Goal: Participate in discussion: Engage in conversation with other users on a specific topic

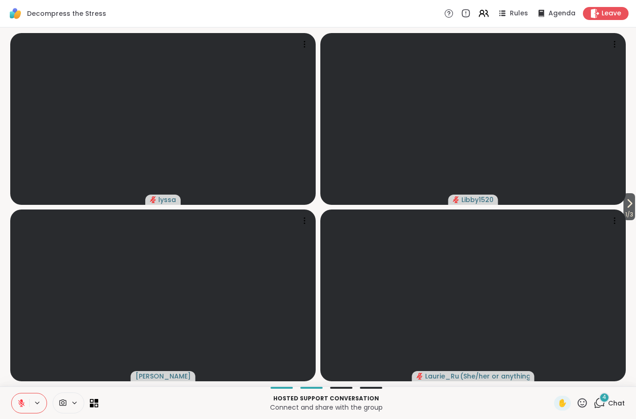
click at [16, 412] on button at bounding box center [21, 403] width 18 height 20
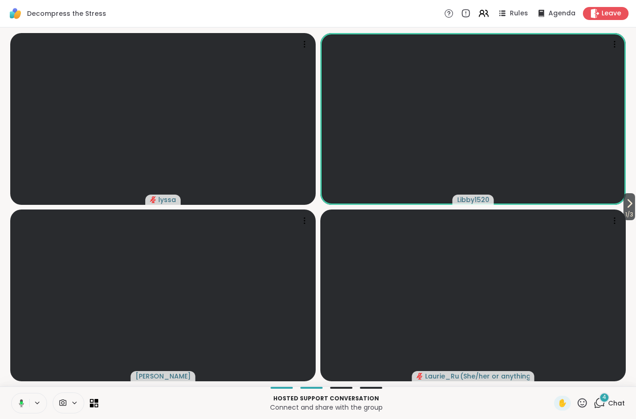
click at [632, 205] on icon at bounding box center [629, 203] width 11 height 11
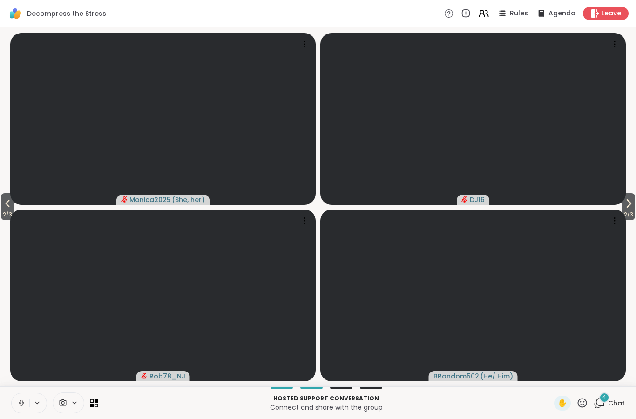
click at [625, 201] on icon at bounding box center [628, 203] width 11 height 11
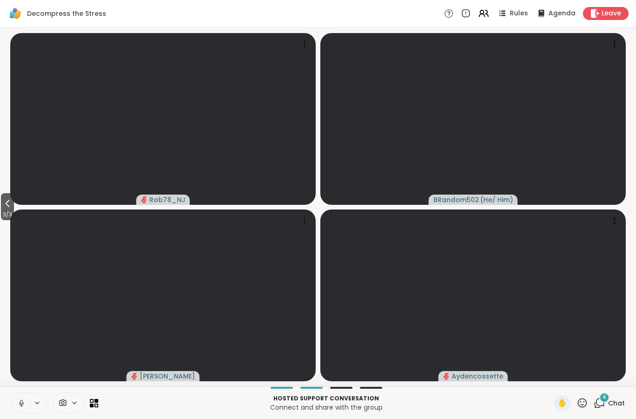
click at [4, 207] on icon at bounding box center [7, 203] width 11 height 11
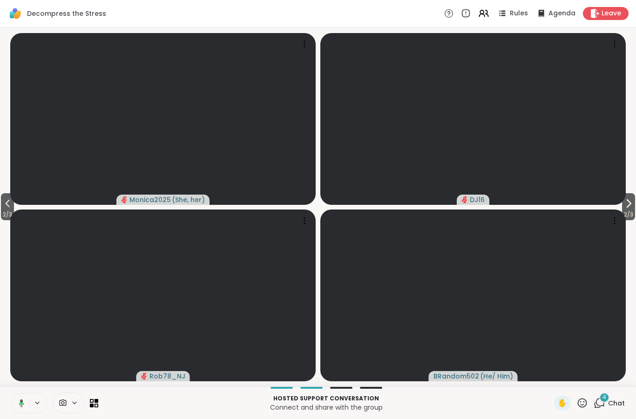
click at [5, 213] on span "2 / 3" at bounding box center [7, 214] width 13 height 11
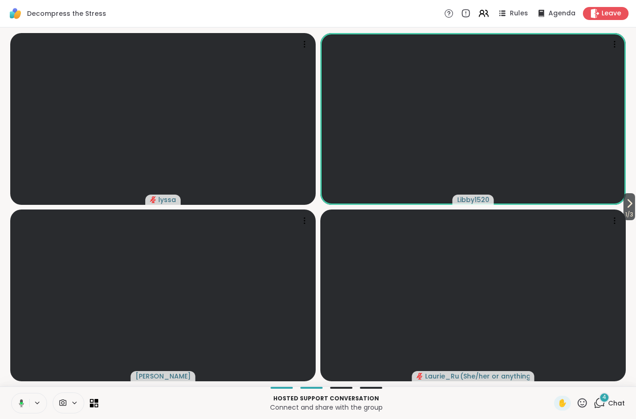
click at [631, 208] on icon at bounding box center [629, 203] width 11 height 11
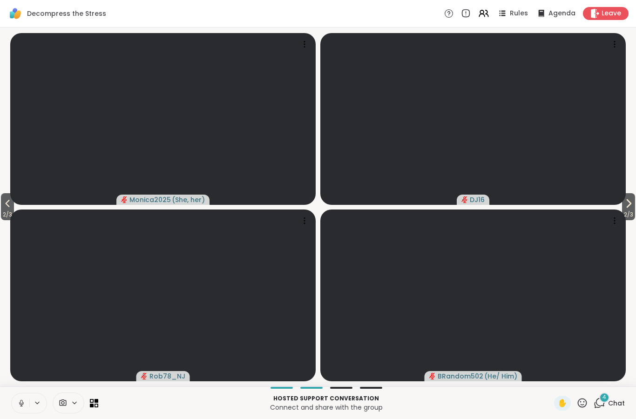
click at [5, 202] on icon at bounding box center [7, 203] width 11 height 11
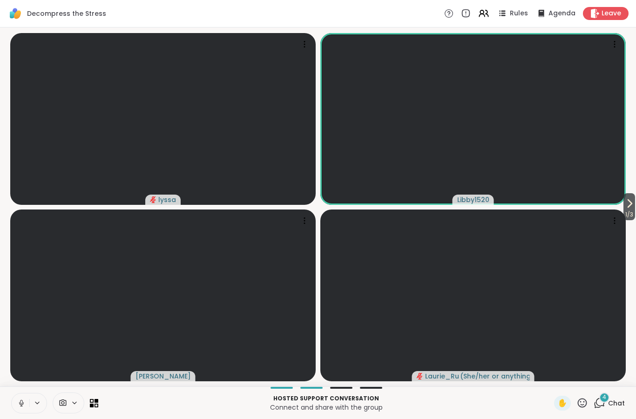
click at [633, 200] on button "1 / 3" at bounding box center [629, 206] width 12 height 27
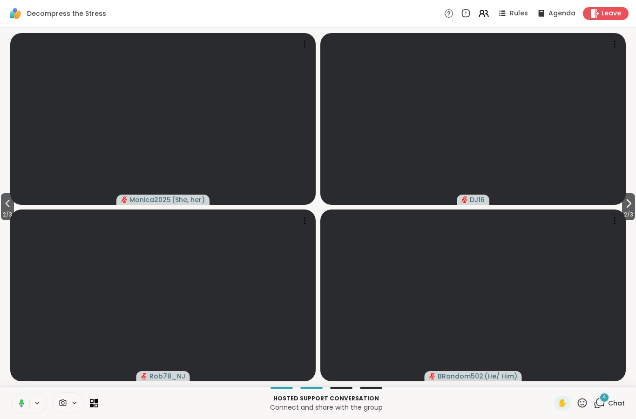
click at [10, 199] on icon at bounding box center [7, 203] width 11 height 11
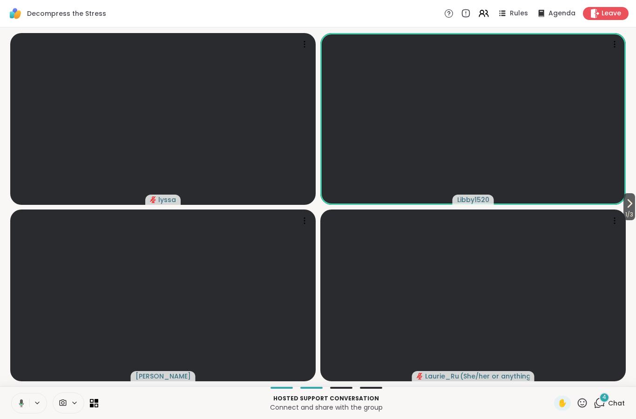
click at [18, 405] on icon at bounding box center [20, 403] width 8 height 8
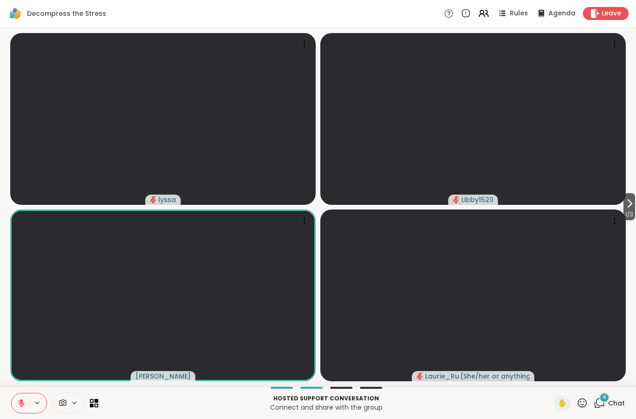
click at [31, 393] on div at bounding box center [29, 403] width 36 height 20
click at [22, 407] on icon at bounding box center [21, 403] width 8 height 8
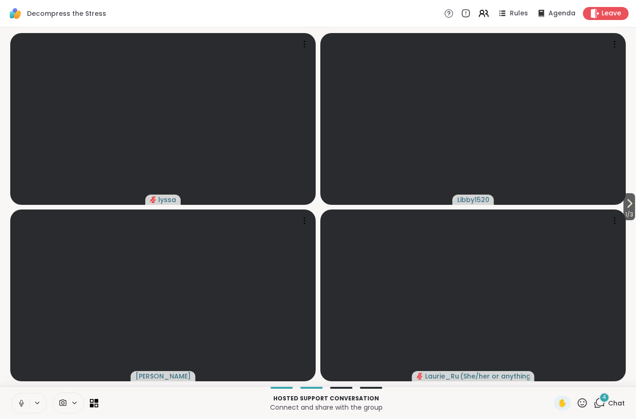
click at [586, 402] on icon at bounding box center [581, 402] width 9 height 9
click at [618, 380] on span "🎉" at bounding box center [615, 378] width 9 height 11
click at [19, 402] on icon at bounding box center [21, 403] width 8 height 8
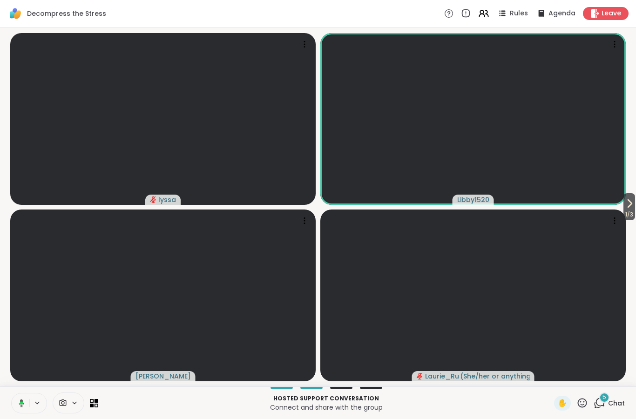
click at [0, 171] on div "1 / 3 lyssa Libby1520 Cyndy Laurie_Ru ( She/her or anything else )" at bounding box center [318, 206] width 636 height 359
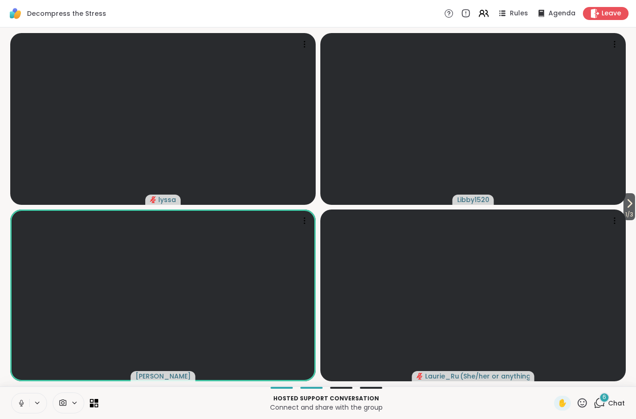
click at [20, 407] on button at bounding box center [21, 403] width 18 height 20
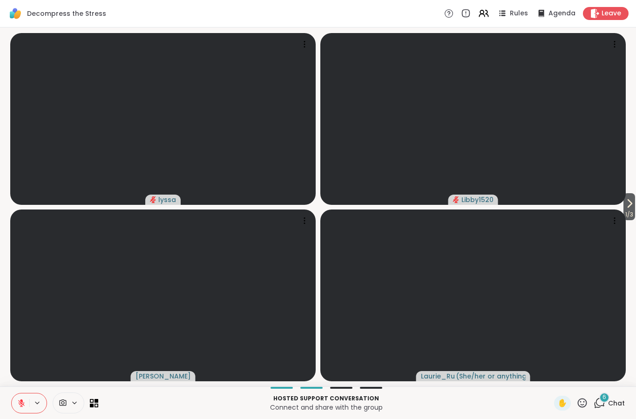
click at [21, 399] on icon at bounding box center [21, 403] width 8 height 8
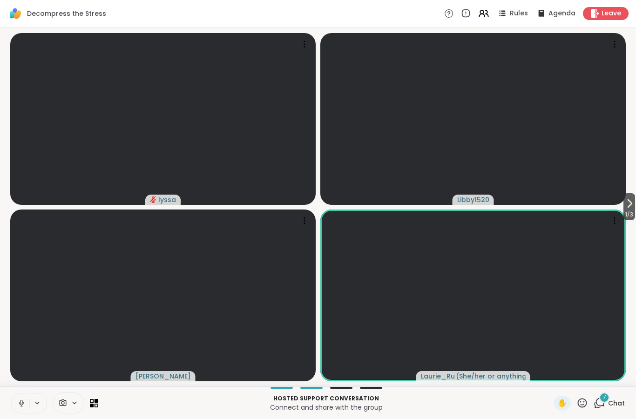
click at [13, 402] on button at bounding box center [21, 403] width 18 height 20
click at [23, 406] on icon at bounding box center [21, 403] width 8 height 8
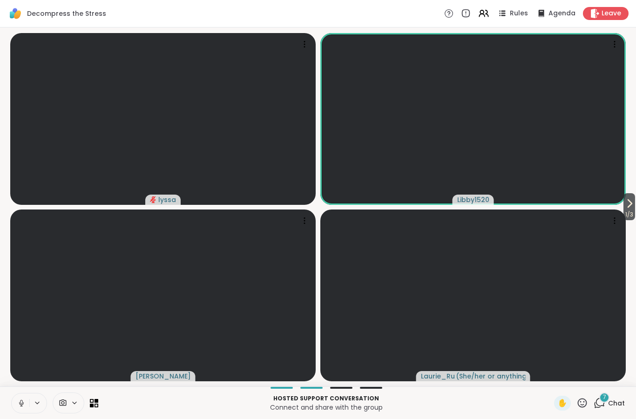
click at [27, 405] on button at bounding box center [21, 403] width 18 height 20
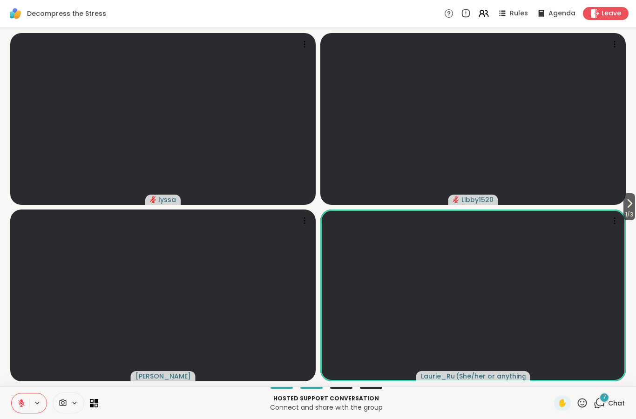
click at [16, 404] on button at bounding box center [21, 403] width 18 height 20
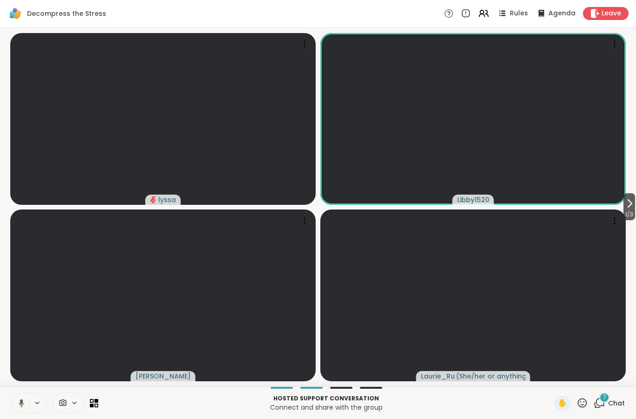
click at [19, 397] on button at bounding box center [19, 403] width 19 height 20
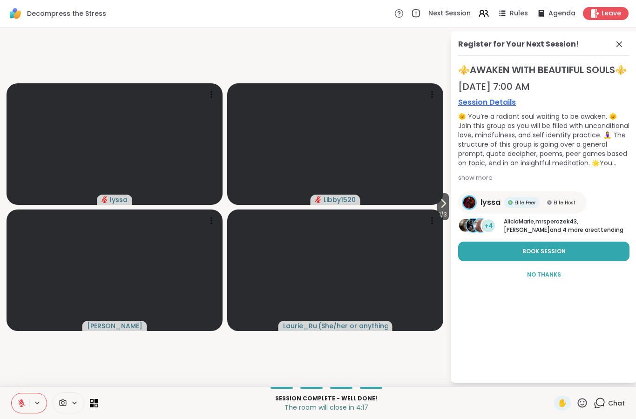
click at [20, 406] on icon at bounding box center [21, 403] width 7 height 7
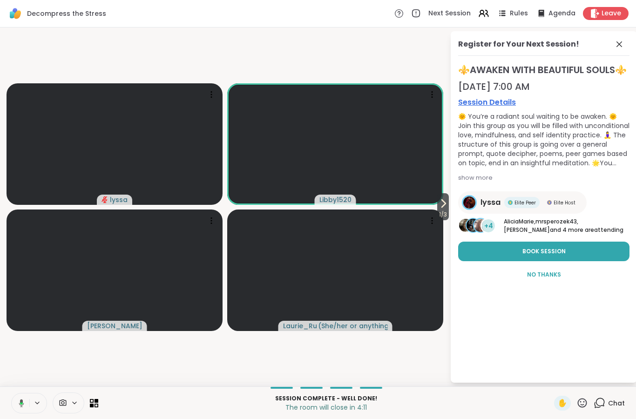
click at [14, 402] on button at bounding box center [19, 403] width 19 height 20
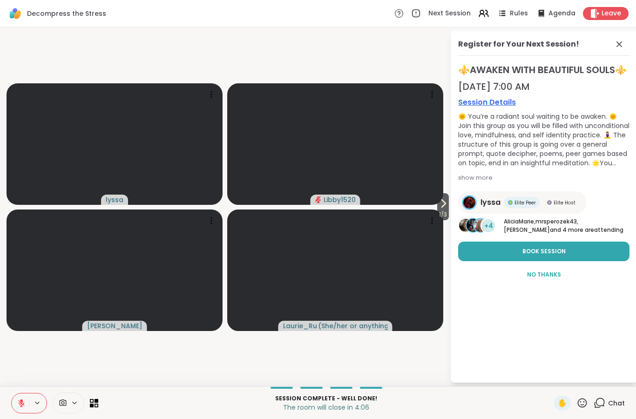
click at [20, 402] on icon at bounding box center [21, 403] width 8 height 8
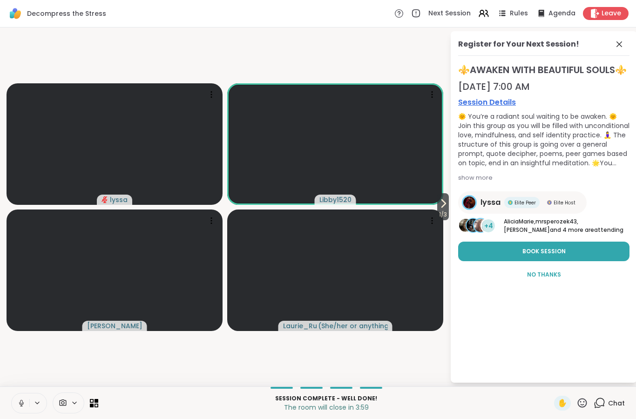
click at [23, 400] on icon at bounding box center [21, 403] width 8 height 8
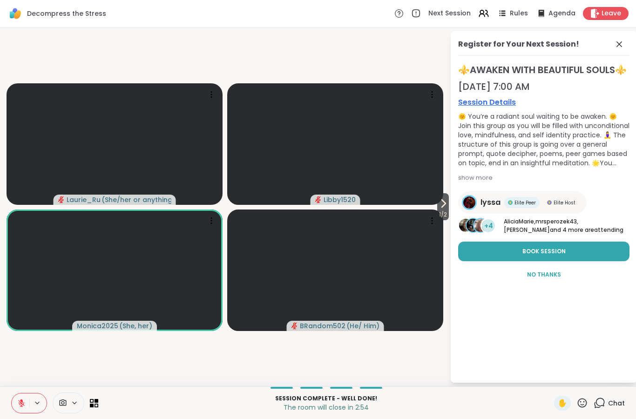
click at [607, 41] on div "Register for Your Next Session!" at bounding box center [543, 47] width 171 height 17
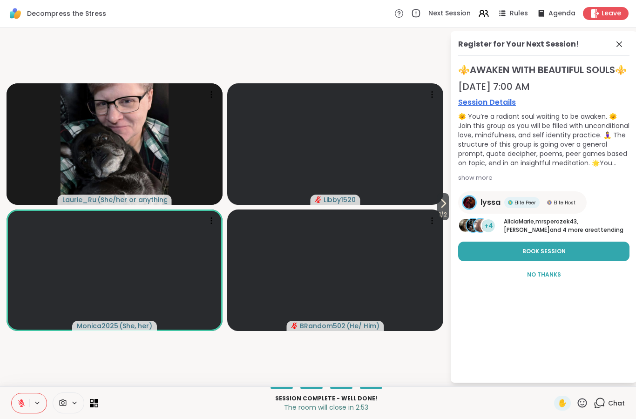
click at [613, 53] on div "Register for Your Next Session!" at bounding box center [543, 47] width 171 height 17
click at [613, 52] on div "Register for Your Next Session!" at bounding box center [543, 47] width 171 height 17
click at [613, 44] on icon at bounding box center [618, 44] width 11 height 11
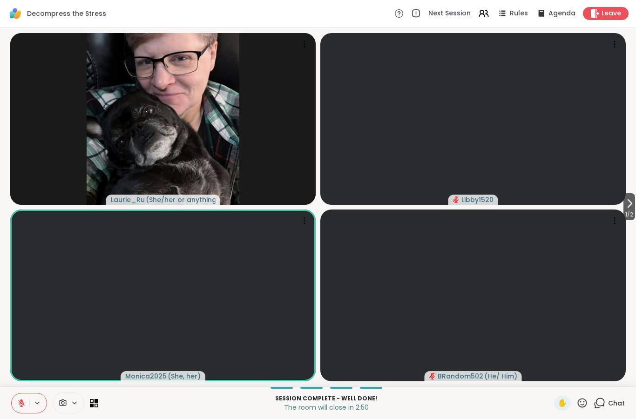
click at [612, 10] on span "Leave" at bounding box center [611, 13] width 20 height 9
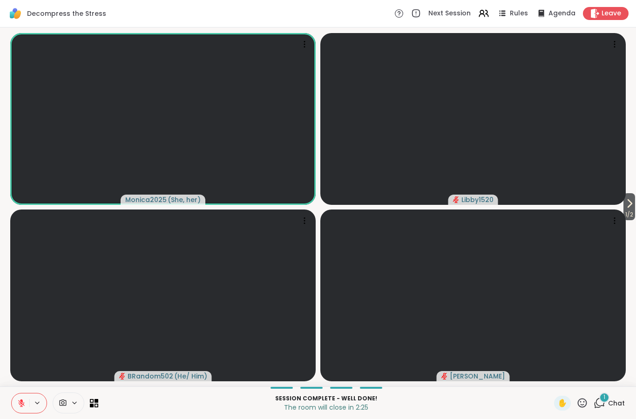
click at [614, 407] on span "Chat" at bounding box center [616, 402] width 17 height 9
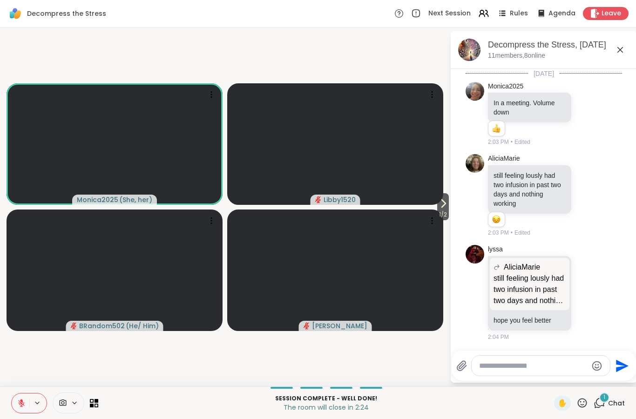
scroll to position [1256, 0]
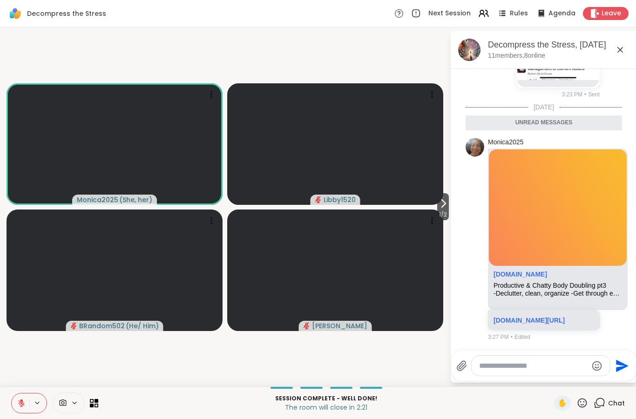
click at [562, 316] on link "sharewellnow.com/session/7e0b87f2-69ab-4b48-bcc3-dd4f4f2d6955" at bounding box center [528, 319] width 71 height 7
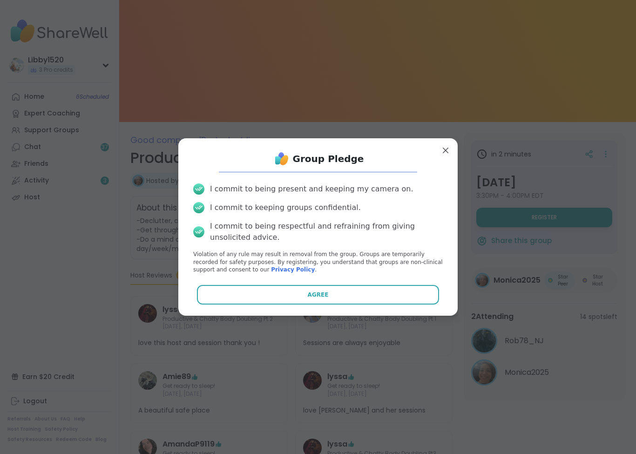
click at [405, 287] on button "Agree" at bounding box center [318, 295] width 242 height 20
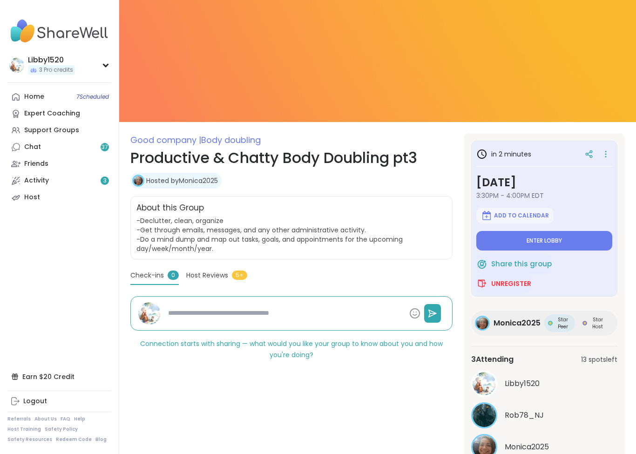
click at [560, 240] on span "Enter lobby" at bounding box center [543, 240] width 35 height 7
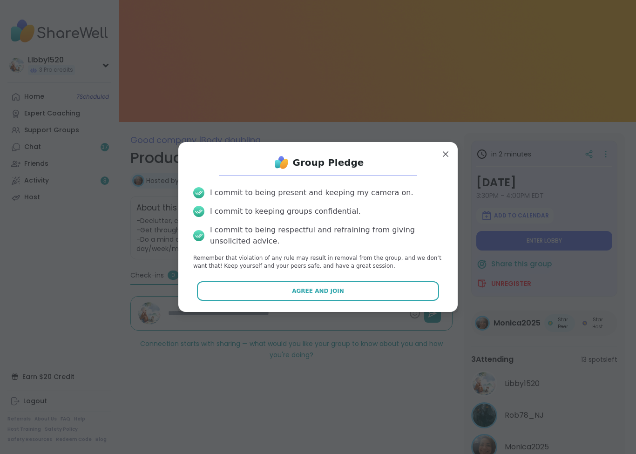
click at [386, 292] on button "Agree and Join" at bounding box center [318, 291] width 242 height 20
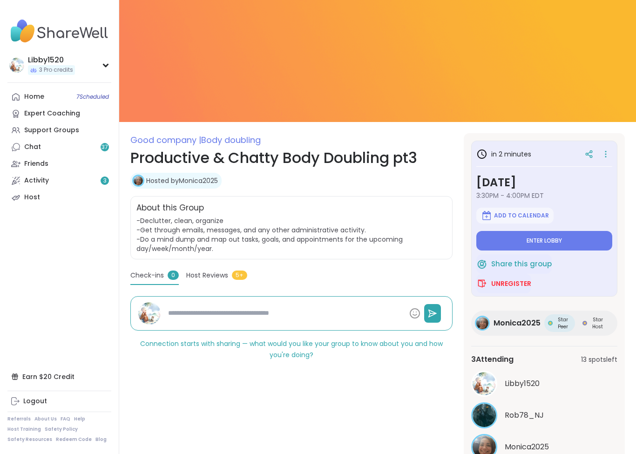
type textarea "*"
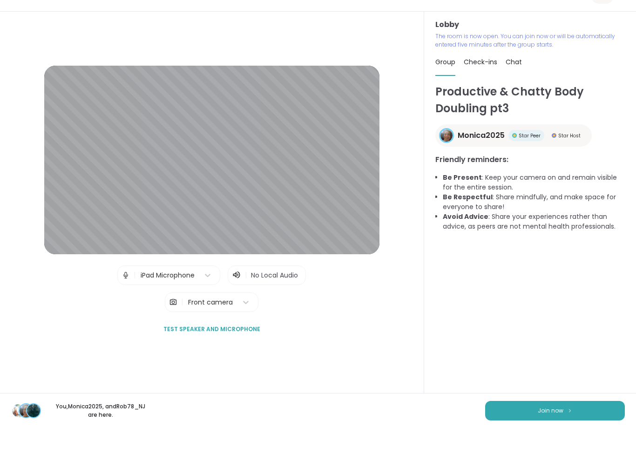
scroll to position [23, 0]
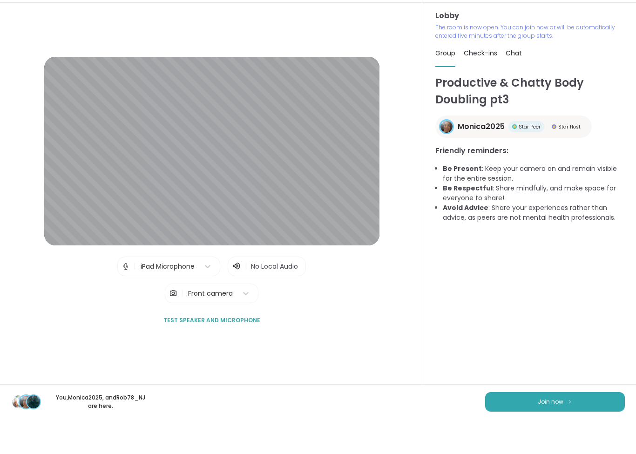
click at [556, 432] on span "Join now" at bounding box center [550, 436] width 26 height 8
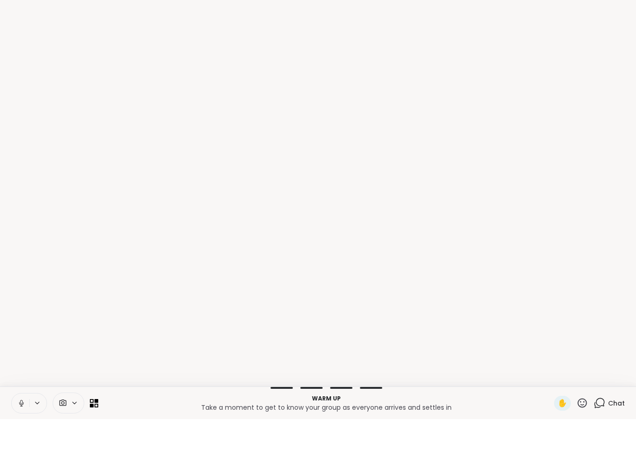
scroll to position [0, 0]
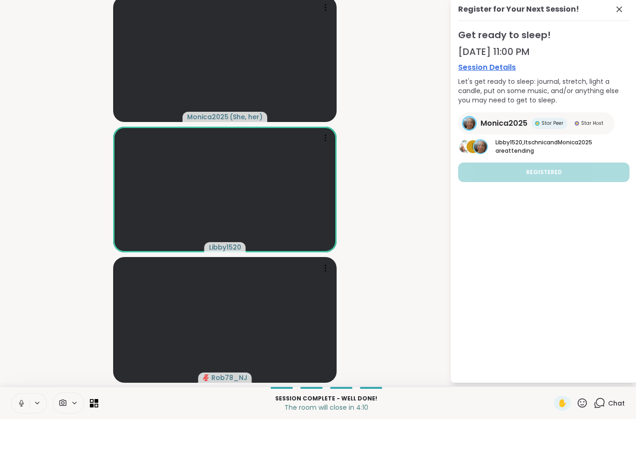
click at [25, 428] on button at bounding box center [21, 438] width 18 height 20
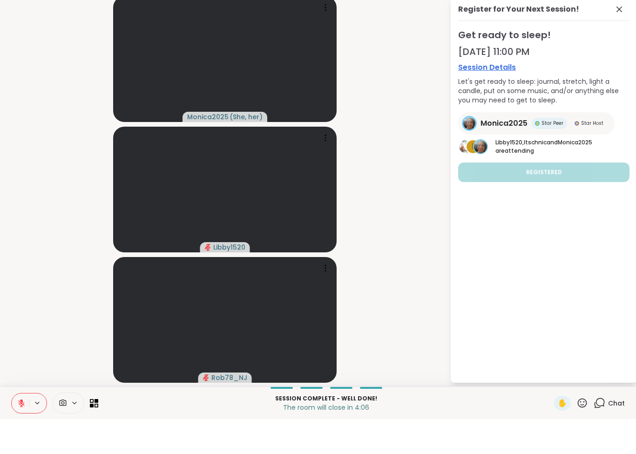
click at [14, 428] on button at bounding box center [21, 438] width 18 height 20
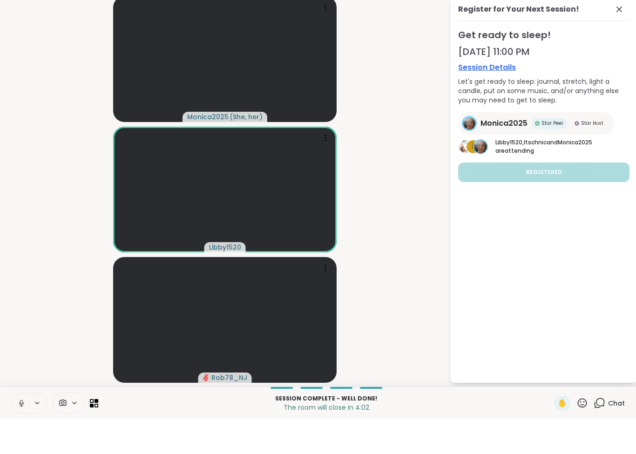
click at [26, 428] on button at bounding box center [21, 438] width 18 height 20
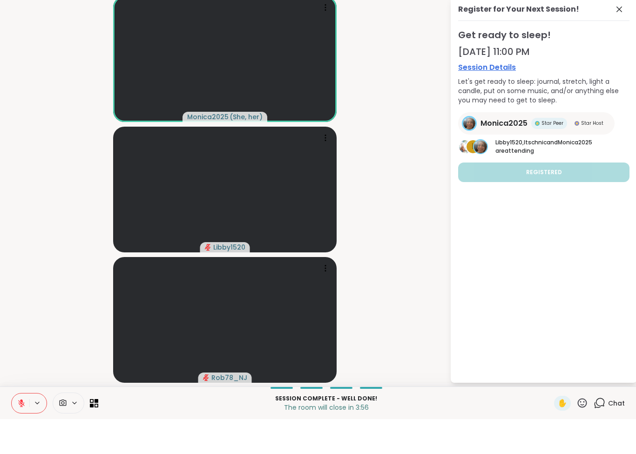
click at [16, 428] on button at bounding box center [21, 438] width 18 height 20
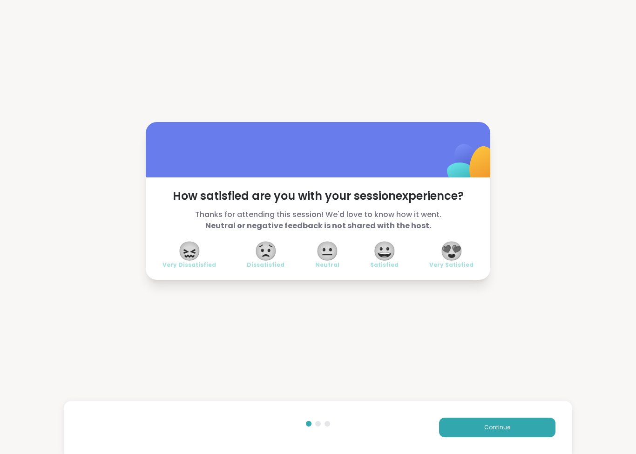
click at [497, 418] on button "Continue" at bounding box center [497, 427] width 116 height 20
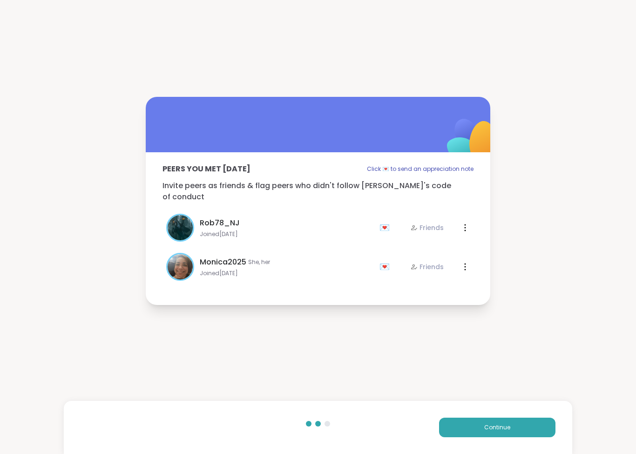
click at [494, 428] on html "Peers you met today Click 💌 to send an appreciation note Invite peers as friend…" at bounding box center [318, 227] width 636 height 454
click at [492, 418] on button "Continue" at bounding box center [497, 427] width 116 height 20
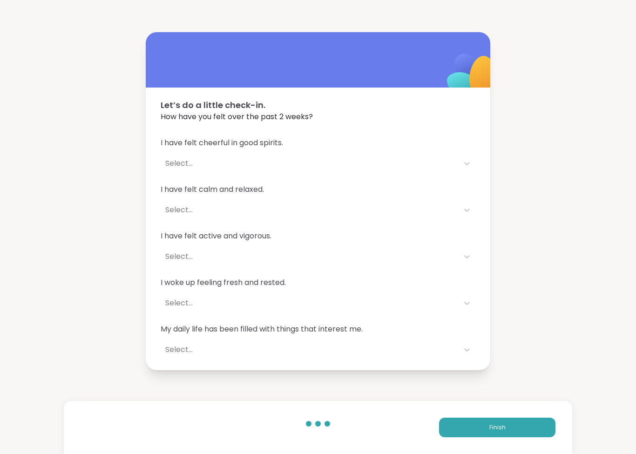
click at [490, 417] on button "Finish" at bounding box center [497, 427] width 116 height 20
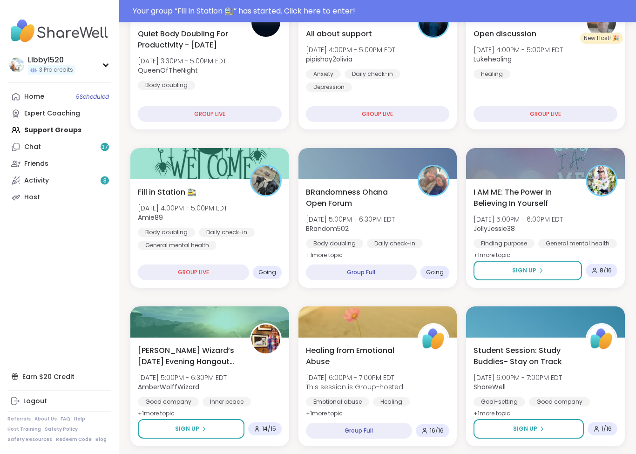
scroll to position [201, 0]
click at [240, 273] on div "GROUP LIVE" at bounding box center [193, 272] width 111 height 16
click at [249, 271] on div "GROUP LIVE" at bounding box center [193, 272] width 111 height 16
click at [272, 275] on span "Going" at bounding box center [267, 271] width 18 height 7
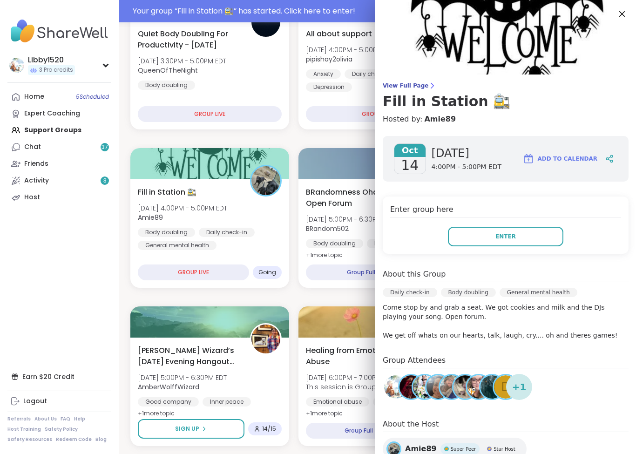
click at [520, 236] on button "Enter" at bounding box center [505, 237] width 115 height 20
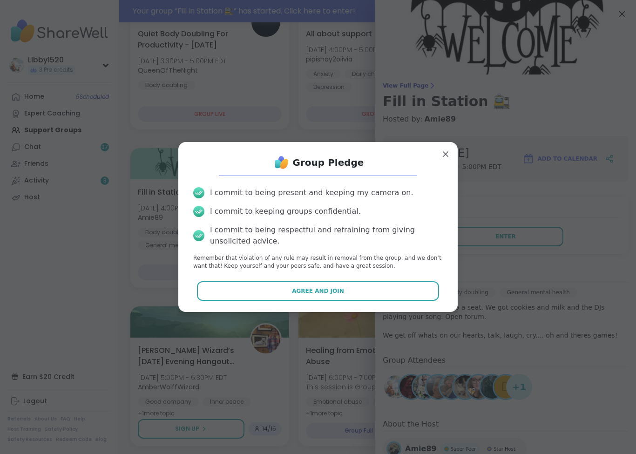
click at [371, 288] on button "Agree and Join" at bounding box center [318, 291] width 242 height 20
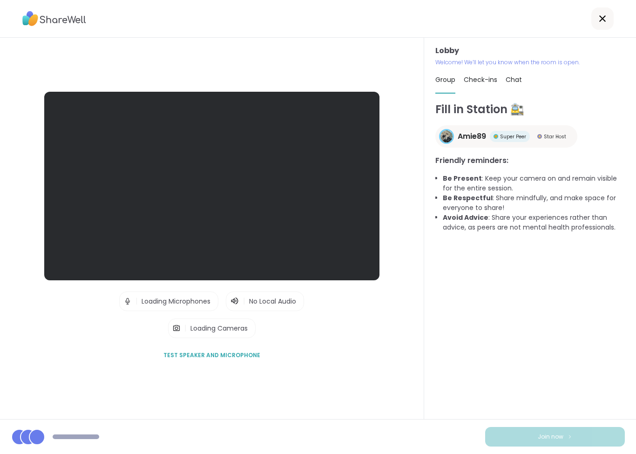
scroll to position [23, 0]
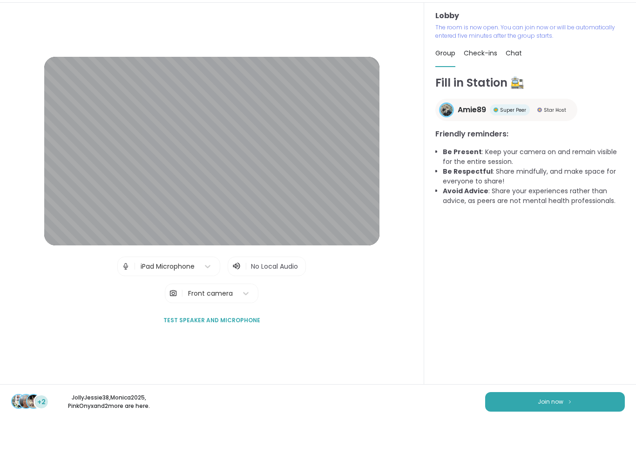
click at [569, 434] on img at bounding box center [570, 436] width 6 height 5
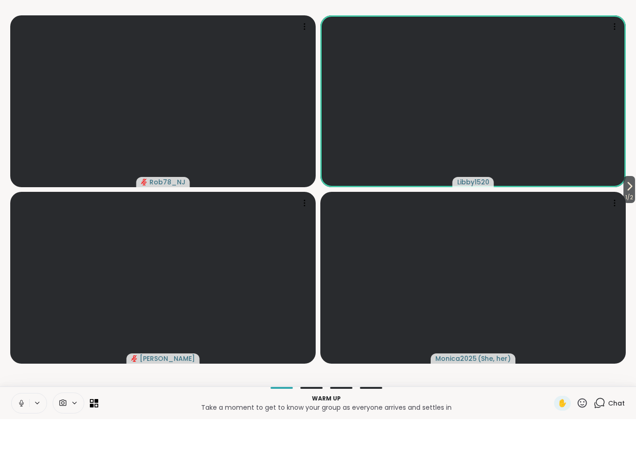
scroll to position [0, 0]
click at [21, 434] on icon at bounding box center [21, 438] width 8 height 8
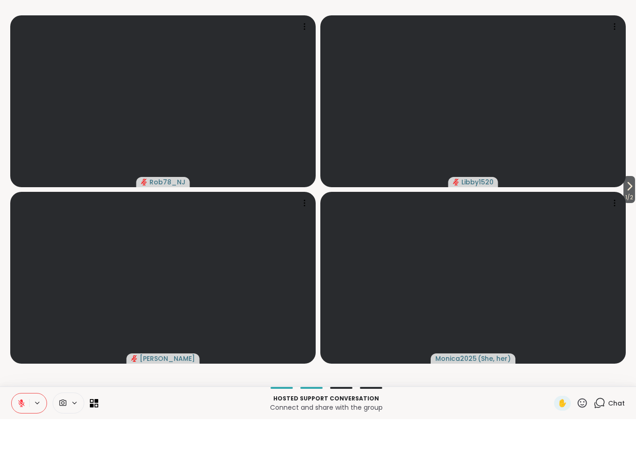
click at [633, 215] on icon at bounding box center [629, 220] width 11 height 11
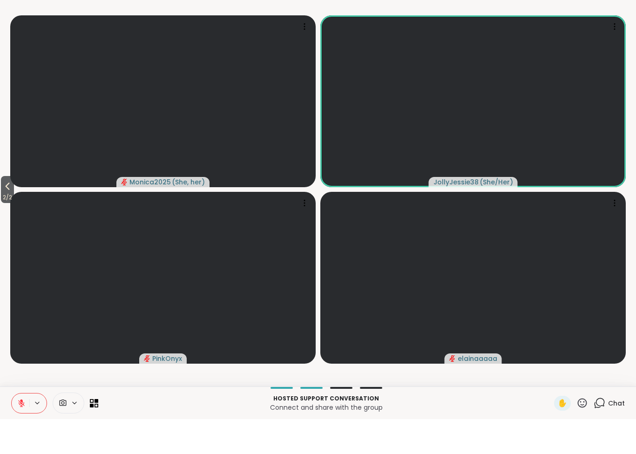
click at [15, 428] on button at bounding box center [21, 438] width 18 height 20
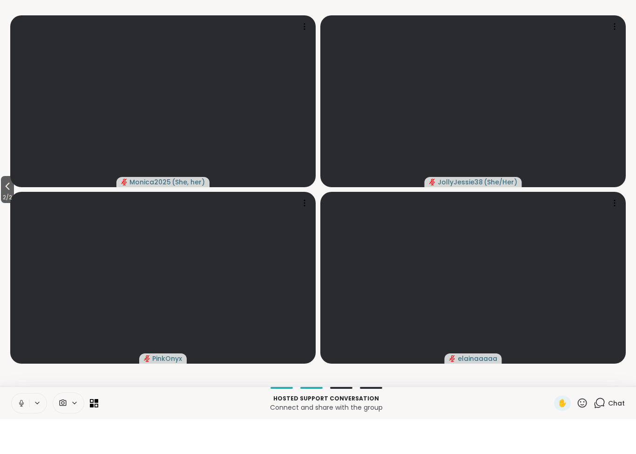
click at [20, 428] on button at bounding box center [21, 438] width 18 height 20
click at [24, 435] on icon at bounding box center [21, 438] width 7 height 7
click at [23, 428] on button at bounding box center [21, 438] width 18 height 20
click at [12, 215] on icon at bounding box center [7, 220] width 11 height 11
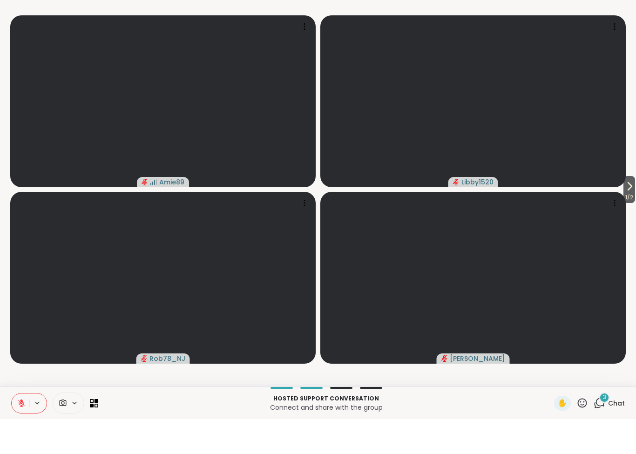
click at [25, 428] on button at bounding box center [21, 438] width 18 height 20
click at [26, 428] on button at bounding box center [21, 438] width 18 height 20
click at [23, 434] on icon at bounding box center [21, 438] width 8 height 8
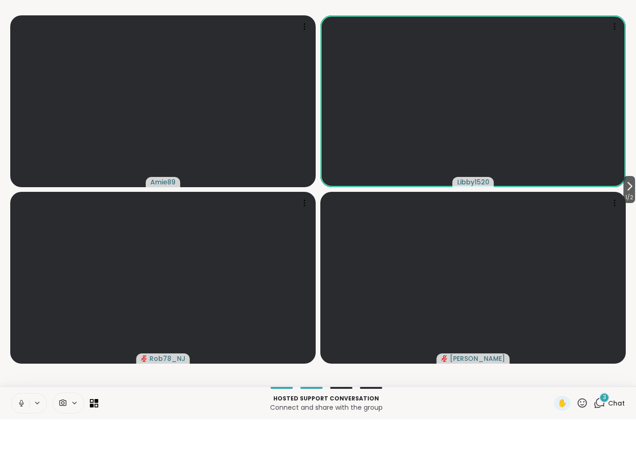
click at [19, 428] on button at bounding box center [21, 438] width 18 height 20
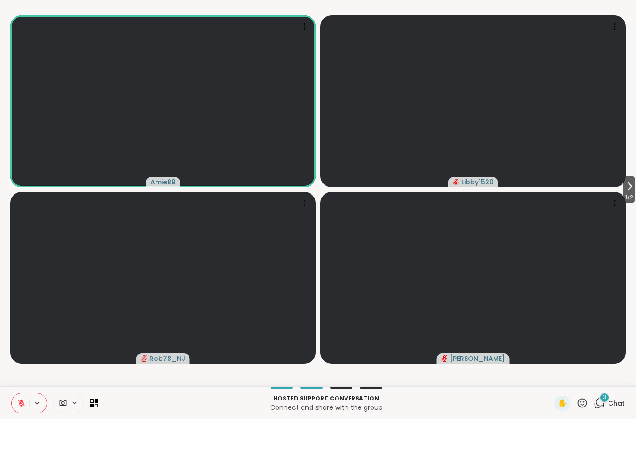
click at [623, 211] on button "1 / 2" at bounding box center [629, 224] width 12 height 27
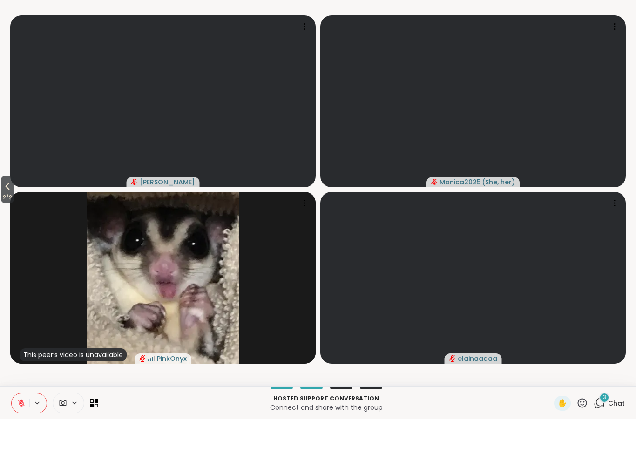
click at [14, 227] on span "2 / 2" at bounding box center [7, 232] width 13 height 11
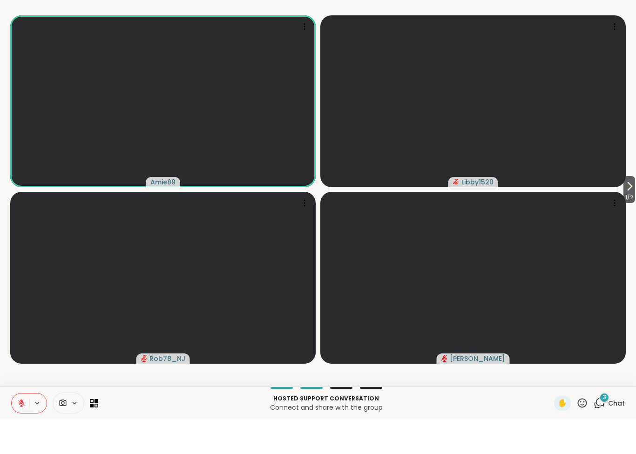
click at [583, 432] on icon at bounding box center [582, 438] width 12 height 12
click at [552, 408] on span "❤️" at bounding box center [554, 413] width 9 height 11
click at [21, 434] on icon at bounding box center [21, 438] width 8 height 8
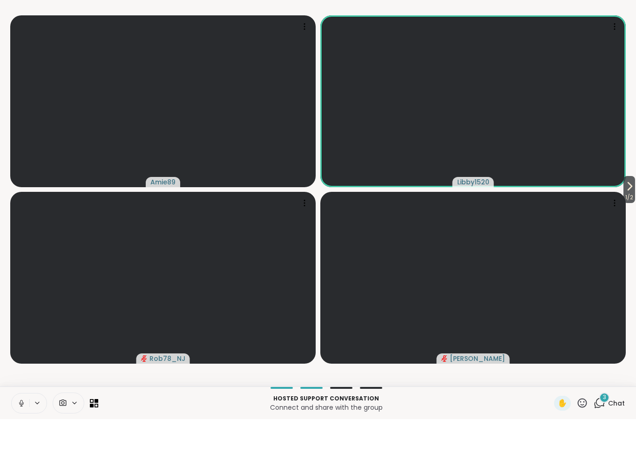
click at [22, 434] on icon at bounding box center [21, 438] width 8 height 8
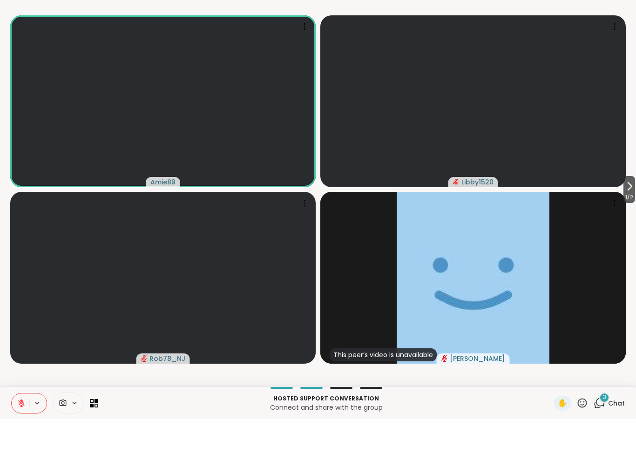
click at [624, 215] on icon at bounding box center [629, 220] width 11 height 11
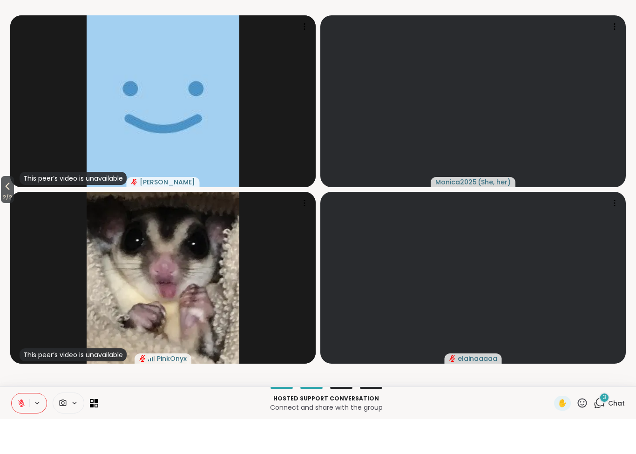
click at [3, 227] on span "2 / 2" at bounding box center [7, 232] width 13 height 11
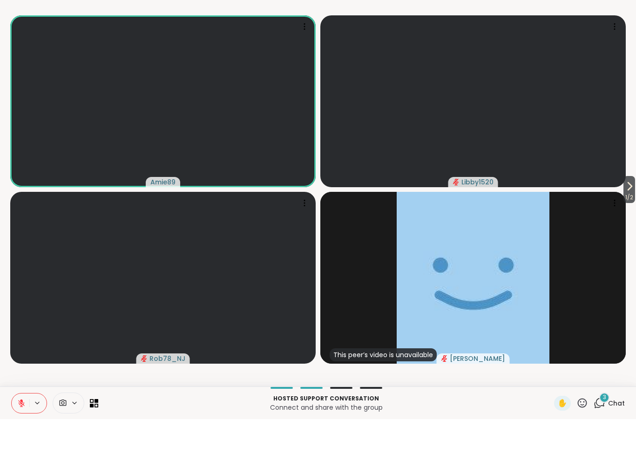
click at [601, 430] on div "3 Chat" at bounding box center [608, 437] width 31 height 15
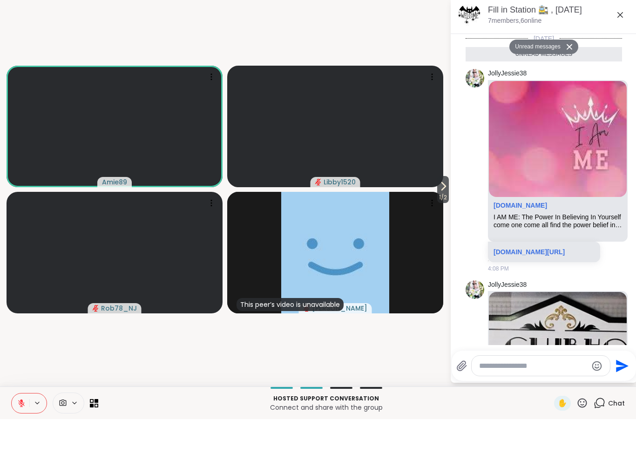
scroll to position [405, 0]
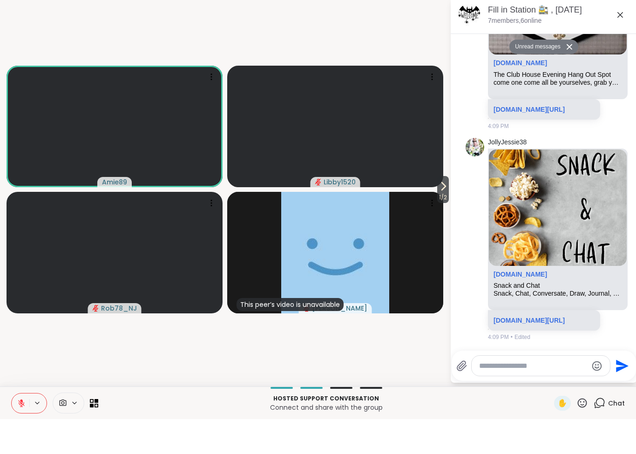
click at [17, 434] on icon at bounding box center [21, 438] width 8 height 8
click at [20, 434] on icon at bounding box center [21, 438] width 8 height 8
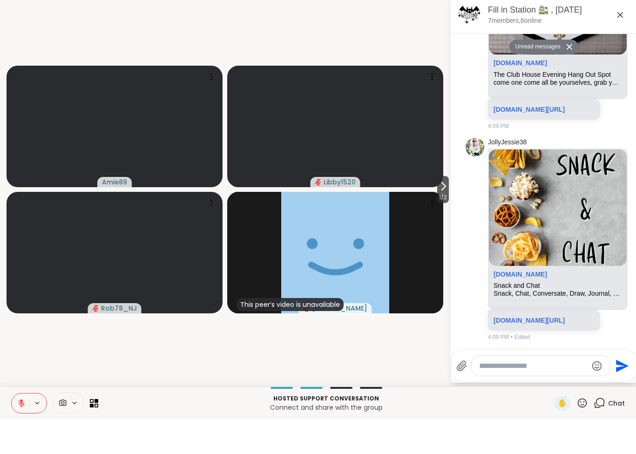
click at [22, 434] on icon at bounding box center [21, 436] width 3 height 4
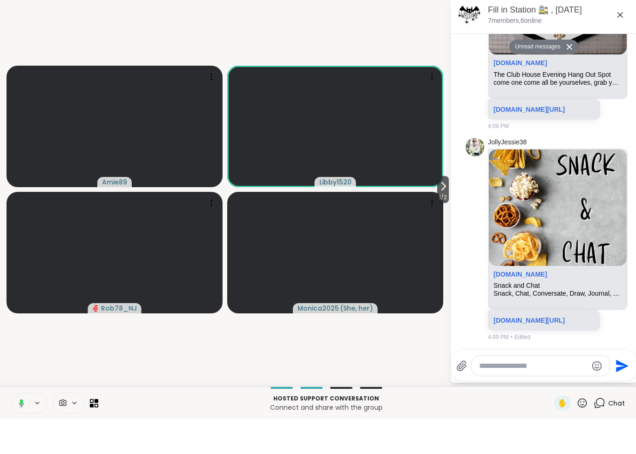
click at [452, 185] on div "Today Unread messages JollyJessie38 sharewellnow.com I AM ME: The Power In Beli…" at bounding box center [543, 48] width 186 height 664
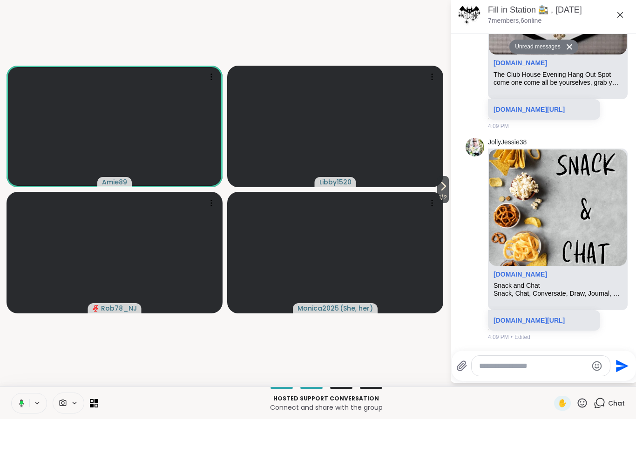
click at [443, 215] on icon at bounding box center [442, 220] width 11 height 11
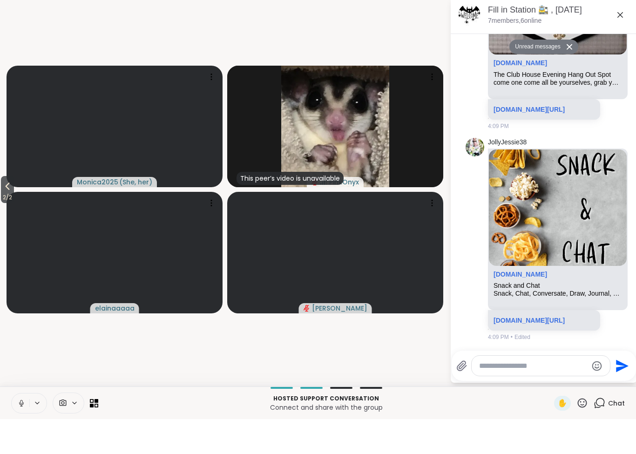
click at [27, 428] on button at bounding box center [21, 438] width 18 height 20
click at [15, 428] on button at bounding box center [21, 438] width 18 height 20
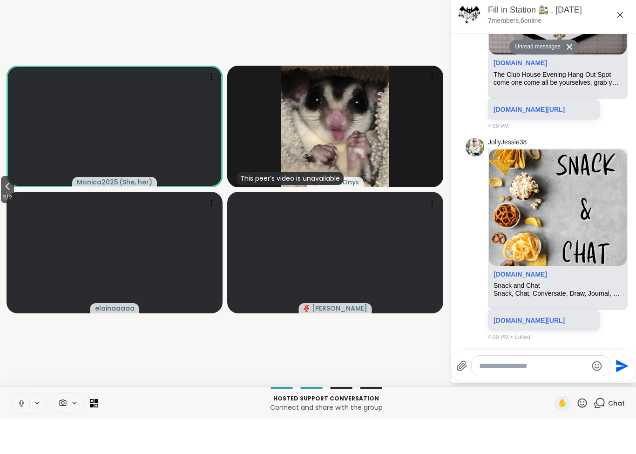
click at [27, 428] on button at bounding box center [21, 438] width 18 height 20
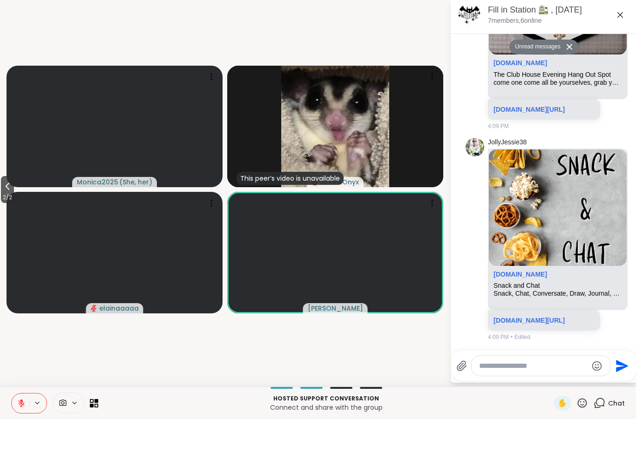
click at [584, 433] on icon at bounding box center [581, 437] width 9 height 9
click at [552, 408] on span "❤️" at bounding box center [554, 413] width 9 height 11
click at [503, 396] on textarea "Type your message" at bounding box center [533, 400] width 108 height 9
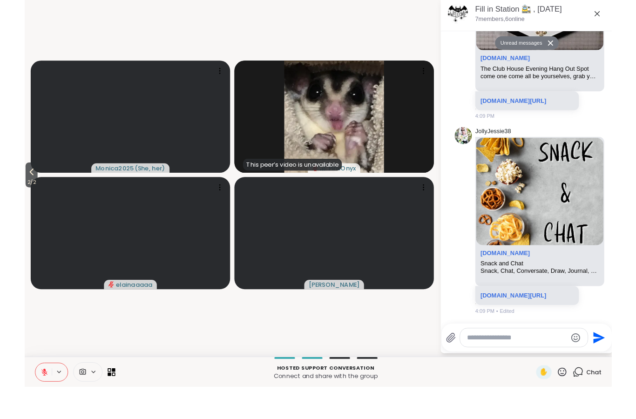
scroll to position [0, 0]
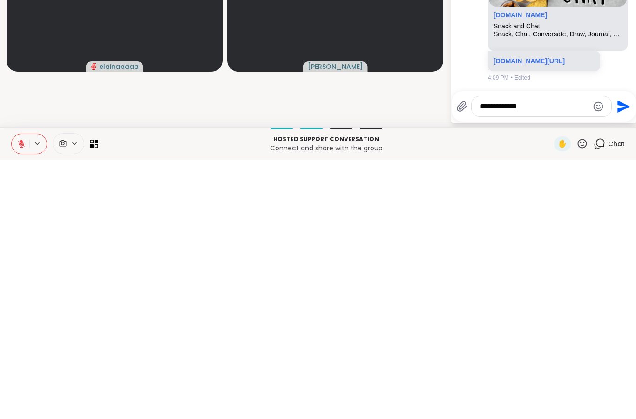
type textarea "**********"
click at [619, 359] on icon "Send" at bounding box center [623, 365] width 13 height 13
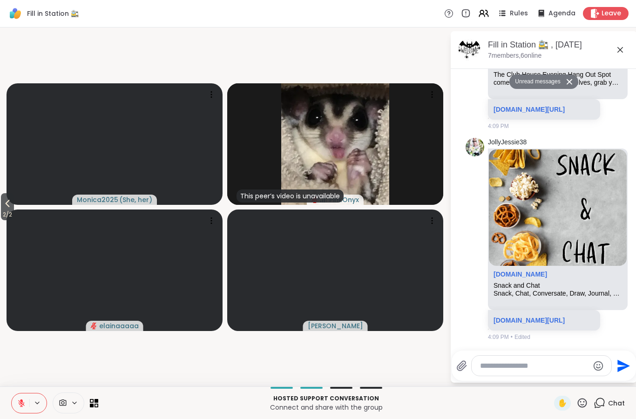
scroll to position [467, 0]
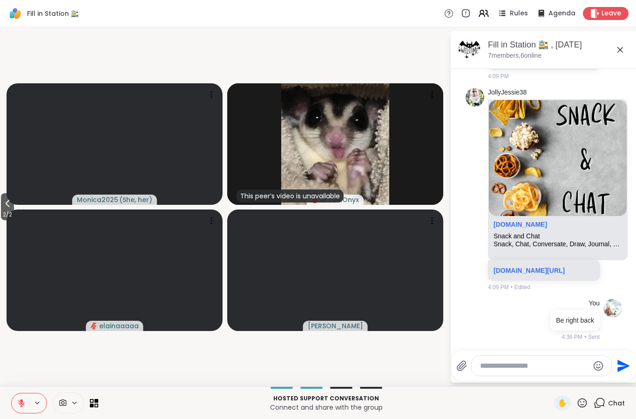
click at [614, 13] on span "Leave" at bounding box center [611, 13] width 20 height 9
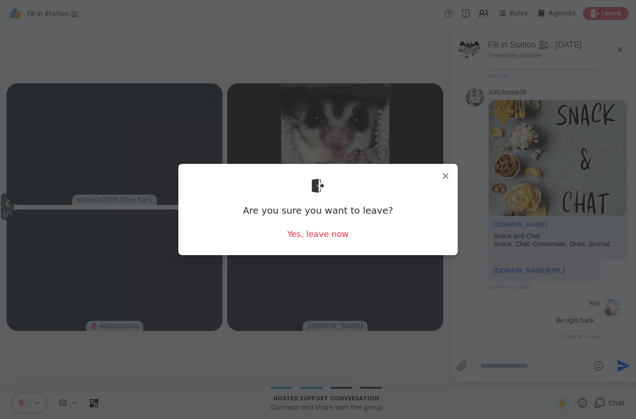
click at [336, 236] on div "Yes, leave now" at bounding box center [317, 234] width 61 height 12
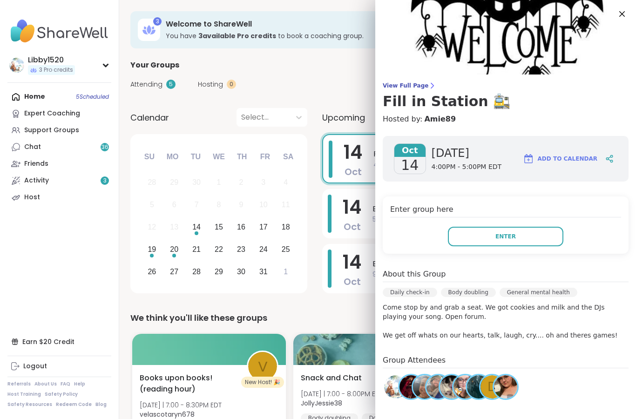
click at [545, 242] on button "Enter" at bounding box center [505, 237] width 115 height 20
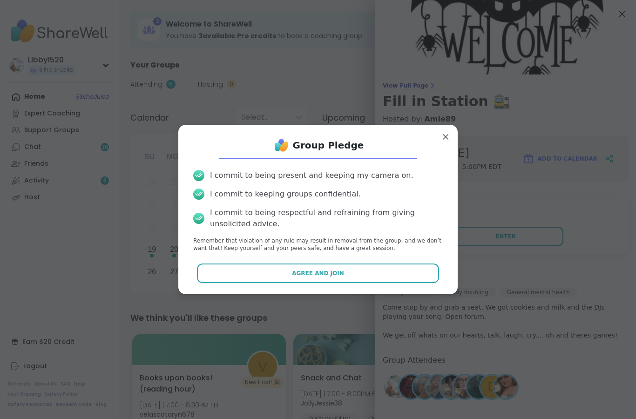
click at [357, 282] on button "Agree and Join" at bounding box center [318, 273] width 242 height 20
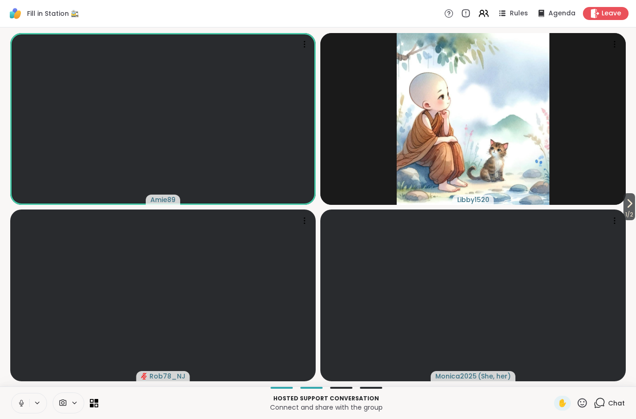
click at [20, 399] on icon at bounding box center [21, 403] width 8 height 8
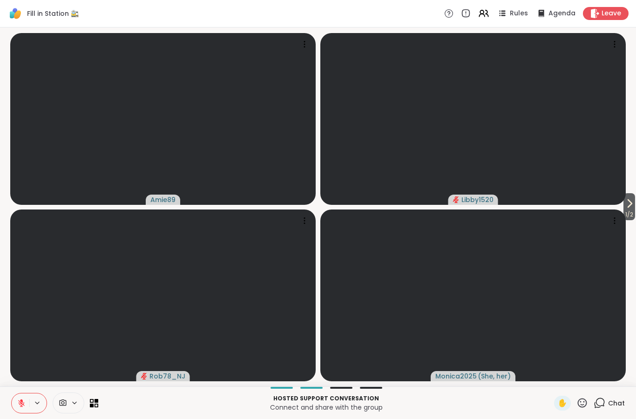
click at [634, 200] on button "1 / 2" at bounding box center [629, 206] width 12 height 27
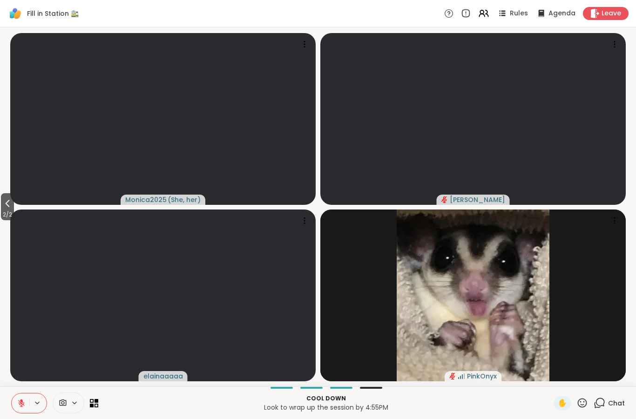
click at [10, 204] on icon at bounding box center [7, 203] width 11 height 11
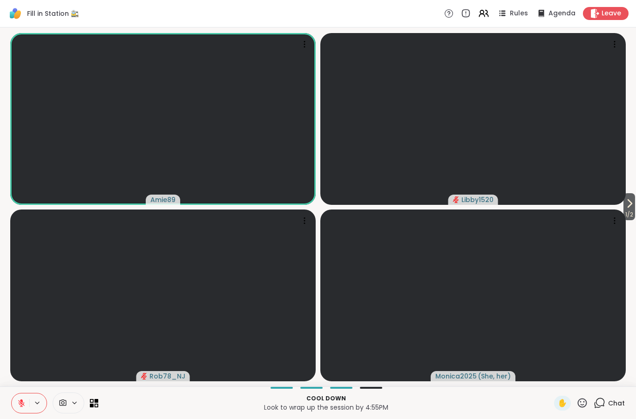
click at [26, 401] on button at bounding box center [21, 403] width 18 height 20
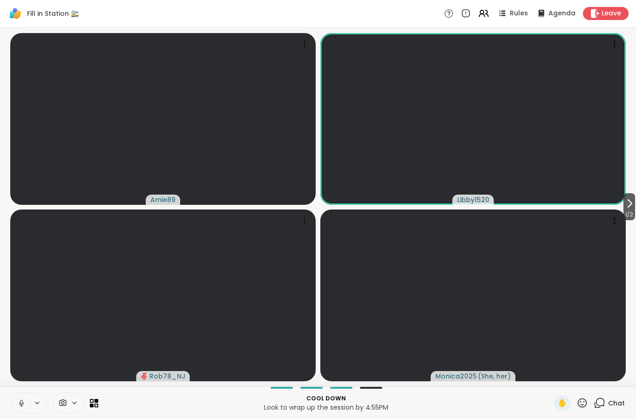
click at [17, 402] on button at bounding box center [21, 403] width 18 height 20
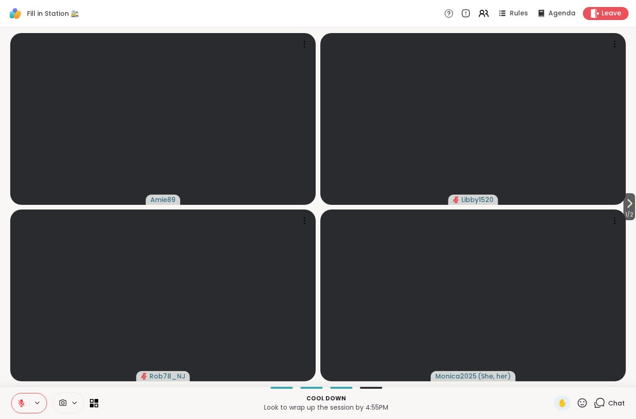
click at [25, 405] on icon at bounding box center [21, 403] width 8 height 8
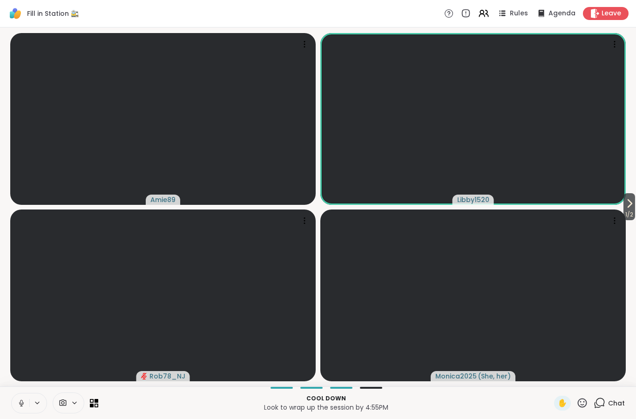
click at [19, 399] on icon at bounding box center [21, 403] width 8 height 8
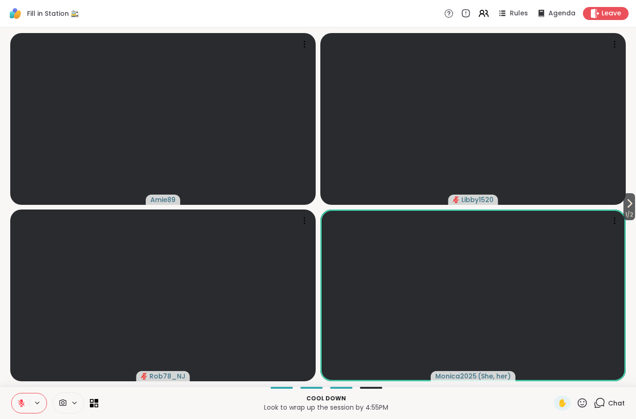
click at [23, 401] on icon at bounding box center [21, 403] width 8 height 8
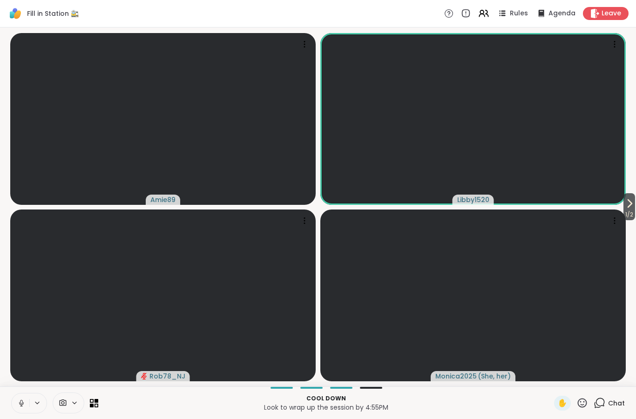
click at [24, 400] on icon at bounding box center [21, 403] width 8 height 8
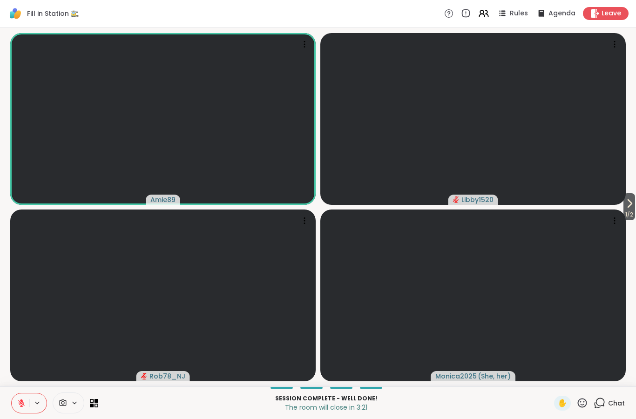
click at [14, 402] on button at bounding box center [21, 403] width 18 height 20
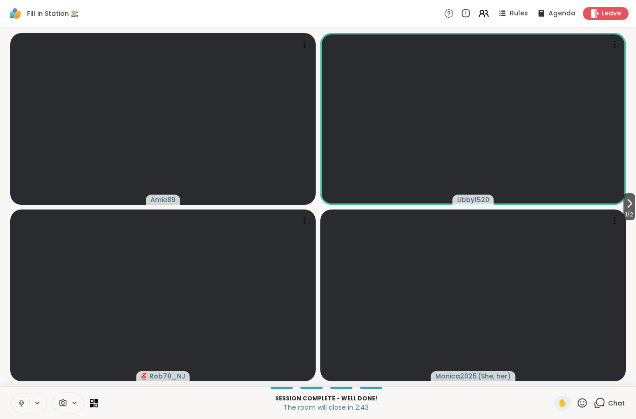
click at [20, 399] on icon at bounding box center [21, 403] width 8 height 8
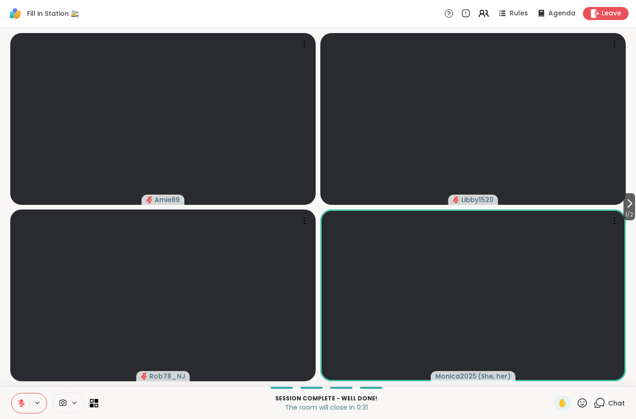
click at [582, 401] on icon at bounding box center [582, 403] width 12 height 12
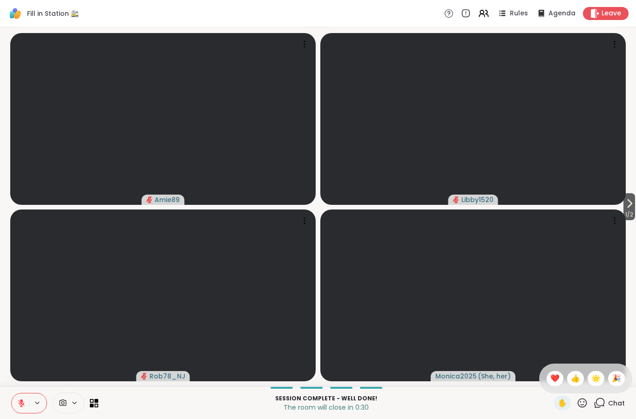
click at [552, 375] on span "❤️" at bounding box center [554, 378] width 9 height 11
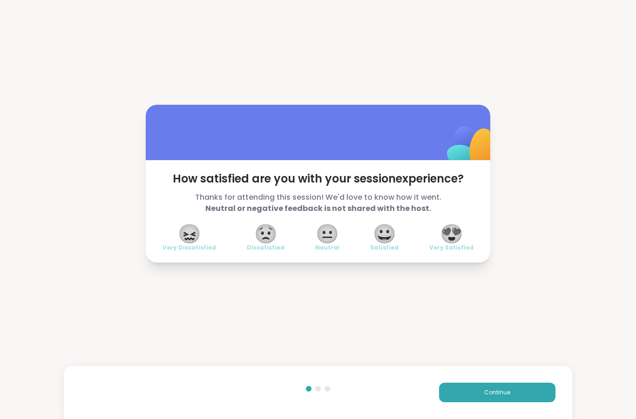
click at [451, 232] on span "😍" at bounding box center [451, 233] width 23 height 17
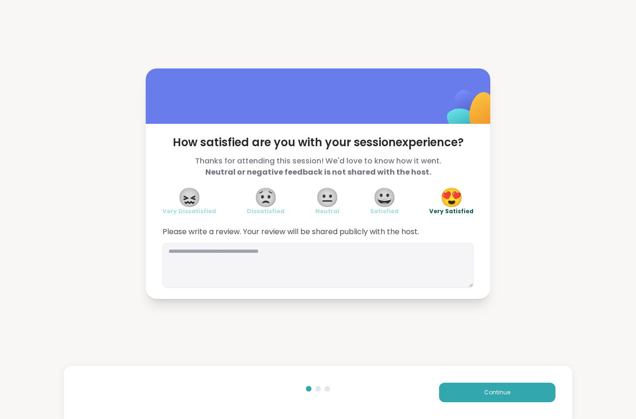
click at [465, 395] on button "Continue" at bounding box center [497, 392] width 116 height 20
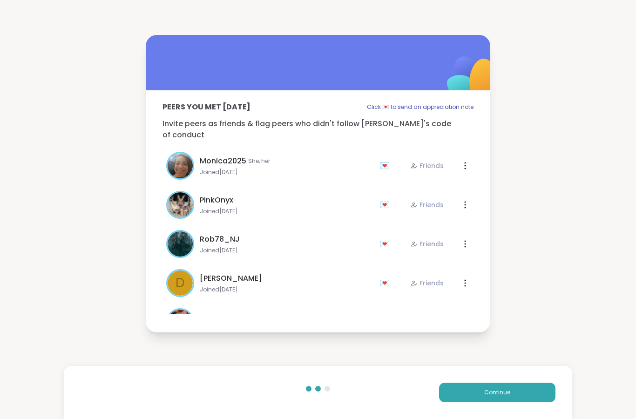
click at [461, 372] on div "Continue" at bounding box center [318, 392] width 509 height 53
click at [459, 390] on button "Continue" at bounding box center [497, 392] width 116 height 20
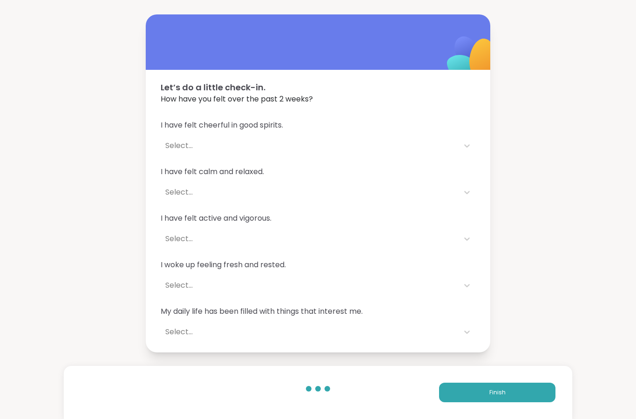
click at [459, 396] on button "Finish" at bounding box center [497, 392] width 116 height 20
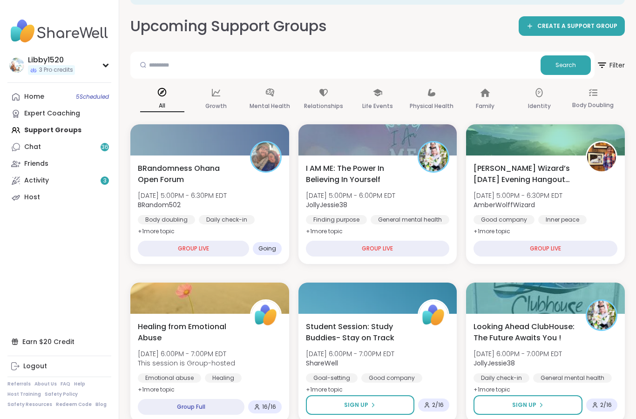
scroll to position [43, 0]
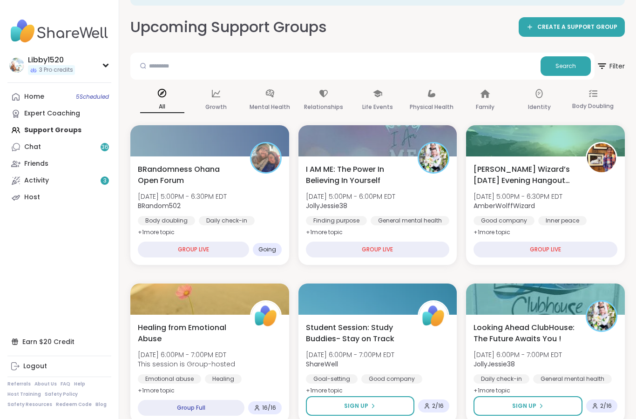
click at [194, 231] on div "BRandomness Ohana Open Forum Tue, Oct 14 | 5:00PM - 6:30PM EDT BRandom502 Body …" at bounding box center [209, 210] width 159 height 108
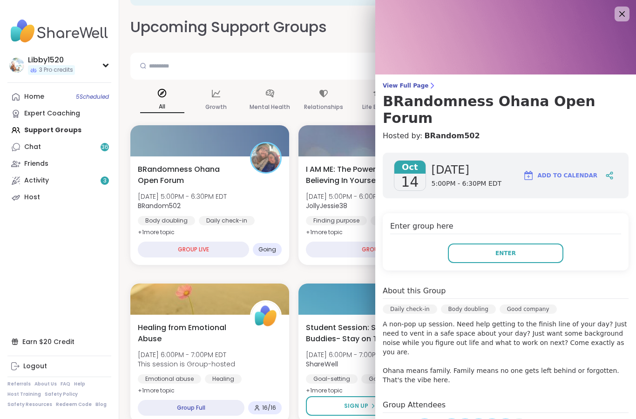
click at [480, 244] on button "Enter" at bounding box center [505, 253] width 115 height 20
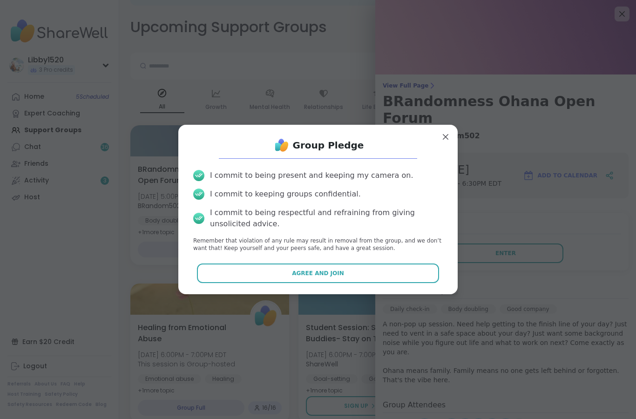
click at [236, 272] on button "Agree and Join" at bounding box center [318, 273] width 242 height 20
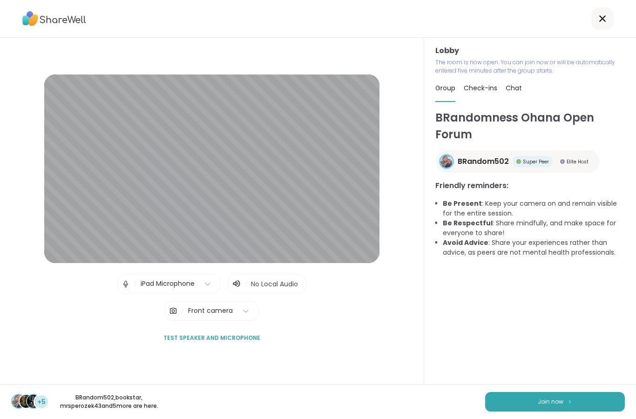
click at [526, 402] on button "Join now" at bounding box center [555, 402] width 140 height 20
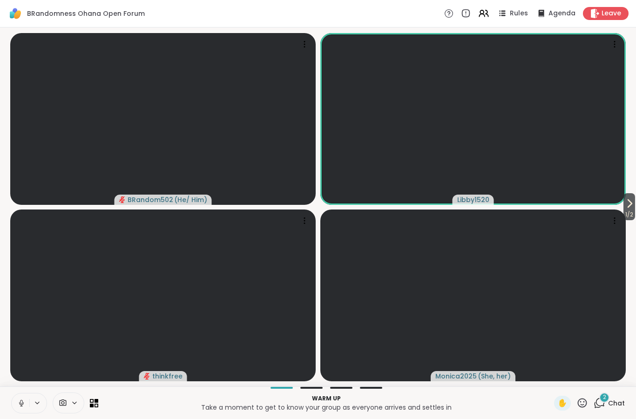
click at [27, 404] on button at bounding box center [21, 403] width 18 height 20
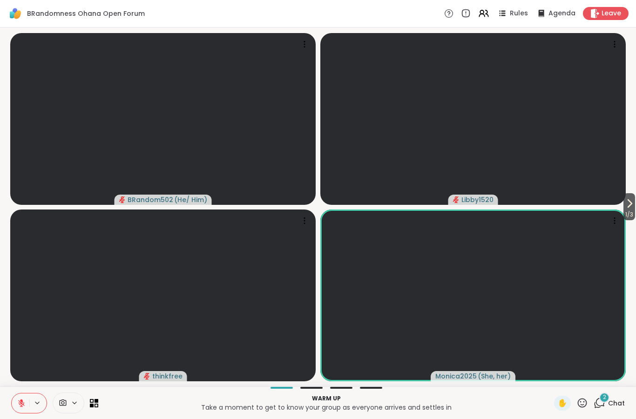
click at [17, 401] on button at bounding box center [21, 403] width 18 height 20
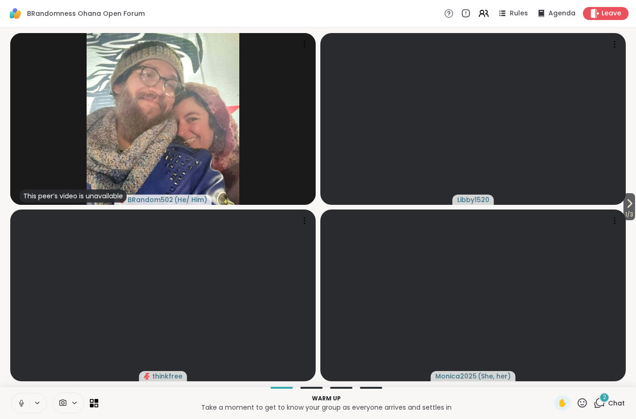
click at [18, 389] on div "Warm up Take a moment to get to know your group as everyone arrives and settles…" at bounding box center [318, 402] width 636 height 33
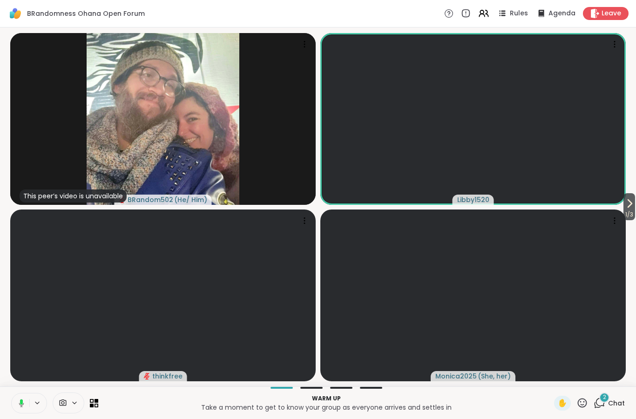
click at [20, 405] on icon at bounding box center [20, 403] width 8 height 8
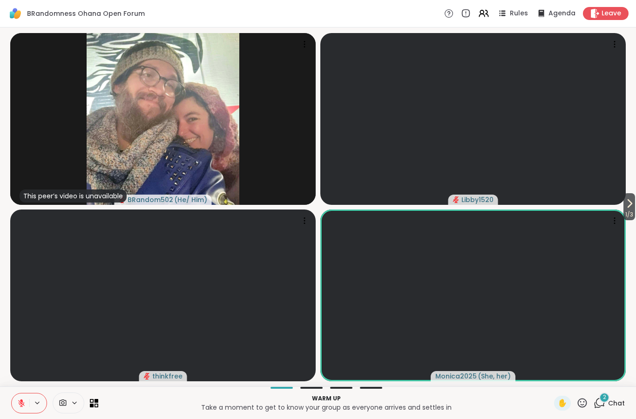
click at [624, 200] on icon at bounding box center [629, 203] width 11 height 11
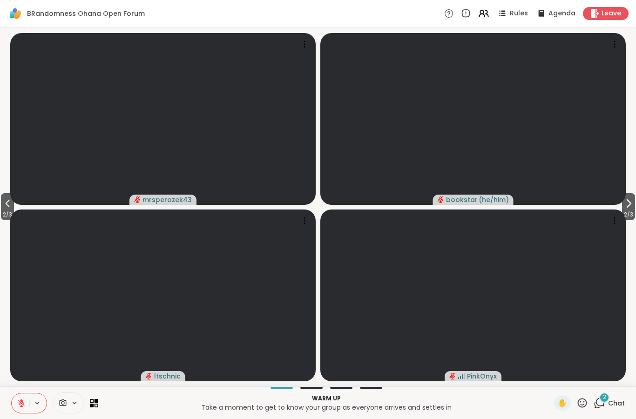
click at [623, 200] on icon at bounding box center [628, 203] width 11 height 11
click at [7, 203] on icon at bounding box center [7, 203] width 11 height 11
click at [16, 396] on button at bounding box center [21, 403] width 18 height 20
click at [4, 211] on span "2 / 3" at bounding box center [7, 214] width 13 height 11
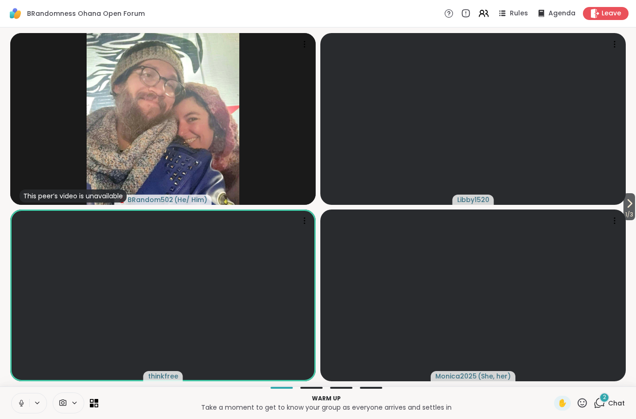
click at [23, 403] on icon at bounding box center [21, 403] width 8 height 8
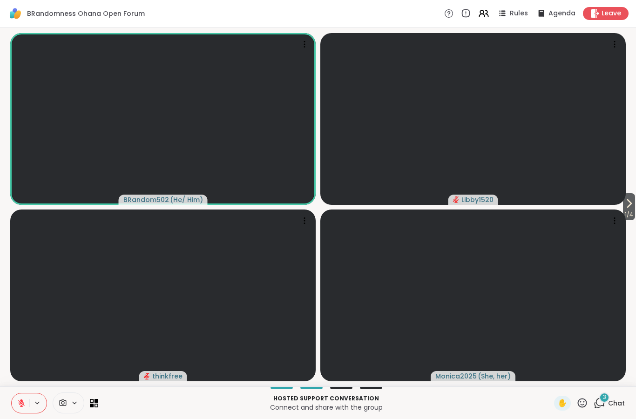
click at [15, 403] on button at bounding box center [21, 403] width 18 height 20
click at [20, 404] on icon at bounding box center [21, 403] width 5 height 3
click at [614, 197] on video at bounding box center [472, 119] width 305 height 172
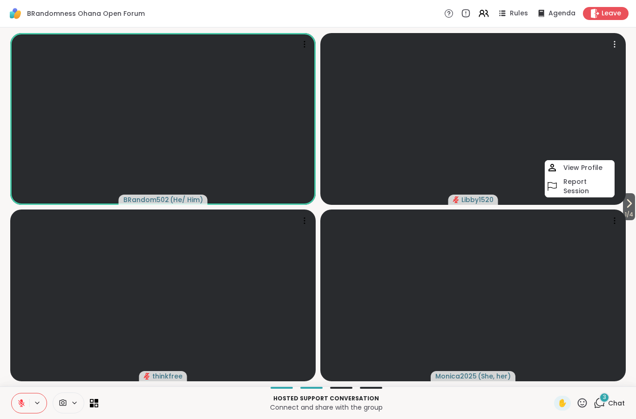
click at [626, 213] on span "1 / 4" at bounding box center [629, 214] width 12 height 11
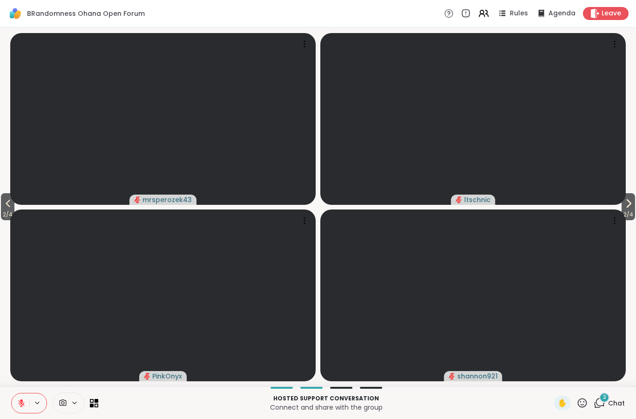
click at [623, 202] on icon at bounding box center [628, 203] width 11 height 11
click at [618, 202] on video at bounding box center [472, 119] width 305 height 172
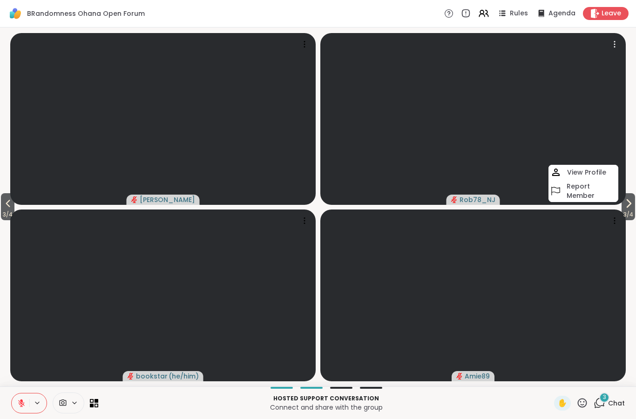
click at [635, 204] on button "3 / 4" at bounding box center [627, 206] width 13 height 27
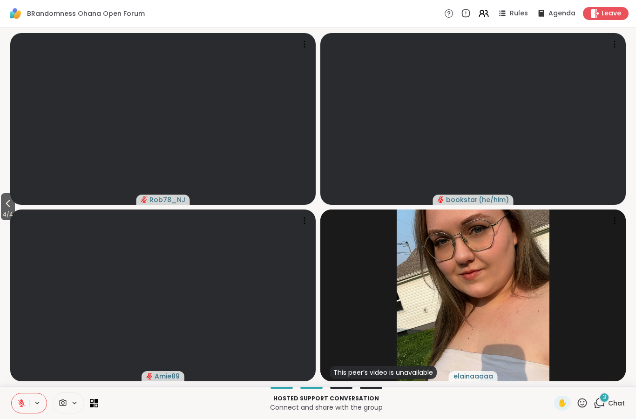
click at [7, 202] on icon at bounding box center [7, 203] width 11 height 11
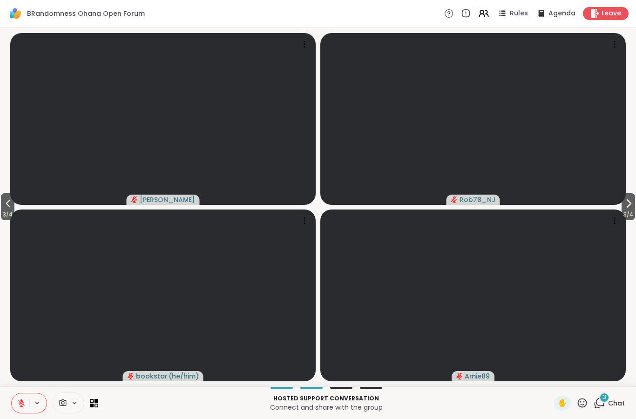
click at [10, 207] on icon at bounding box center [7, 203] width 11 height 11
click at [12, 205] on icon at bounding box center [7, 203] width 11 height 11
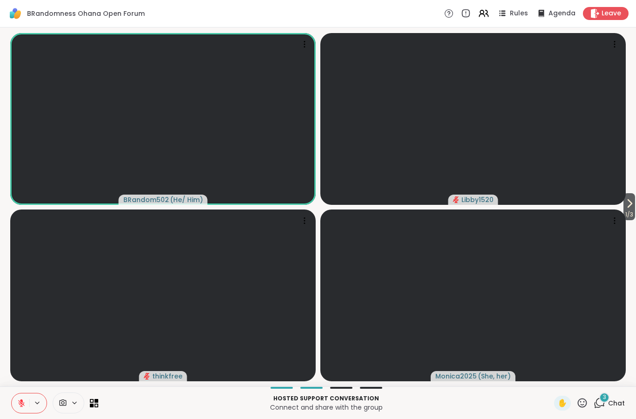
click at [19, 405] on icon at bounding box center [21, 403] width 8 height 8
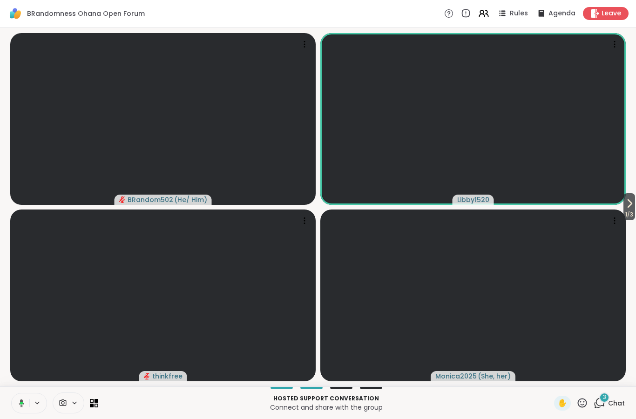
click at [20, 404] on icon at bounding box center [20, 403] width 8 height 8
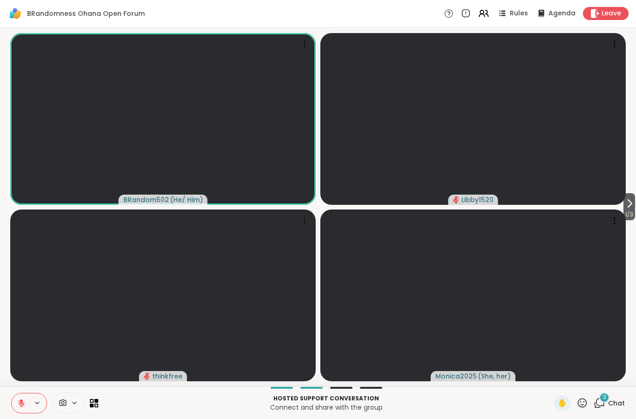
click at [24, 404] on icon at bounding box center [21, 403] width 7 height 7
click at [19, 406] on icon at bounding box center [21, 403] width 8 height 8
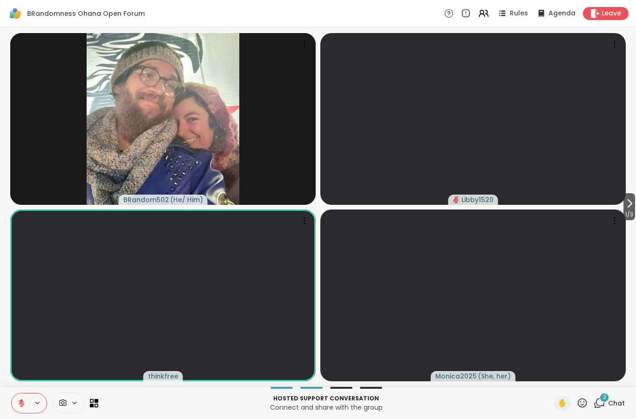
click at [18, 394] on button at bounding box center [21, 403] width 18 height 20
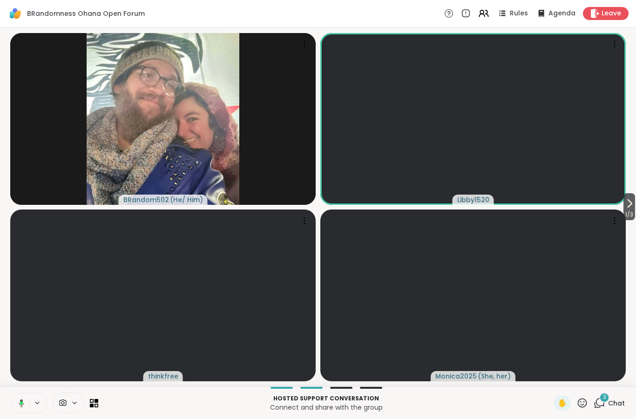
click at [504, 17] on icon at bounding box center [501, 13] width 11 height 11
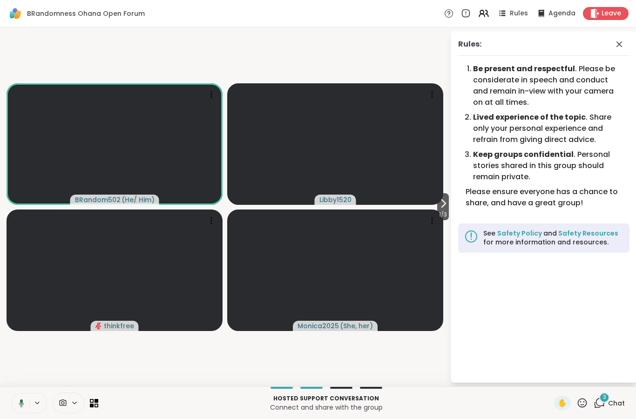
click at [22, 409] on button at bounding box center [19, 403] width 19 height 20
click at [446, 208] on icon at bounding box center [442, 203] width 11 height 11
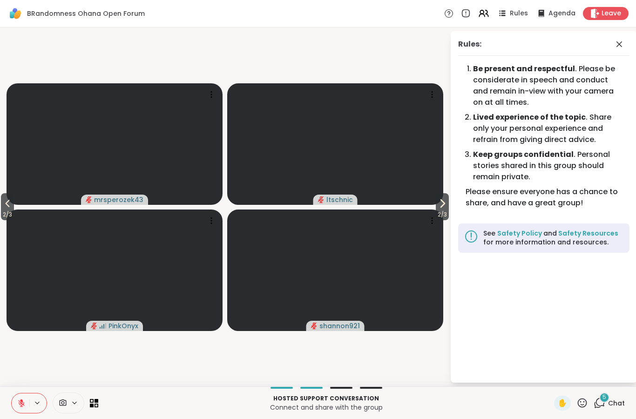
click at [9, 207] on icon at bounding box center [7, 203] width 11 height 11
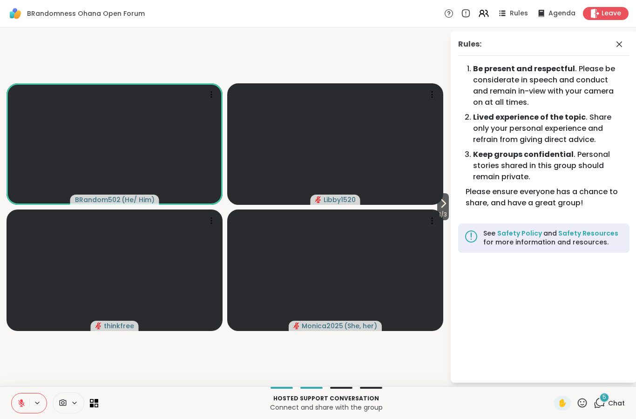
click at [16, 399] on button at bounding box center [21, 403] width 18 height 20
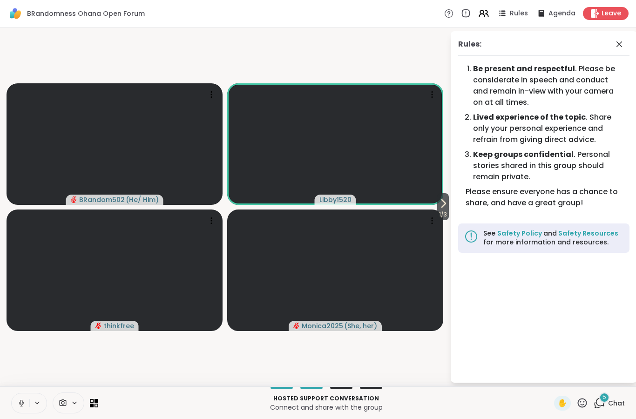
click at [21, 406] on icon at bounding box center [21, 405] width 2 height 0
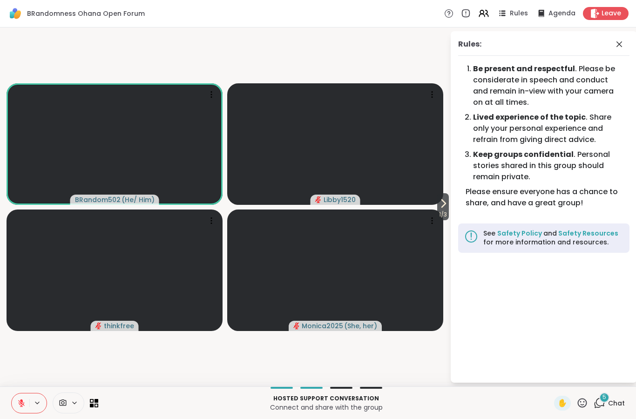
click at [452, 204] on div "Rules: Be present and respectful . Please be considerate in speech and conduct …" at bounding box center [543, 206] width 186 height 351
click at [437, 202] on icon at bounding box center [442, 203] width 11 height 11
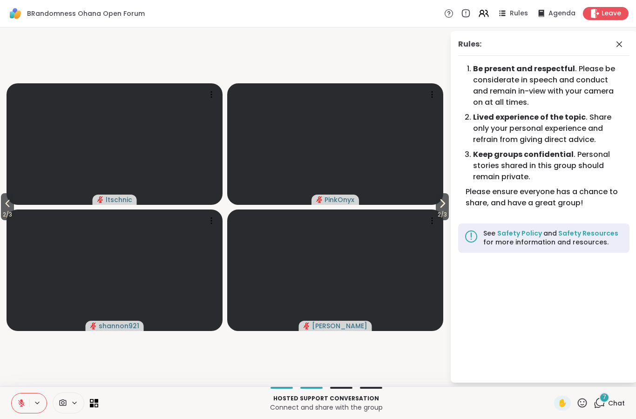
click at [18, 401] on icon at bounding box center [21, 403] width 8 height 8
click at [20, 400] on icon at bounding box center [21, 403] width 5 height 8
click at [21, 399] on icon at bounding box center [21, 401] width 3 height 4
click at [16, 407] on icon at bounding box center [20, 403] width 8 height 8
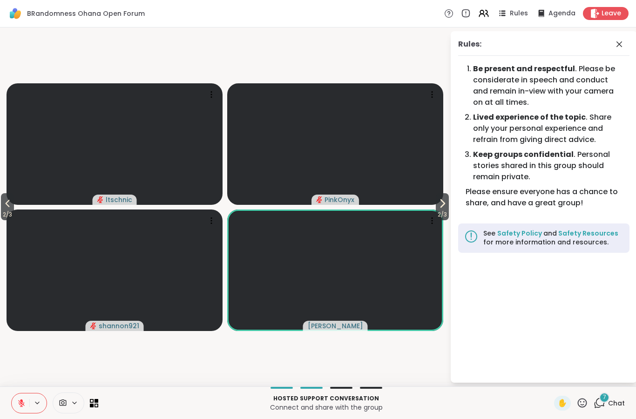
click at [5, 203] on icon at bounding box center [7, 203] width 11 height 11
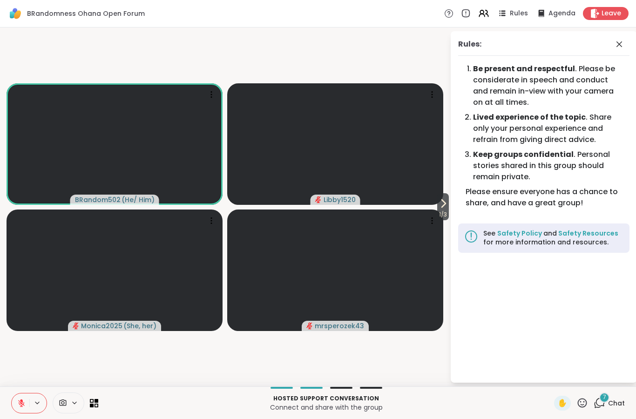
click at [446, 204] on icon at bounding box center [442, 203] width 11 height 11
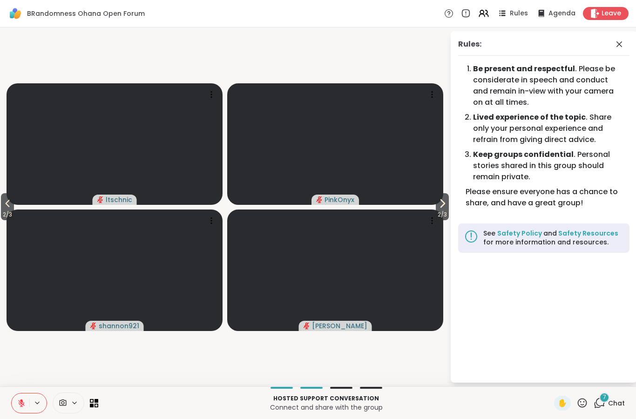
click at [442, 210] on span "2 / 3" at bounding box center [442, 214] width 13 height 11
click at [619, 45] on icon at bounding box center [619, 44] width 6 height 6
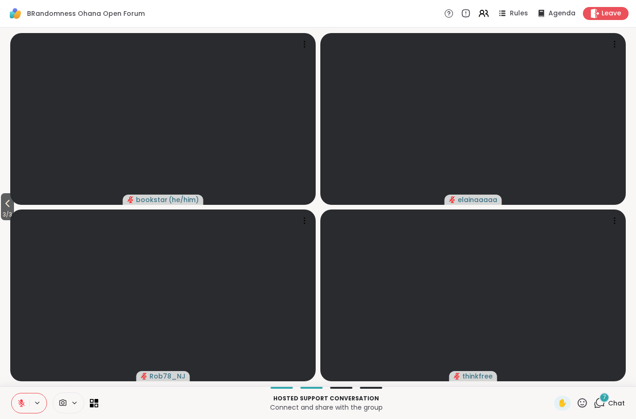
click at [603, 404] on icon at bounding box center [600, 402] width 9 height 8
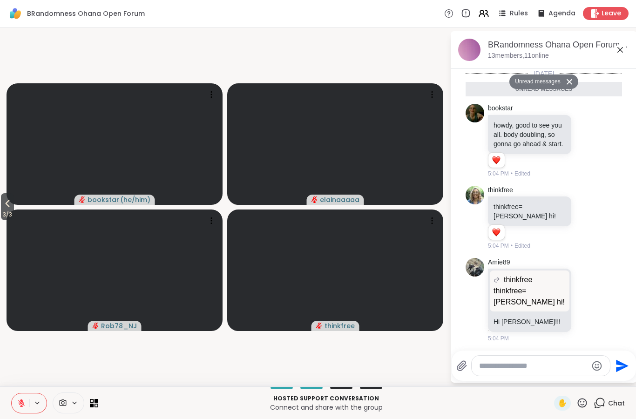
scroll to position [283, 0]
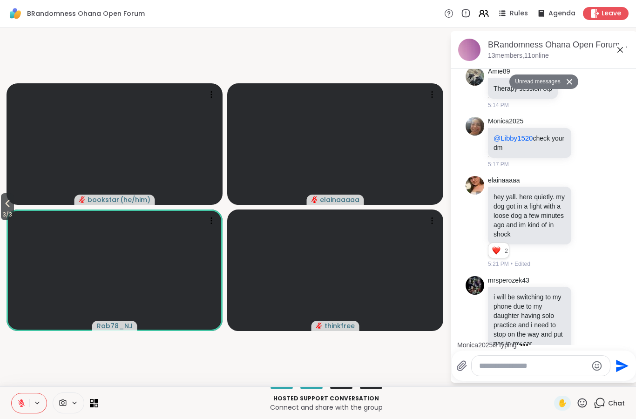
click at [582, 185] on div "elainaaaaa hey yall. here quietly. my dog got in a fight with a loose dog a few…" at bounding box center [545, 222] width 114 height 93
click at [585, 217] on icon at bounding box center [587, 221] width 8 height 9
click at [513, 202] on div "Select Reaction: Heart" at bounding box center [513, 206] width 8 height 8
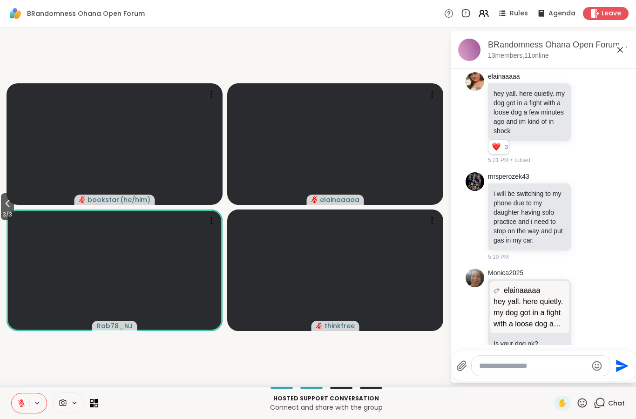
click at [579, 401] on icon at bounding box center [581, 402] width 9 height 9
click at [537, 369] on textarea "Type your message" at bounding box center [533, 365] width 108 height 9
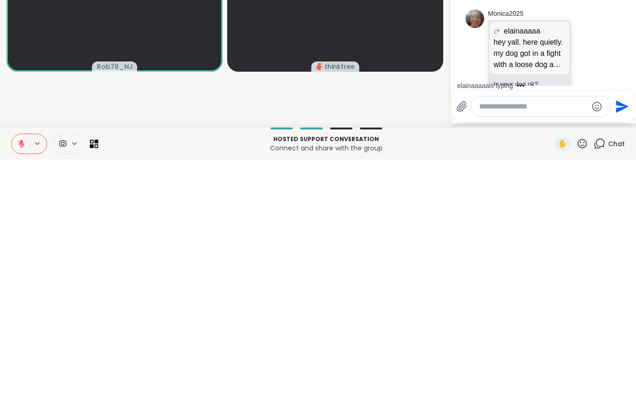
click at [587, 361] on textarea "Type your message" at bounding box center [533, 365] width 108 height 9
click at [618, 358] on icon "Send" at bounding box center [620, 365] width 15 height 15
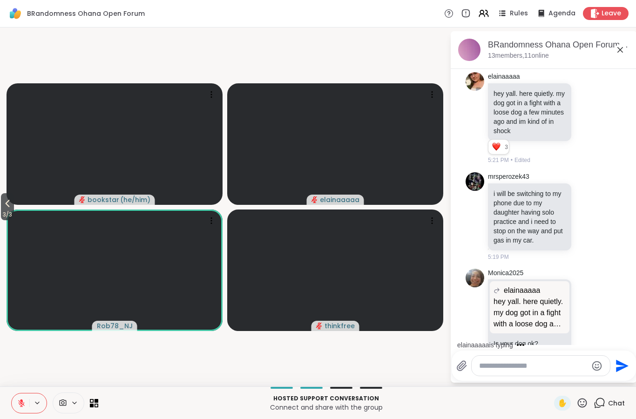
click at [585, 361] on textarea "Type your message" at bounding box center [533, 365] width 108 height 9
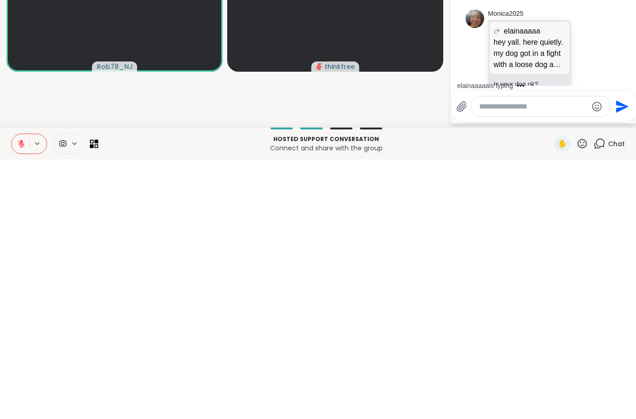
click at [591, 360] on icon "Emoji picker" at bounding box center [596, 365] width 11 height 11
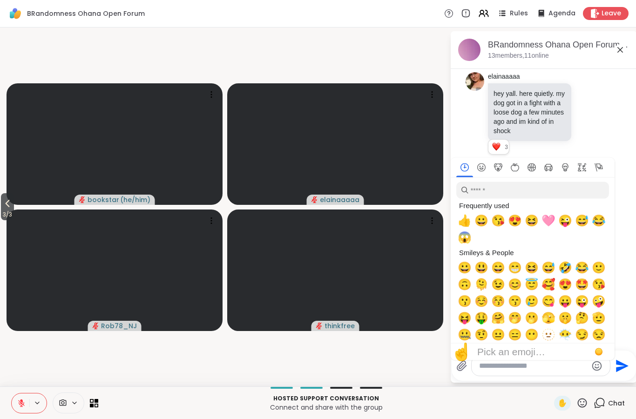
click at [556, 219] on div "🩷" at bounding box center [548, 220] width 17 height 17
type textarea "**"
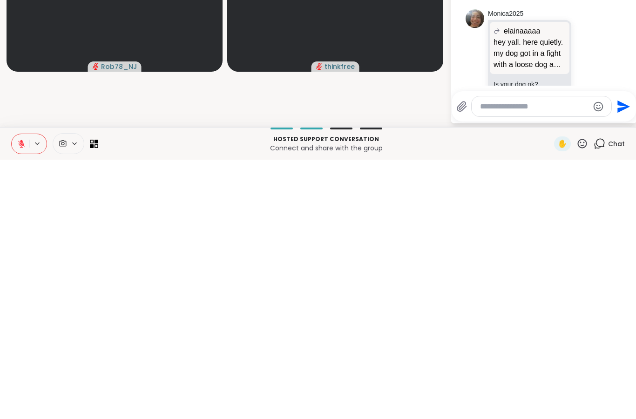
click at [376, 101] on video-player-container "3 / 3 bookstar ( he/him ) elainaaaaa Rob78_NJ thinkfree" at bounding box center [225, 206] width 438 height 351
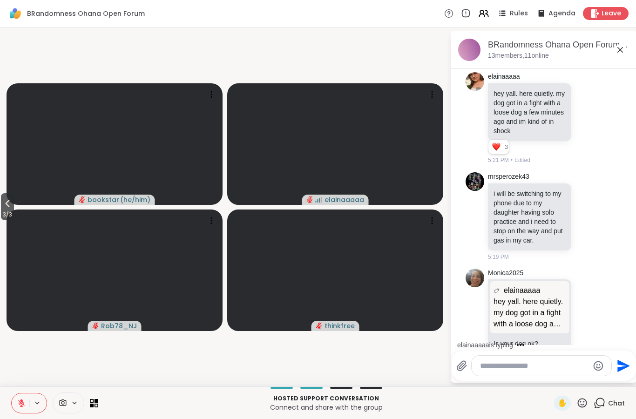
click at [618, 53] on icon at bounding box center [619, 49] width 11 height 11
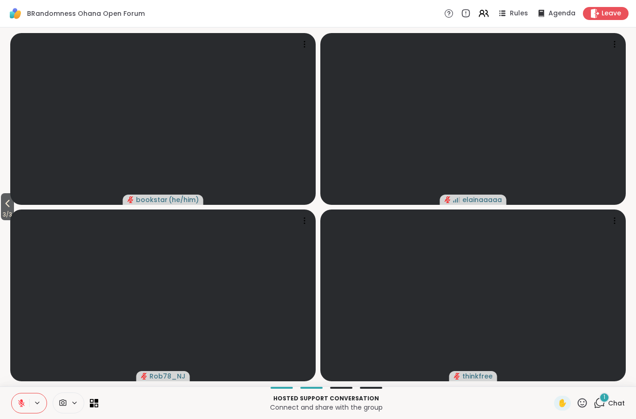
click at [7, 201] on icon at bounding box center [7, 203] width 11 height 11
click at [4, 203] on icon at bounding box center [7, 203] width 11 height 11
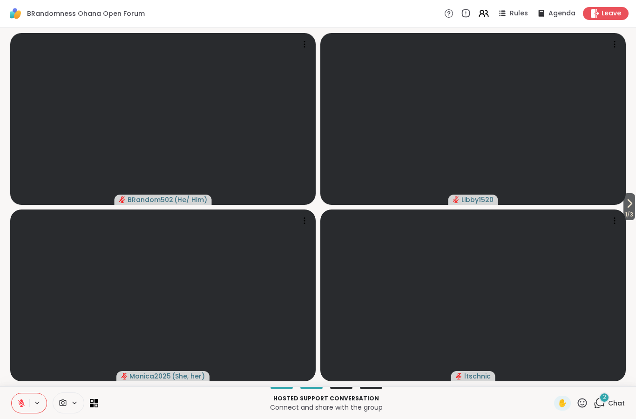
click at [19, 403] on icon at bounding box center [21, 403] width 8 height 8
click at [23, 409] on button at bounding box center [21, 403] width 18 height 20
click at [612, 201] on video at bounding box center [472, 119] width 305 height 172
click at [624, 212] on span "1 / 3" at bounding box center [629, 214] width 12 height 11
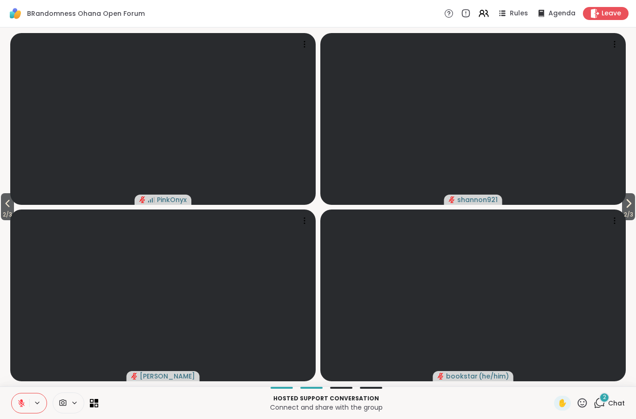
click at [631, 214] on span "2 / 3" at bounding box center [628, 214] width 13 height 11
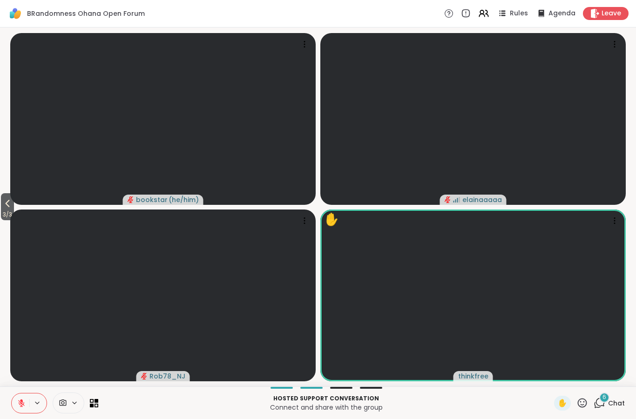
click at [581, 405] on icon at bounding box center [582, 403] width 12 height 12
click at [550, 377] on span "❤️" at bounding box center [554, 378] width 9 height 11
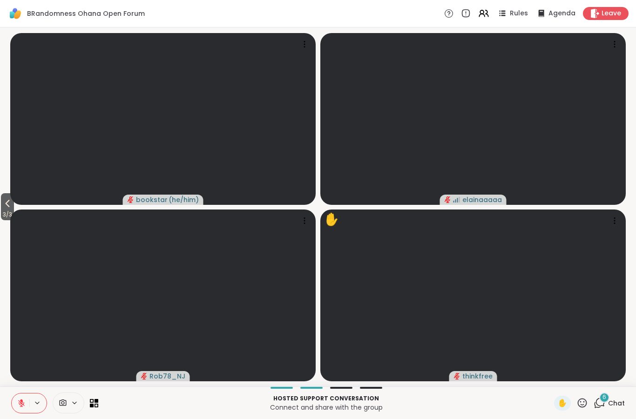
click at [23, 407] on button at bounding box center [21, 403] width 18 height 20
click at [4, 204] on icon at bounding box center [7, 203] width 11 height 11
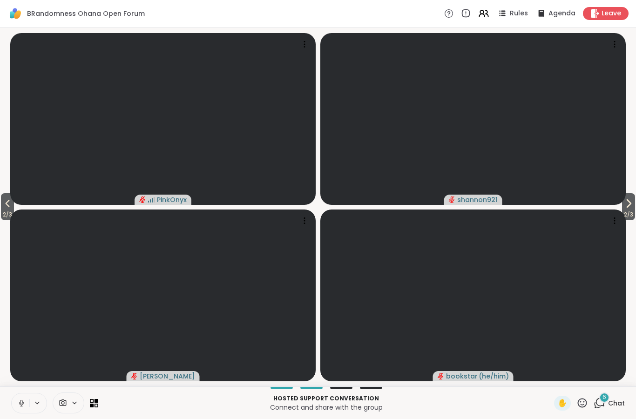
click at [1, 203] on button "2 / 3" at bounding box center [7, 206] width 13 height 27
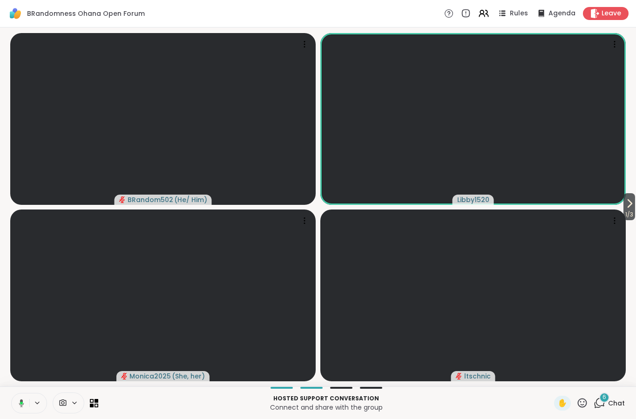
click at [17, 397] on button at bounding box center [19, 403] width 19 height 20
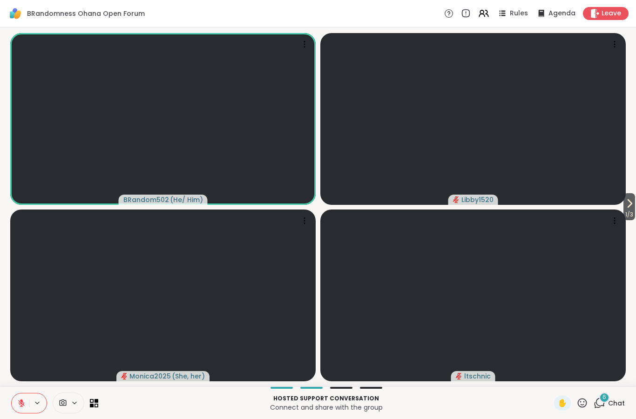
click at [25, 399] on icon at bounding box center [21, 403] width 8 height 8
click at [15, 411] on button at bounding box center [21, 403] width 18 height 20
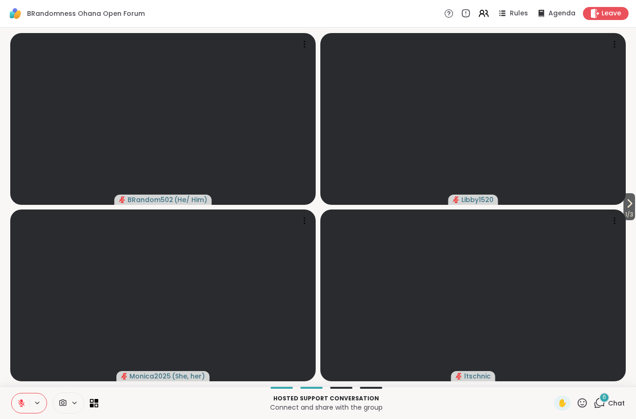
click at [22, 406] on icon at bounding box center [21, 403] width 7 height 7
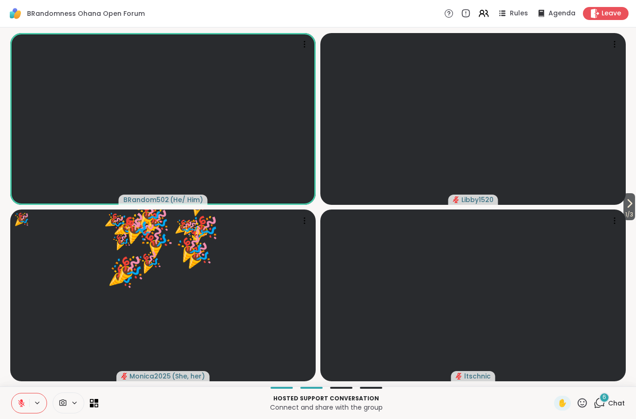
click at [580, 402] on icon at bounding box center [582, 403] width 12 height 12
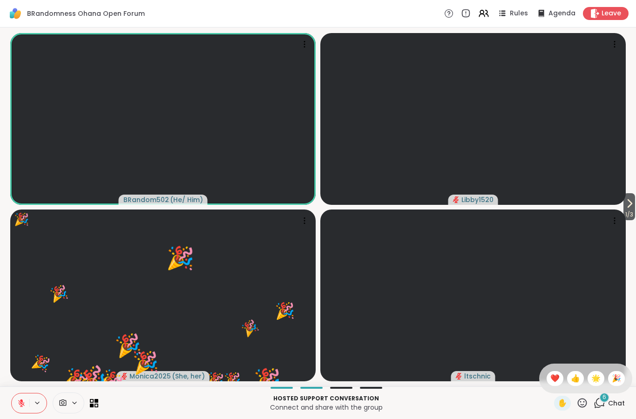
click at [554, 379] on span "❤️" at bounding box center [554, 378] width 9 height 11
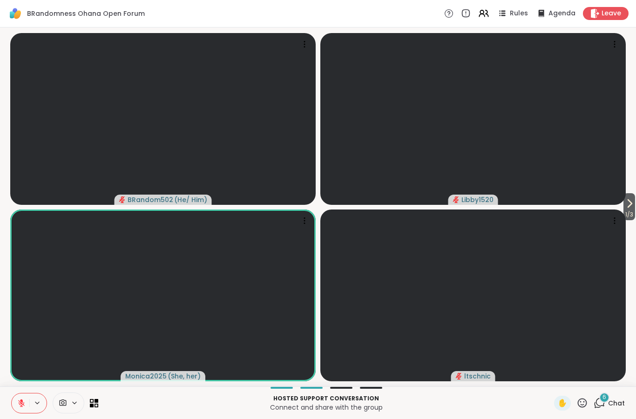
click at [616, 201] on video at bounding box center [472, 119] width 305 height 172
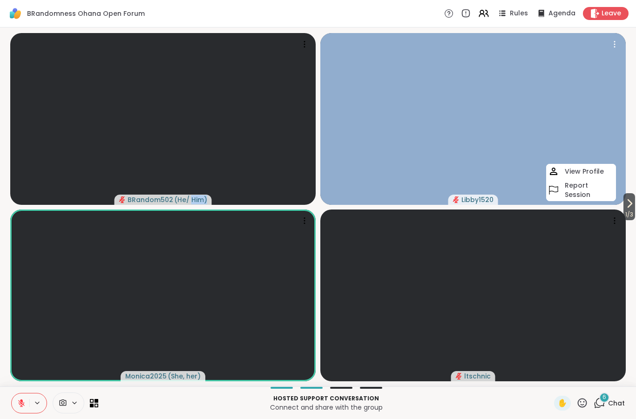
click at [633, 204] on button "1 / 3" at bounding box center [629, 206] width 12 height 27
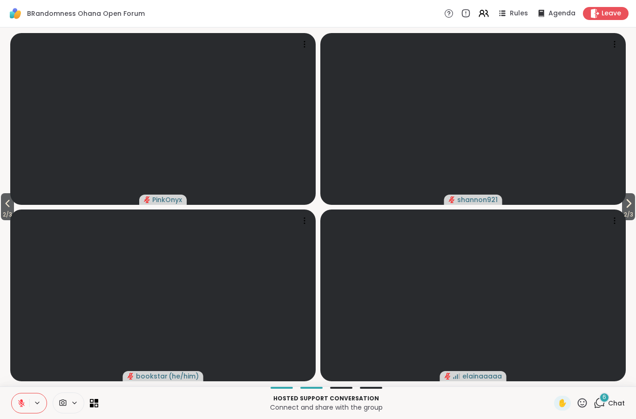
click at [630, 201] on icon at bounding box center [628, 203] width 11 height 11
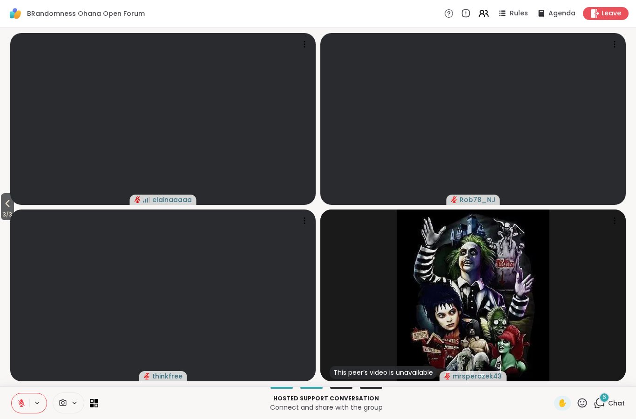
click at [14, 198] on button "3 / 3" at bounding box center [7, 206] width 13 height 27
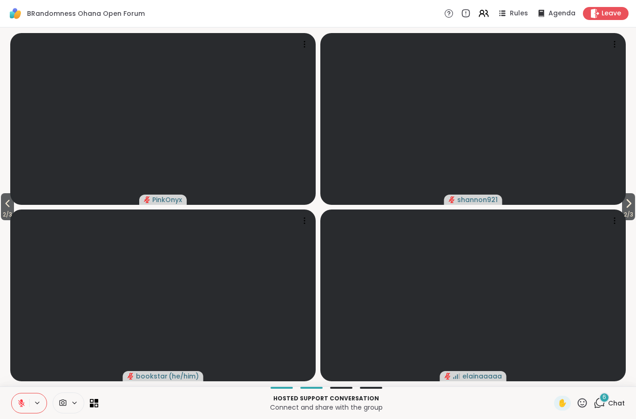
click at [4, 186] on div "2 / 3 2 / 3 PinkOnyx shannon921 bookstar ( he/him ) elainaaaaa" at bounding box center [318, 206] width 636 height 359
click at [12, 196] on button "2 / 3" at bounding box center [7, 206] width 13 height 27
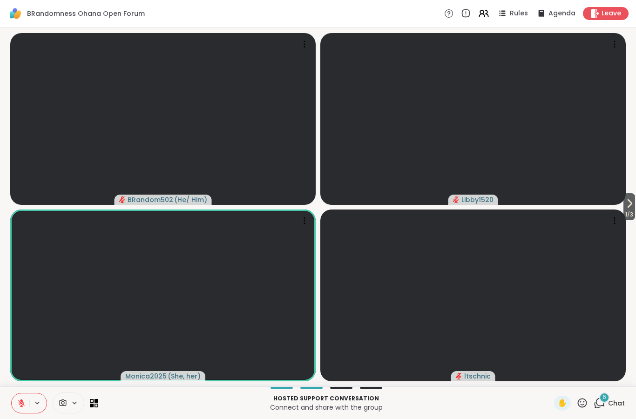
click at [2, 163] on div "1 / 3 BRandom502 ( He/ Him ) Libby1520 Monica2025 ( She, her ) ltschnic" at bounding box center [318, 206] width 636 height 359
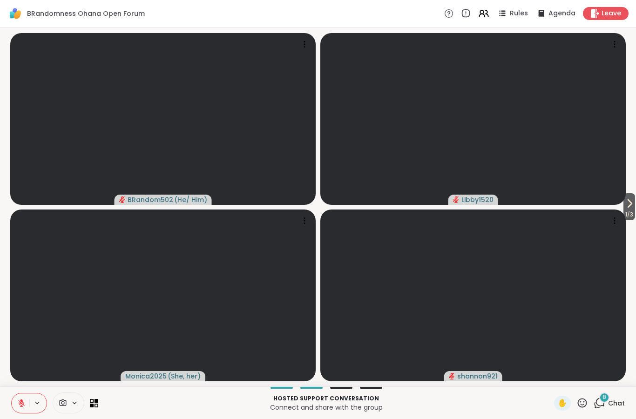
click at [630, 204] on icon at bounding box center [630, 203] width 4 height 7
click at [26, 412] on button at bounding box center [21, 403] width 18 height 20
click at [27, 402] on button at bounding box center [21, 403] width 18 height 20
click at [23, 391] on div "Hosted support conversation Connect and share with the group ✋ 8 Chat" at bounding box center [318, 402] width 636 height 33
click at [2, 208] on button "2 / 3" at bounding box center [7, 206] width 13 height 27
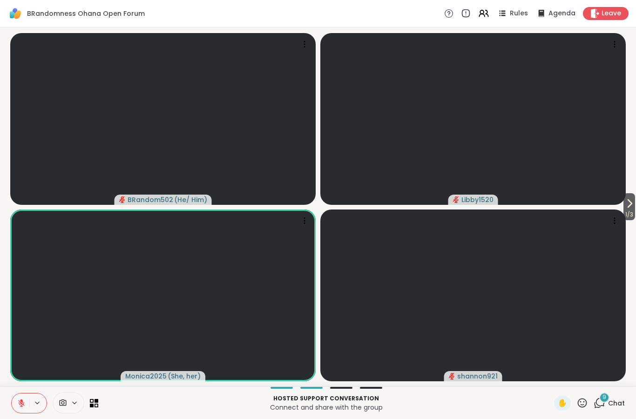
click at [30, 406] on button at bounding box center [37, 403] width 17 height 8
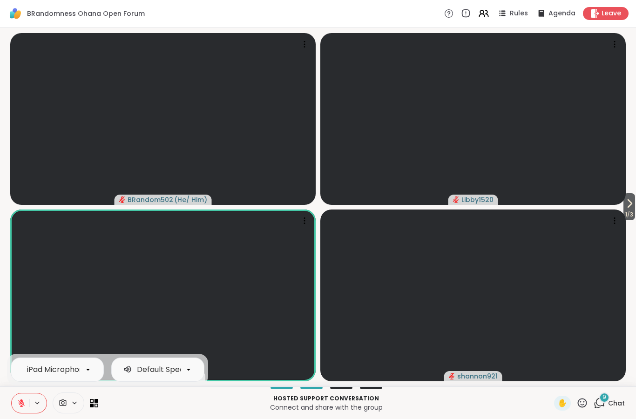
click at [12, 396] on button at bounding box center [21, 403] width 18 height 20
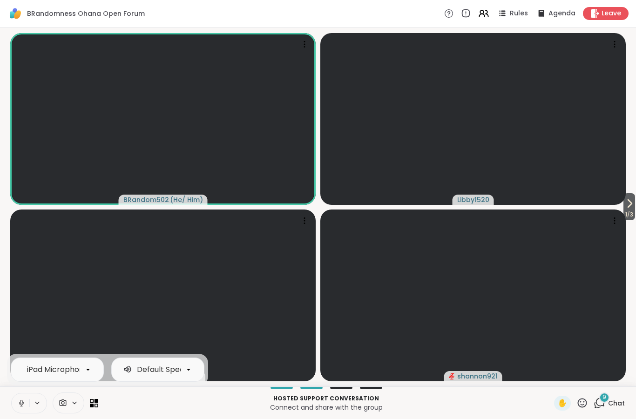
click at [21, 403] on icon at bounding box center [21, 403] width 8 height 8
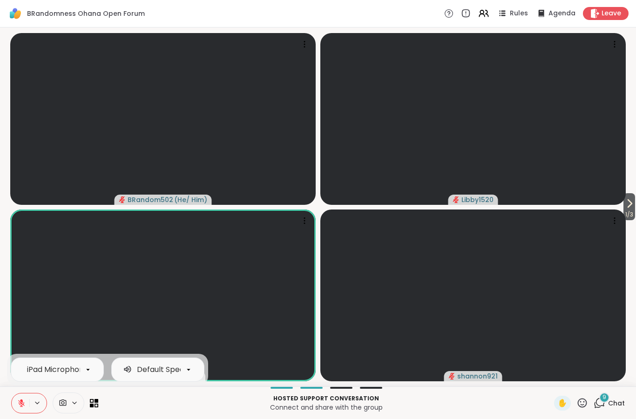
click at [20, 411] on button at bounding box center [21, 403] width 18 height 20
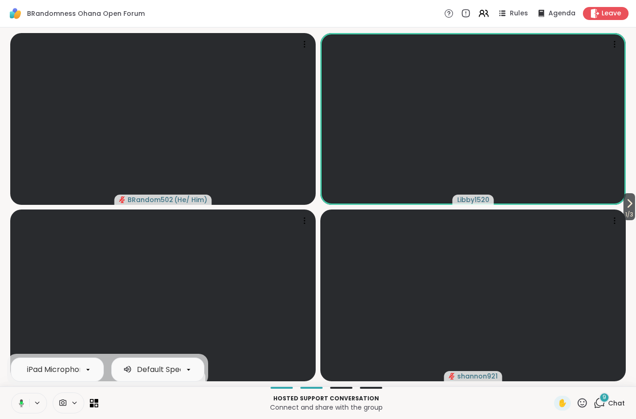
click at [29, 403] on button at bounding box center [19, 403] width 19 height 20
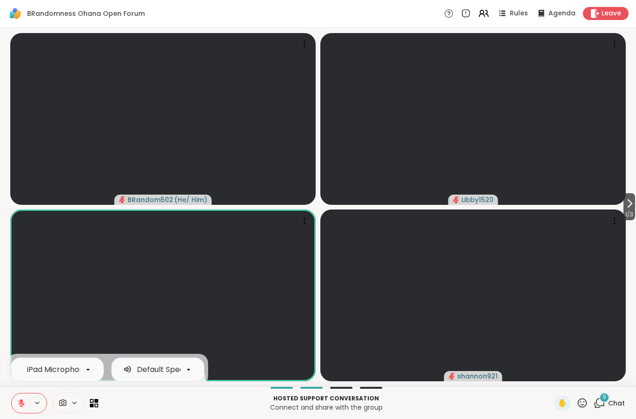
click at [19, 404] on icon at bounding box center [21, 403] width 8 height 8
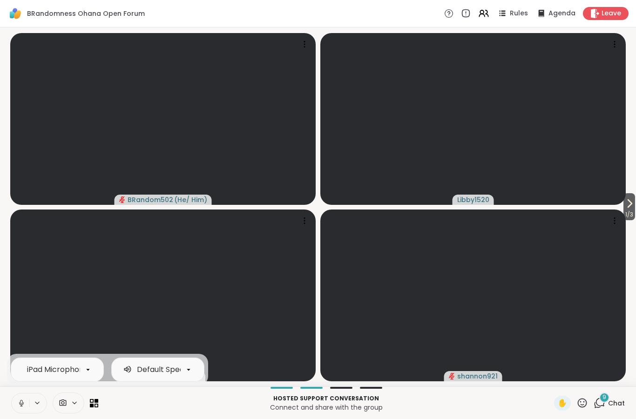
click at [19, 402] on icon at bounding box center [21, 403] width 8 height 8
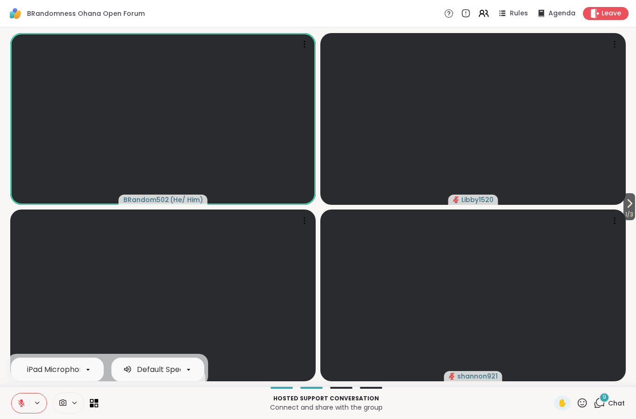
click at [26, 399] on button at bounding box center [21, 403] width 18 height 20
click at [20, 402] on icon at bounding box center [21, 402] width 2 height 4
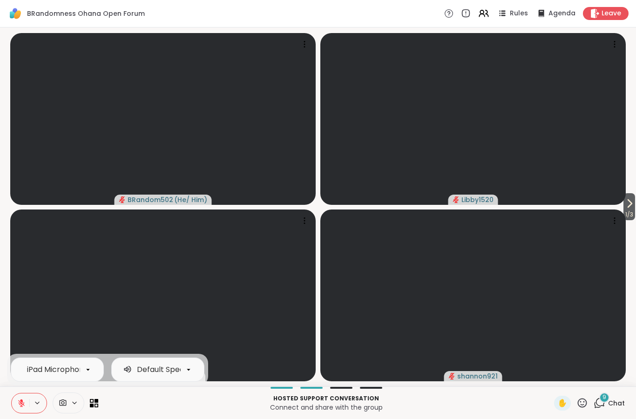
click at [26, 410] on button at bounding box center [21, 403] width 18 height 20
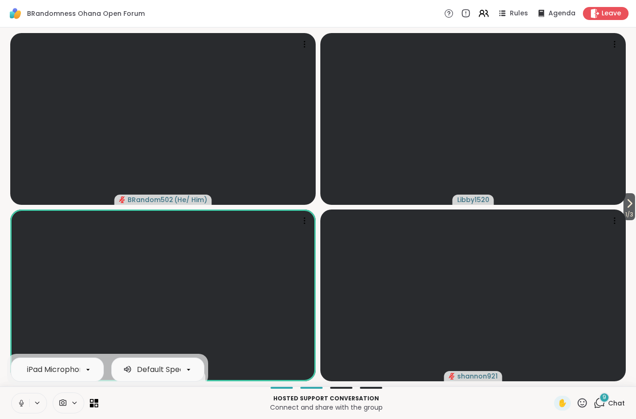
click at [26, 404] on button at bounding box center [21, 403] width 18 height 20
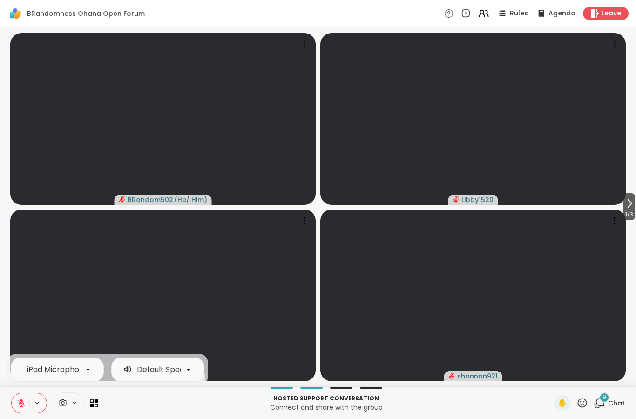
click at [31, 393] on div "iPad Microphone Default Speakers" at bounding box center [29, 403] width 36 height 20
click at [27, 401] on button at bounding box center [21, 403] width 18 height 20
click at [23, 405] on icon at bounding box center [21, 403] width 8 height 8
click at [630, 199] on icon at bounding box center [629, 203] width 11 height 11
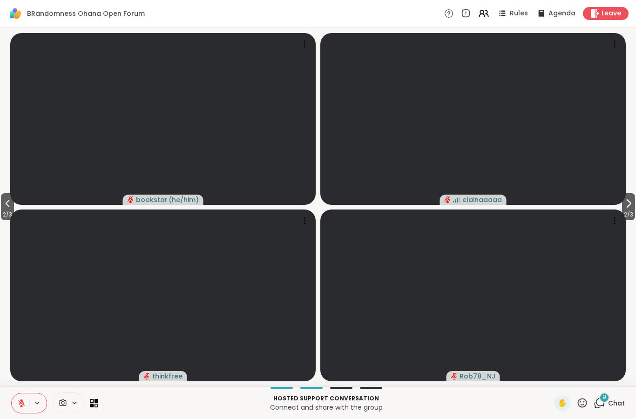
click at [610, 392] on div "Hosted support conversation Connect and share with the group ✋ 9 Chat" at bounding box center [318, 402] width 636 height 33
click at [611, 403] on span "Chat" at bounding box center [616, 402] width 17 height 9
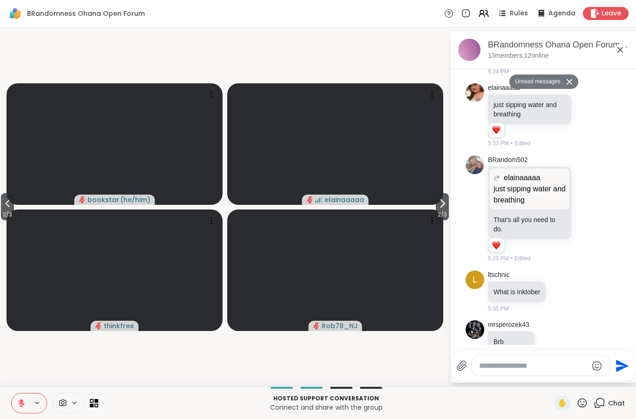
scroll to position [1091, 0]
click at [589, 205] on icon at bounding box center [587, 209] width 8 height 9
click at [516, 191] on div "Select Reaction: Heart" at bounding box center [513, 195] width 8 height 8
click at [3, 206] on icon at bounding box center [7, 203] width 11 height 11
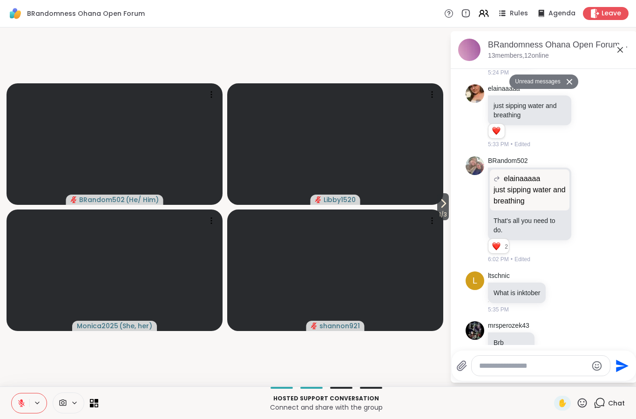
click at [20, 403] on icon at bounding box center [21, 403] width 8 height 8
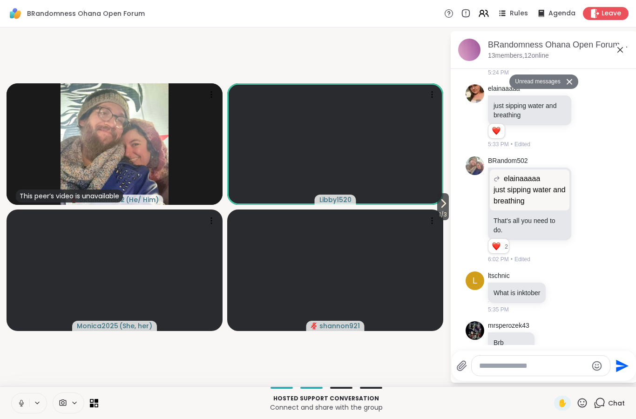
click at [15, 400] on button at bounding box center [21, 403] width 18 height 20
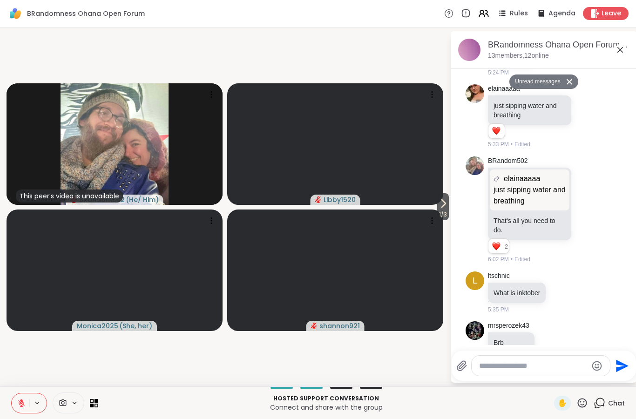
click at [23, 402] on icon at bounding box center [21, 403] width 8 height 8
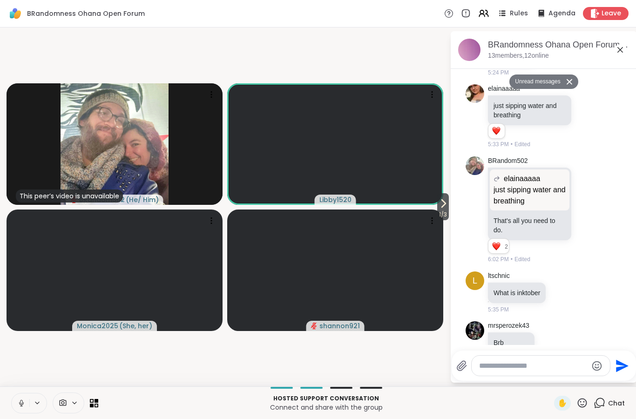
click at [17, 405] on icon at bounding box center [21, 403] width 8 height 8
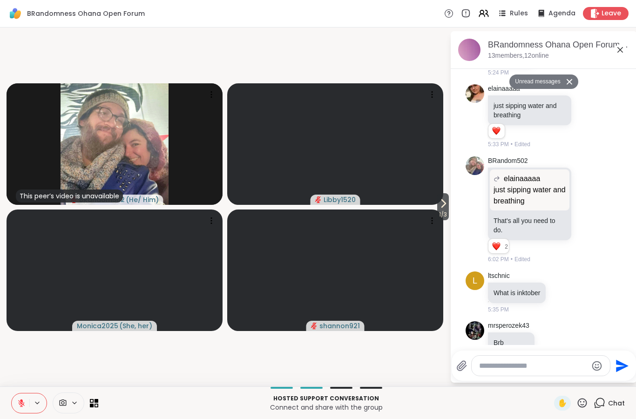
click at [23, 402] on icon at bounding box center [21, 403] width 8 height 8
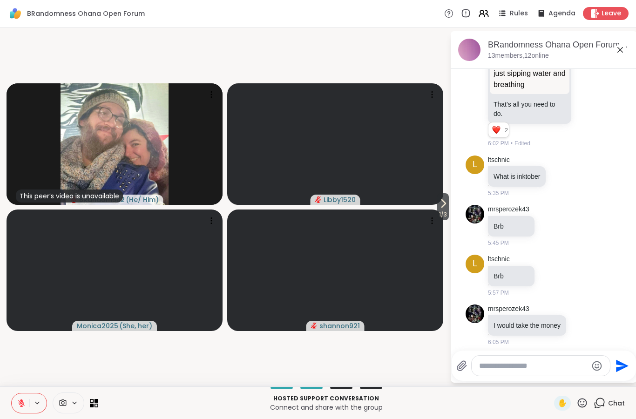
scroll to position [1163, 0]
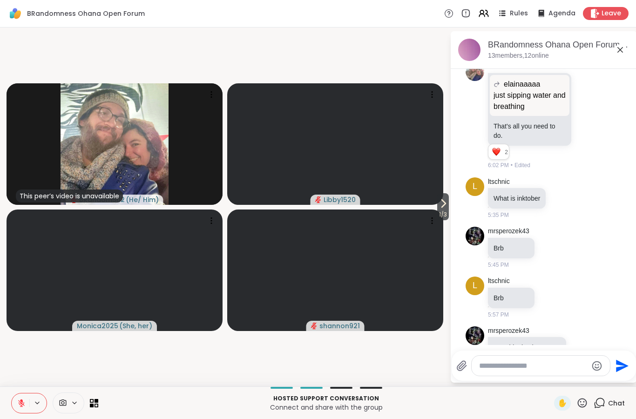
click at [21, 395] on button at bounding box center [21, 403] width 18 height 20
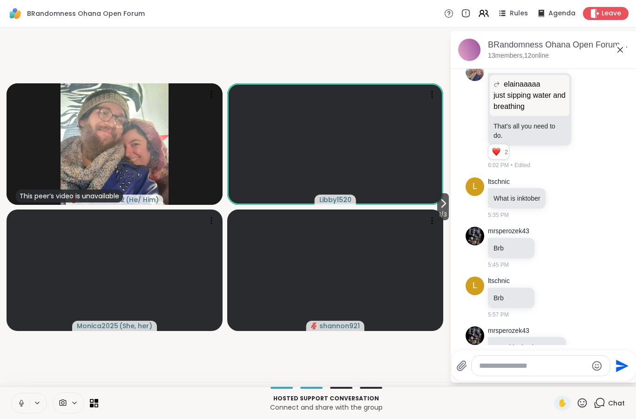
click at [17, 401] on button at bounding box center [21, 403] width 18 height 20
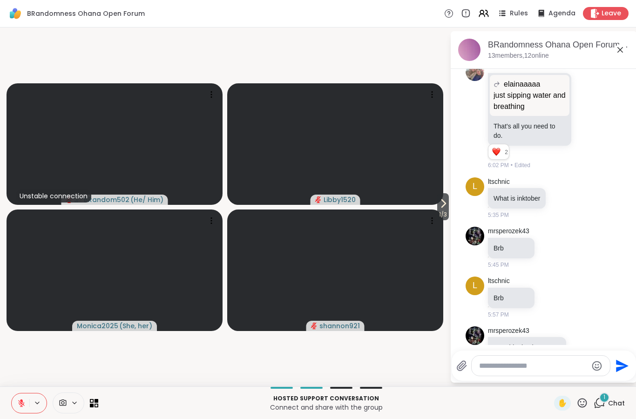
scroll to position [1221, 0]
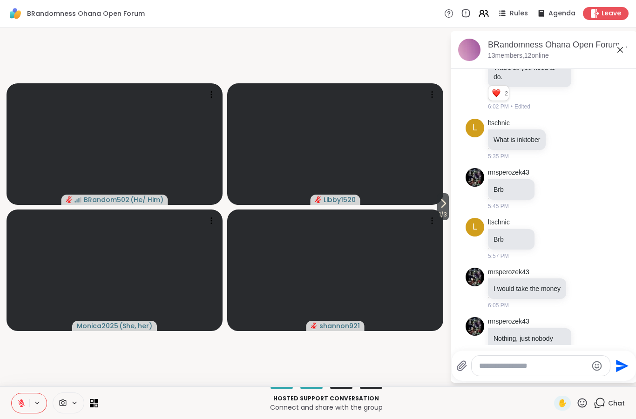
click at [15, 410] on button at bounding box center [21, 403] width 18 height 20
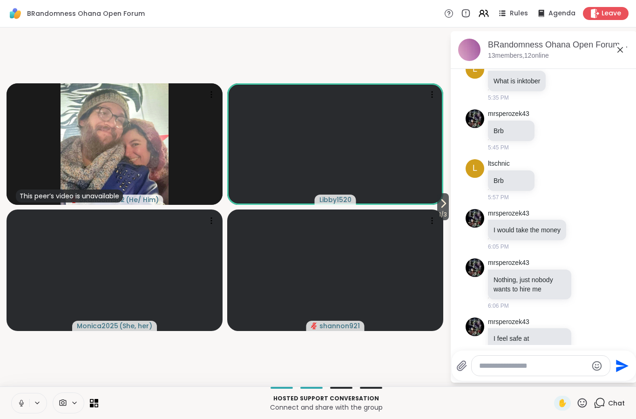
click at [20, 404] on icon at bounding box center [21, 403] width 8 height 8
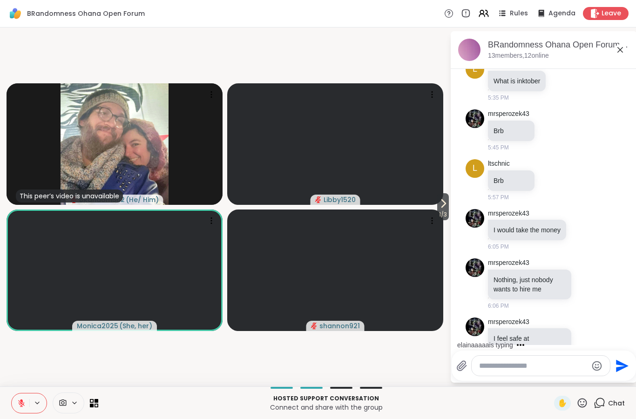
click at [20, 411] on button at bounding box center [21, 403] width 18 height 20
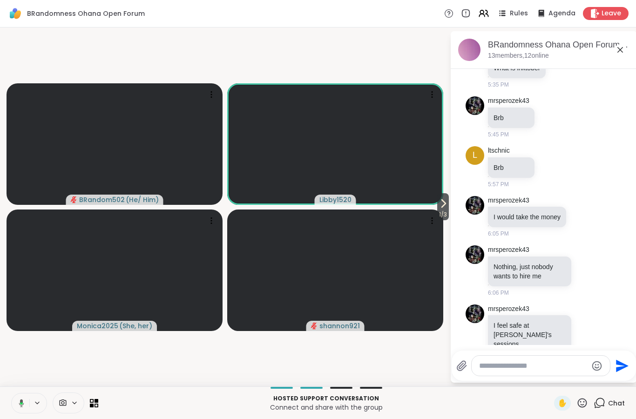
scroll to position [1385, 0]
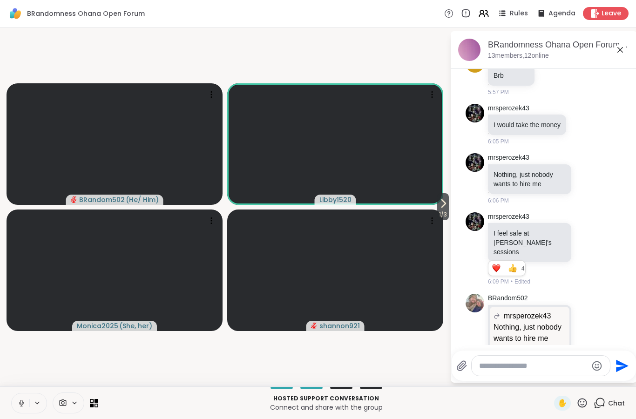
click at [19, 412] on button at bounding box center [21, 403] width 18 height 20
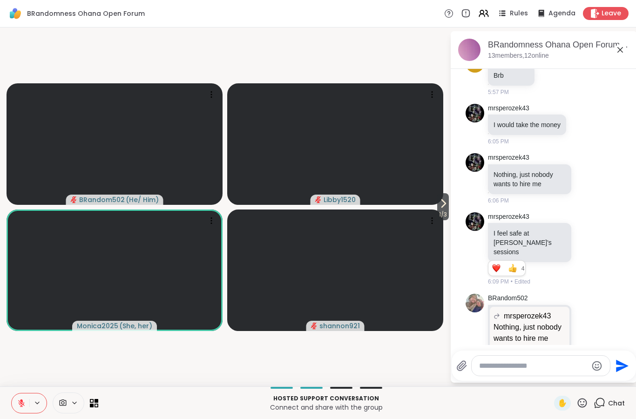
click at [24, 394] on button at bounding box center [21, 403] width 18 height 20
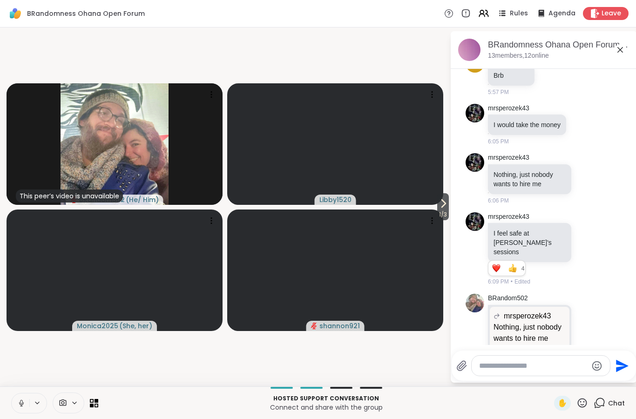
click at [444, 212] on span "1 / 3" at bounding box center [443, 214] width 12 height 11
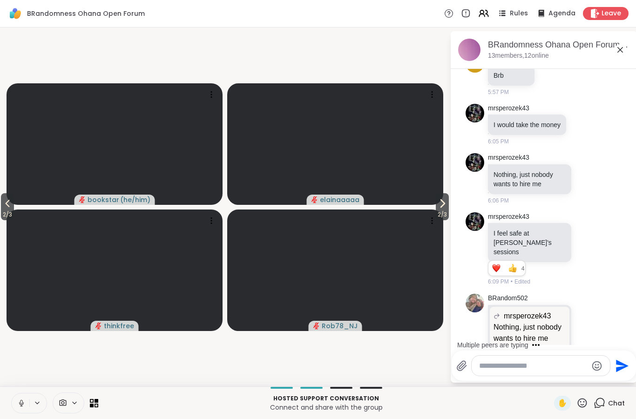
click at [20, 397] on button at bounding box center [21, 403] width 18 height 20
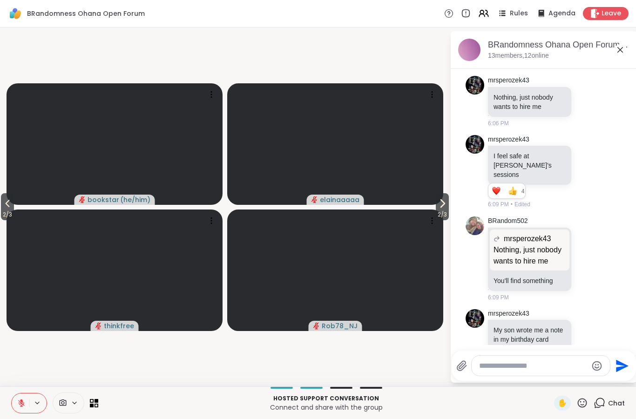
scroll to position [1475, 0]
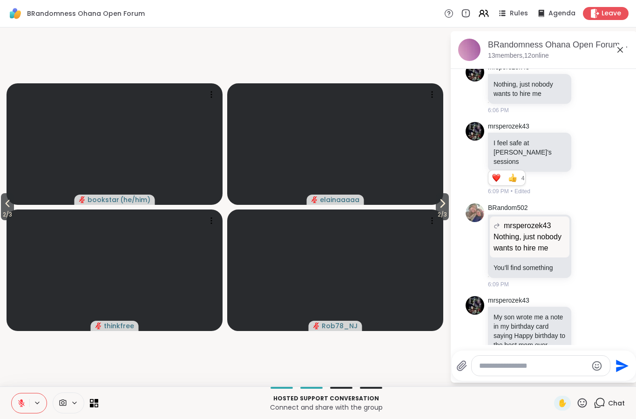
click at [563, 402] on span "✋" at bounding box center [561, 402] width 9 height 11
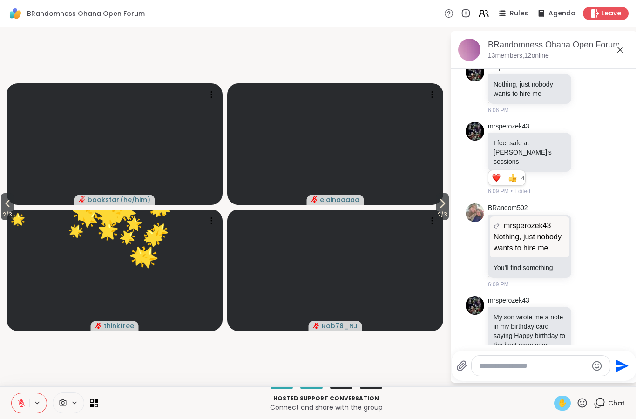
click at [587, 404] on icon at bounding box center [582, 403] width 12 height 12
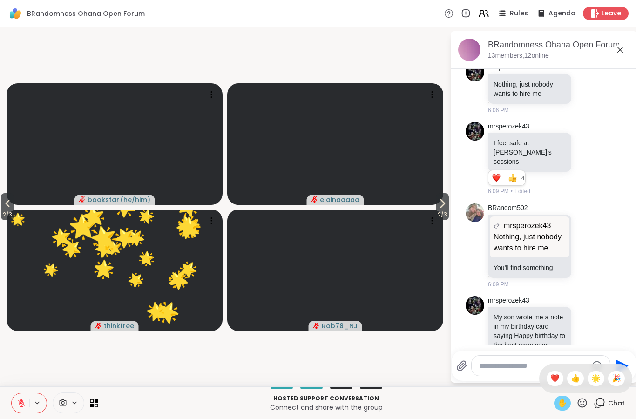
click at [555, 379] on span "❤️" at bounding box center [554, 378] width 9 height 11
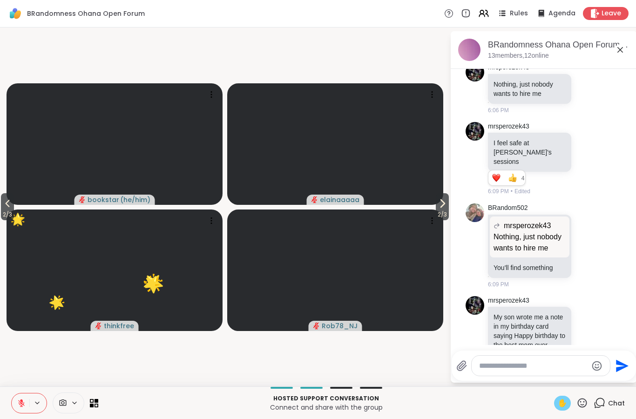
click at [23, 213] on video at bounding box center [115, 269] width 216 height 121
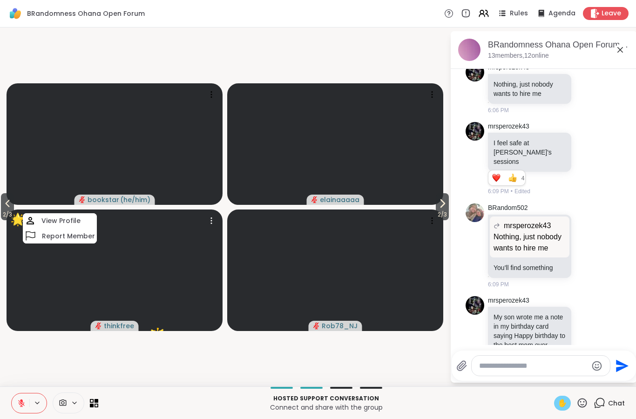
click at [22, 213] on video at bounding box center [115, 269] width 216 height 121
click at [1, 207] on button "2 / 3" at bounding box center [7, 206] width 13 height 27
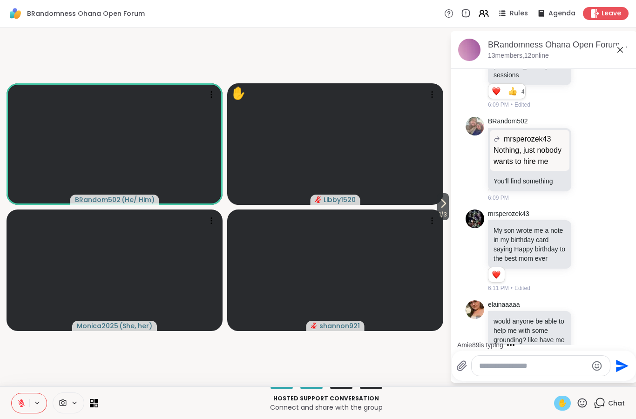
scroll to position [1665, 0]
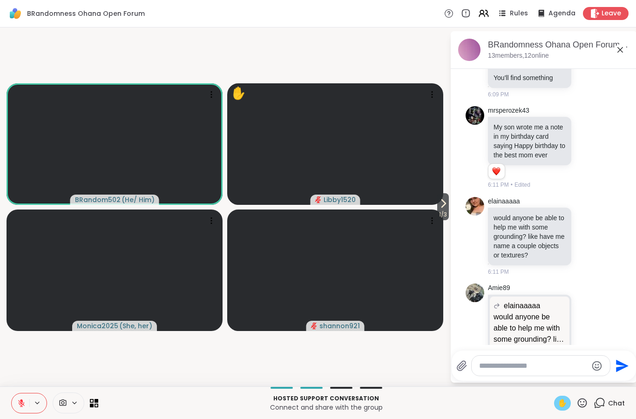
click at [562, 400] on span "✋" at bounding box center [561, 402] width 9 height 11
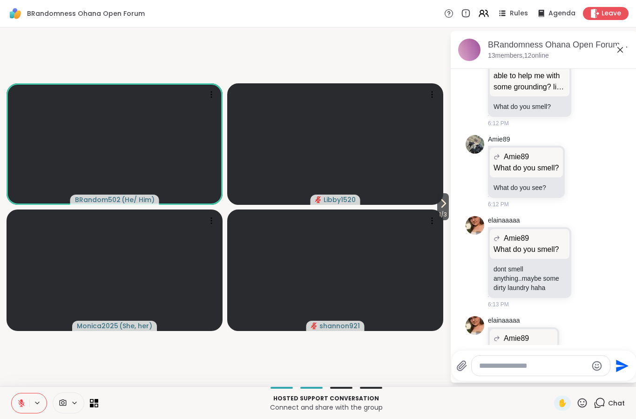
scroll to position [2008, 0]
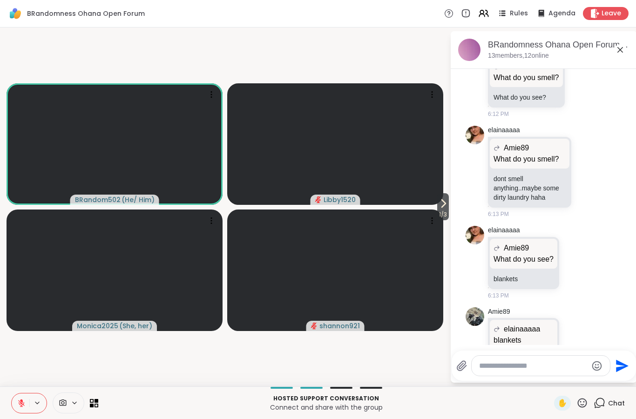
click at [569, 338] on div at bounding box center [565, 343] width 8 height 11
click at [573, 338] on div at bounding box center [575, 343] width 8 height 11
click at [578, 324] on div "Select Reaction: Heart" at bounding box center [575, 328] width 8 height 8
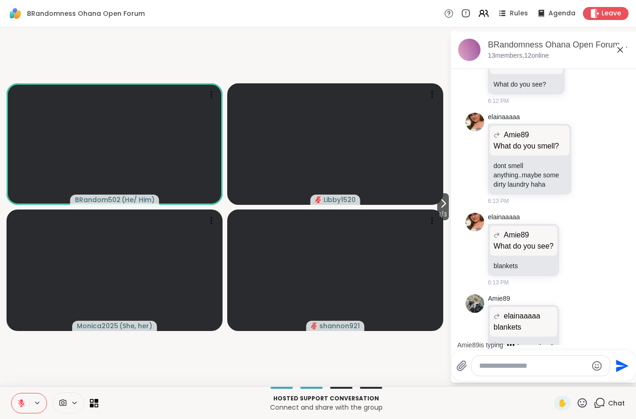
scroll to position [2111, 0]
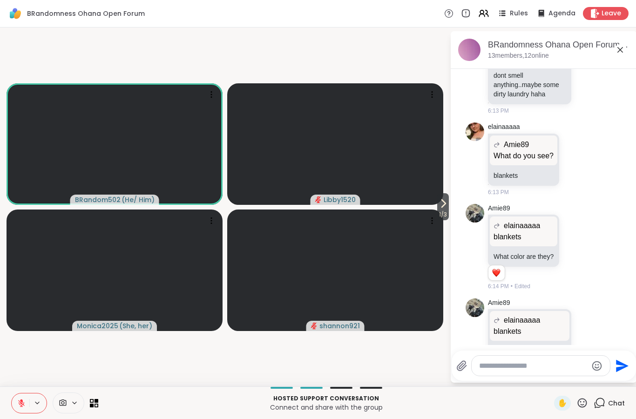
click at [448, 203] on button "1 / 3" at bounding box center [443, 206] width 12 height 27
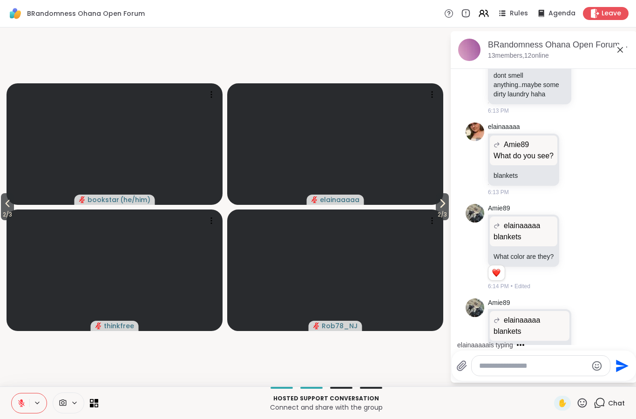
click at [4, 407] on div "Hosted support conversation Connect and share with the group ✋ Chat" at bounding box center [318, 402] width 636 height 33
click at [24, 403] on icon at bounding box center [21, 403] width 8 height 8
click at [14, 202] on button "2 / 3" at bounding box center [7, 206] width 13 height 27
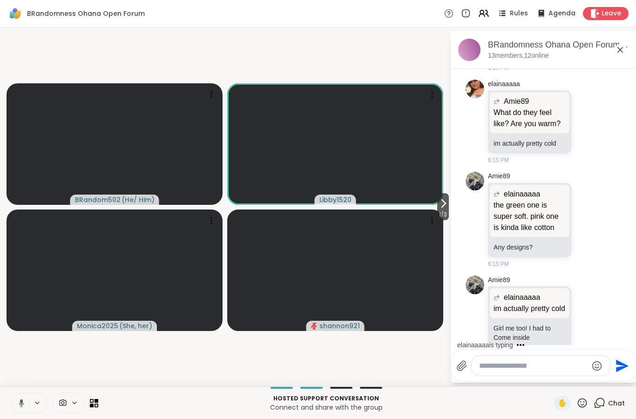
scroll to position [2671, 0]
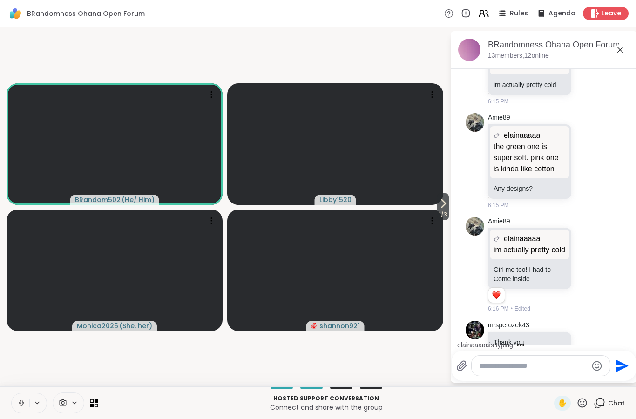
click at [21, 402] on icon at bounding box center [21, 403] width 8 height 8
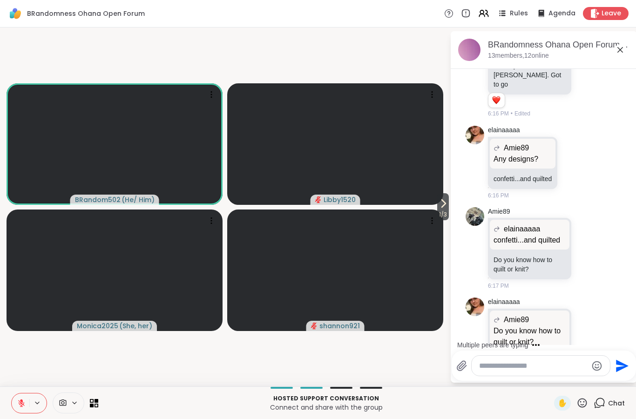
scroll to position [2997, 0]
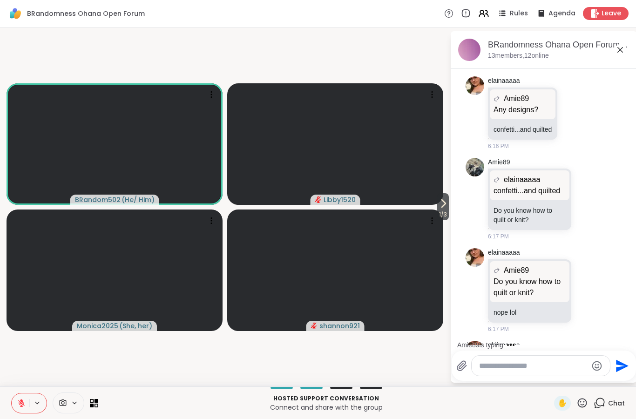
click at [583, 416] on div "Hosted support conversation Connect and share with the group ✋ Chat" at bounding box center [318, 402] width 636 height 33
click at [583, 415] on div "Hosted support conversation Connect and share with the group ✋ Chat" at bounding box center [318, 402] width 636 height 33
click at [585, 397] on icon at bounding box center [582, 403] width 12 height 12
click at [555, 368] on div "✋ ❤️ 👍 🌟 🎉" at bounding box center [585, 378] width 93 height 30
click at [582, 405] on icon at bounding box center [581, 402] width 9 height 9
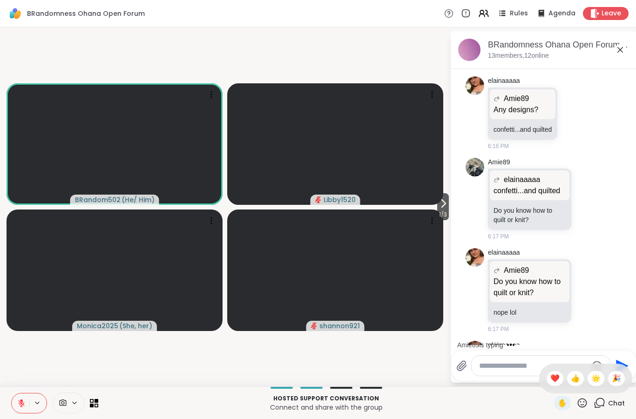
click at [550, 375] on span "❤️" at bounding box center [554, 378] width 9 height 11
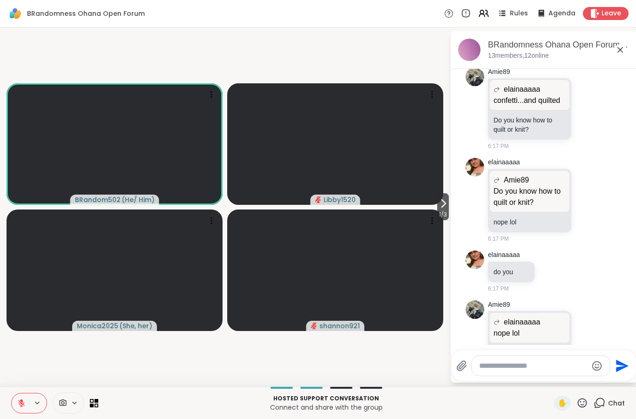
scroll to position [3100, 0]
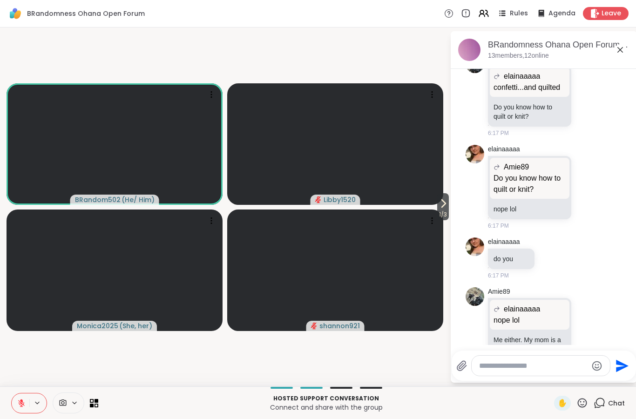
click at [595, 366] on icon "Emoji picker" at bounding box center [596, 365] width 11 height 11
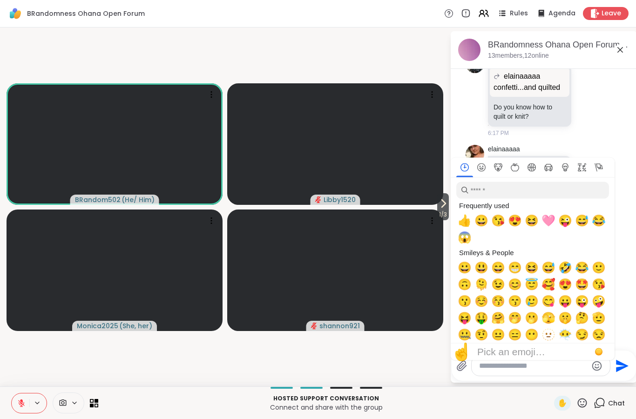
click at [550, 224] on span "🩷" at bounding box center [548, 220] width 14 height 13
type textarea "**"
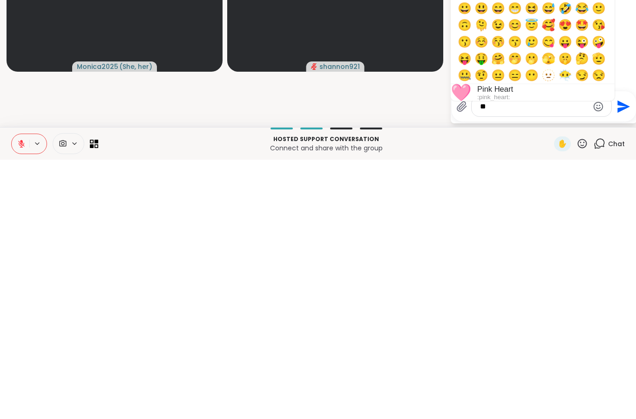
click at [615, 358] on icon "Send" at bounding box center [622, 365] width 15 height 15
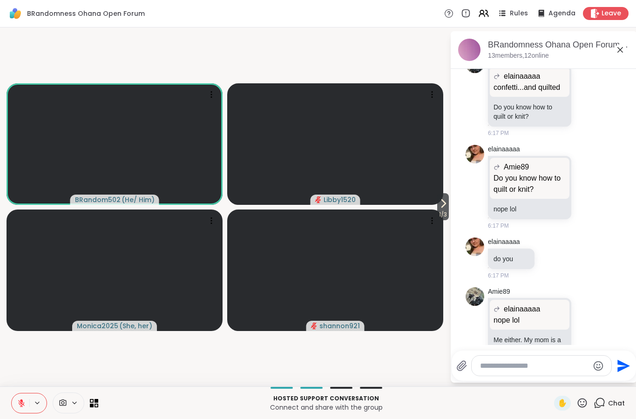
scroll to position [3150, 0]
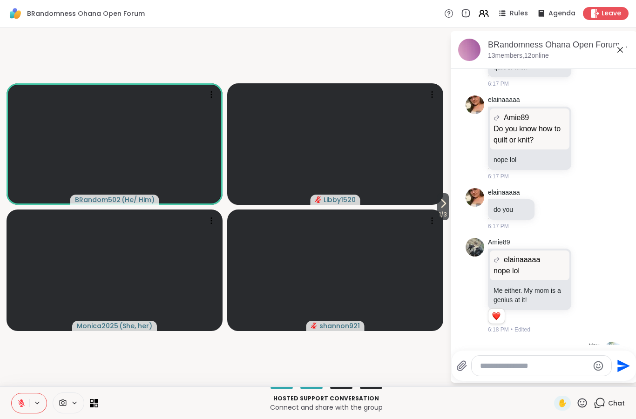
click at [384, 372] on video-player-container "1 / 3 BRandom502 ( He/ Him ) Libby1520 Monica2025 ( She, her ) shannon921" at bounding box center [225, 206] width 438 height 351
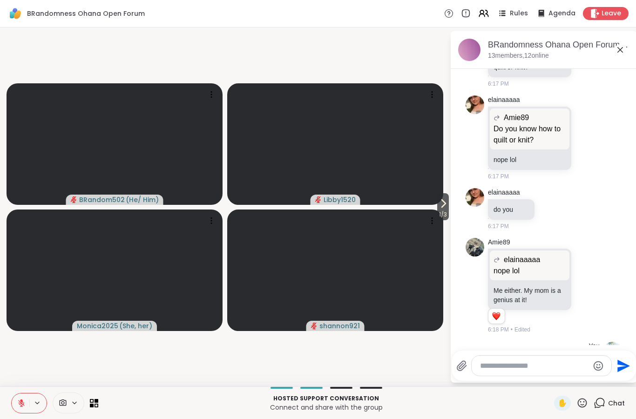
click at [32, 406] on button at bounding box center [37, 403] width 17 height 8
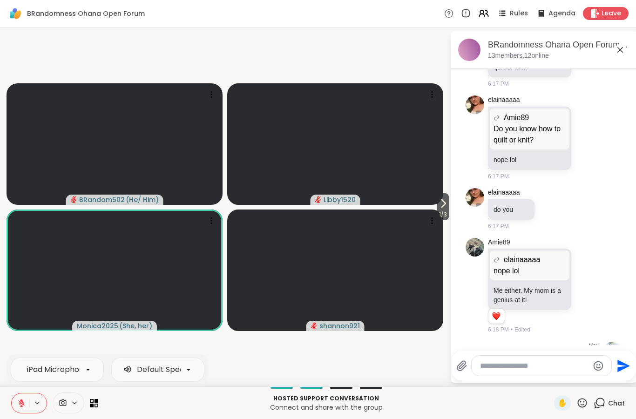
click at [17, 412] on button at bounding box center [21, 403] width 18 height 20
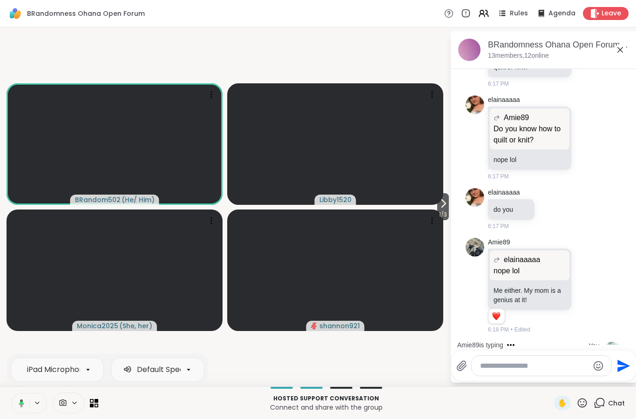
click at [442, 212] on span "1 / 3" at bounding box center [443, 214] width 12 height 11
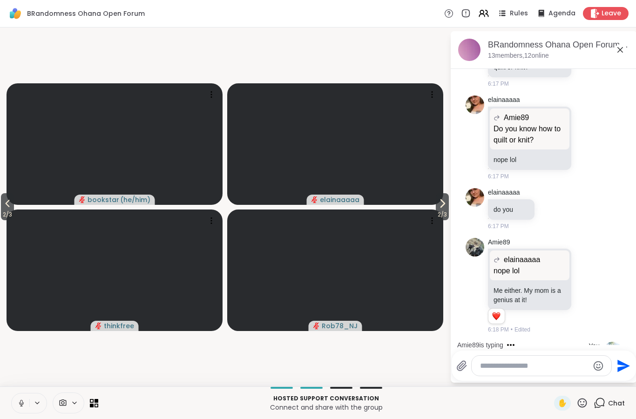
click at [441, 207] on icon at bounding box center [441, 203] width 11 height 11
click at [2, 215] on span "3 / 3" at bounding box center [7, 214] width 13 height 11
click at [5, 206] on icon at bounding box center [7, 203] width 11 height 11
click at [444, 208] on icon at bounding box center [442, 203] width 11 height 11
click at [6, 204] on icon at bounding box center [7, 203] width 11 height 11
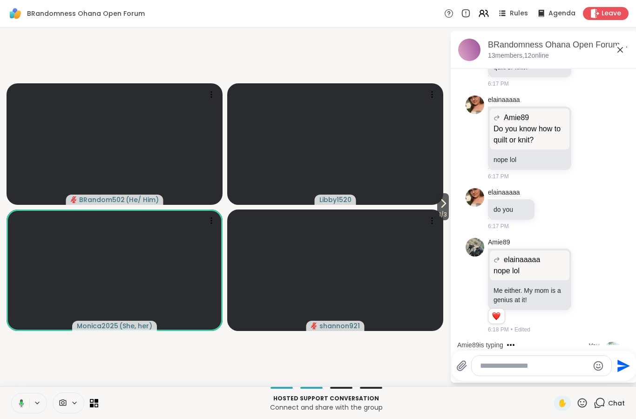
scroll to position [3208, 0]
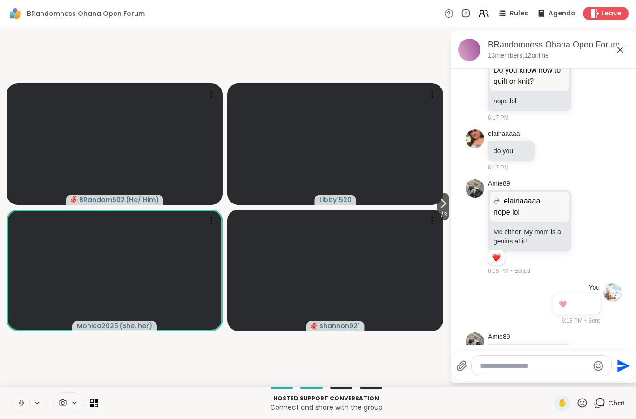
click at [595, 367] on icon "Emoji picker" at bounding box center [598, 366] width 10 height 10
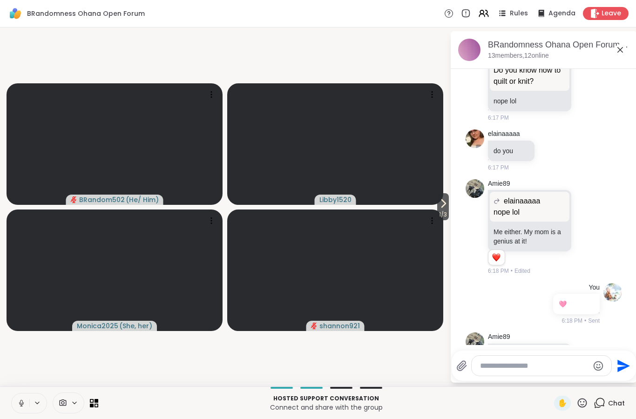
click at [583, 402] on icon at bounding box center [582, 403] width 12 height 12
click at [550, 379] on span "❤️" at bounding box center [554, 378] width 9 height 11
click at [433, 202] on video at bounding box center [335, 143] width 216 height 121
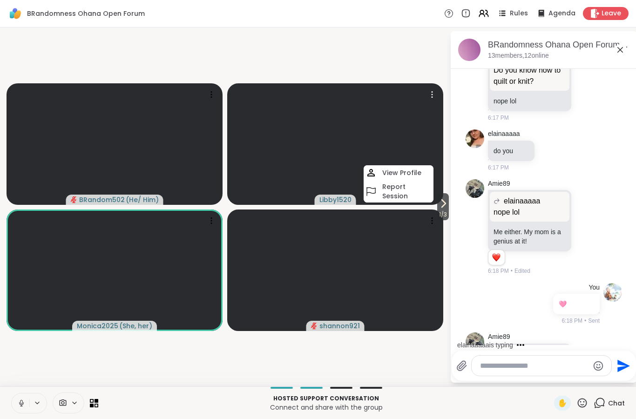
click at [439, 206] on icon at bounding box center [442, 203] width 11 height 11
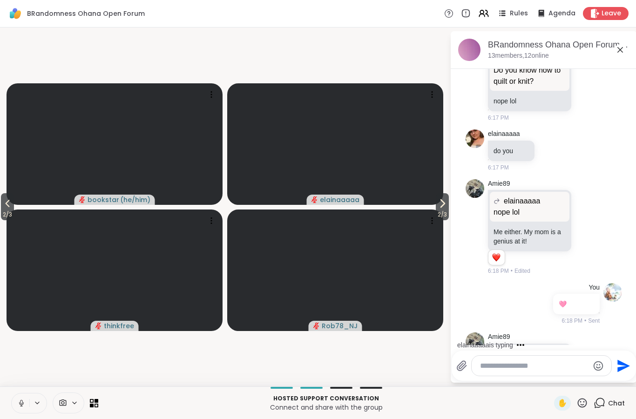
click at [443, 204] on icon at bounding box center [443, 203] width 4 height 7
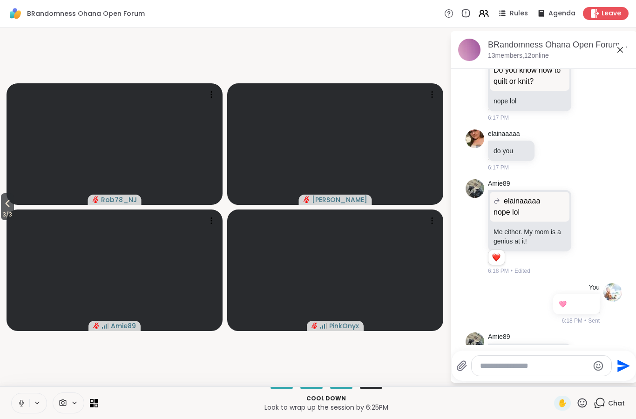
click at [9, 201] on icon at bounding box center [7, 203] width 11 height 11
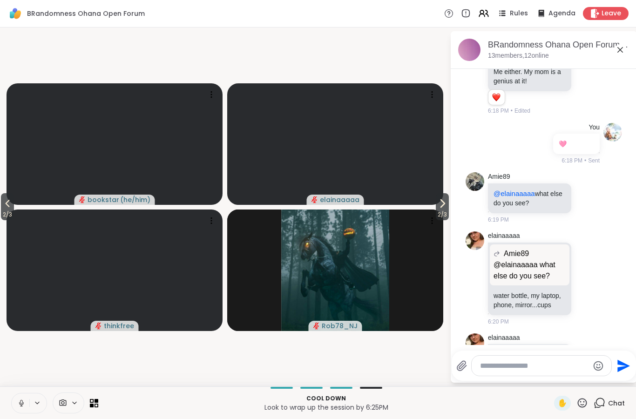
scroll to position [3381, 0]
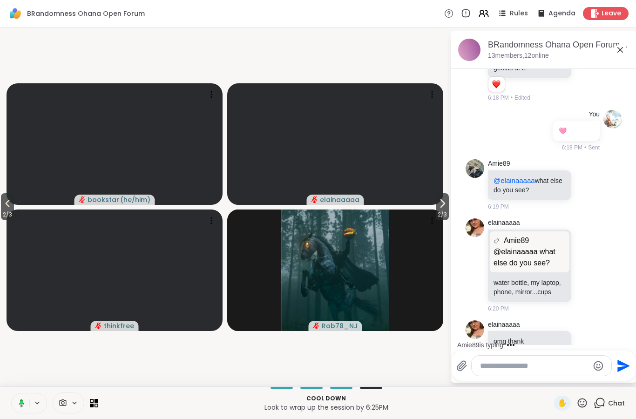
click at [585, 406] on icon at bounding box center [581, 402] width 9 height 9
click at [547, 377] on div "❤️" at bounding box center [554, 378] width 17 height 15
click at [11, 208] on icon at bounding box center [7, 203] width 11 height 11
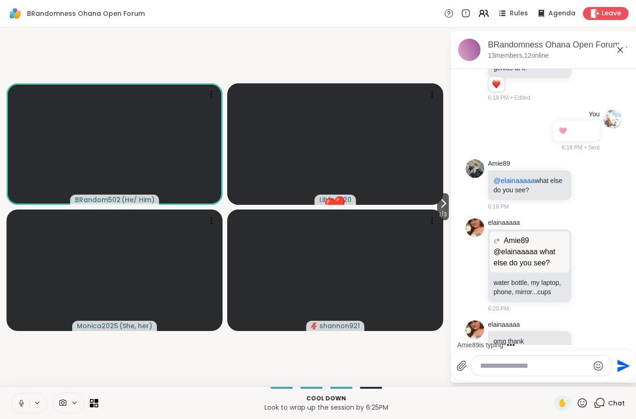
scroll to position [3485, 0]
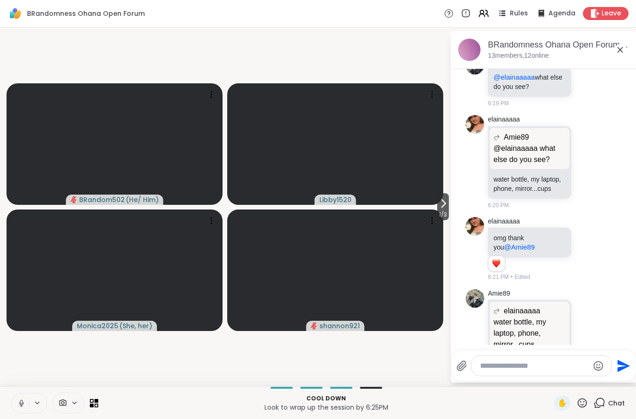
click at [440, 215] on span "1 / 3" at bounding box center [443, 214] width 12 height 11
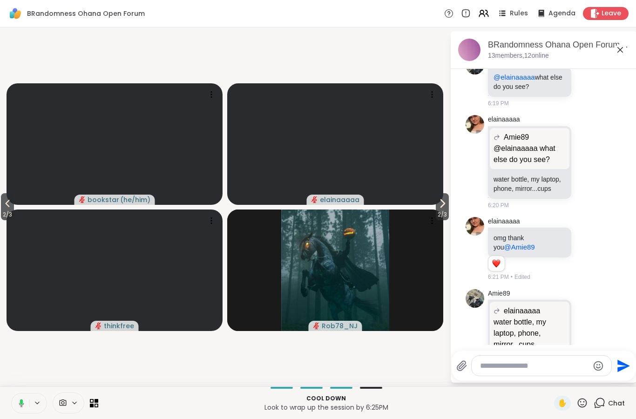
click at [443, 206] on icon at bounding box center [441, 203] width 11 height 11
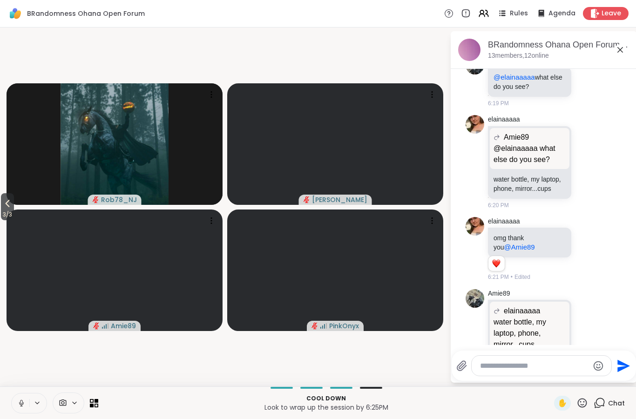
click at [2, 199] on button "3 / 3" at bounding box center [7, 206] width 13 height 27
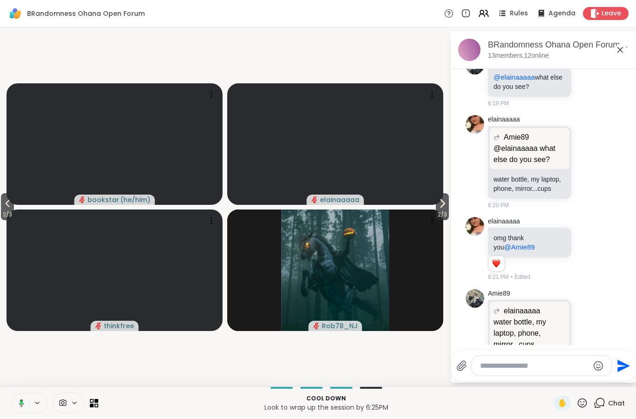
click at [9, 199] on icon at bounding box center [7, 203] width 11 height 11
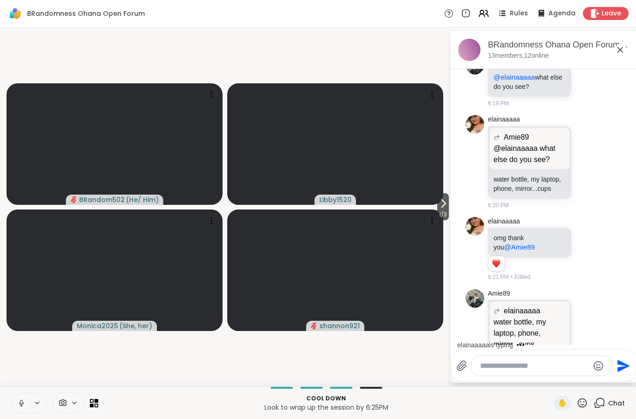
scroll to position [3575, 0]
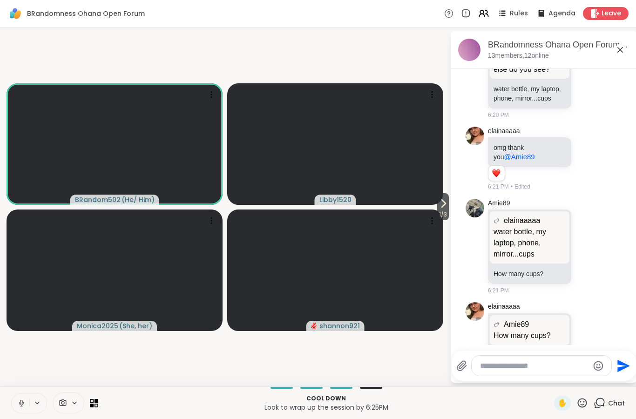
click at [554, 350] on p "I was able to get up for the restroom. Yay :)" at bounding box center [529, 359] width 72 height 19
click at [586, 339] on icon at bounding box center [587, 343] width 8 height 9
click at [514, 324] on div "Select Reaction: Heart" at bounding box center [513, 328] width 8 height 8
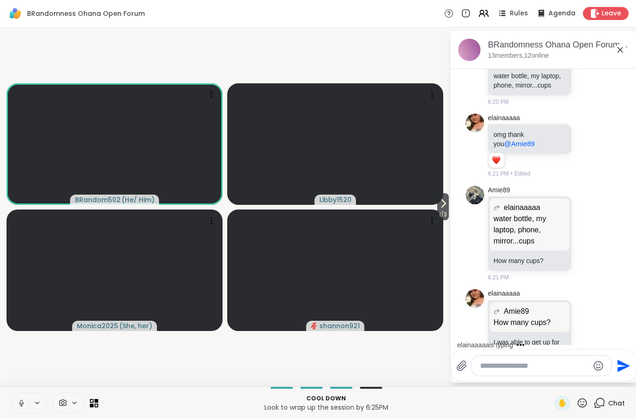
scroll to position [3637, 0]
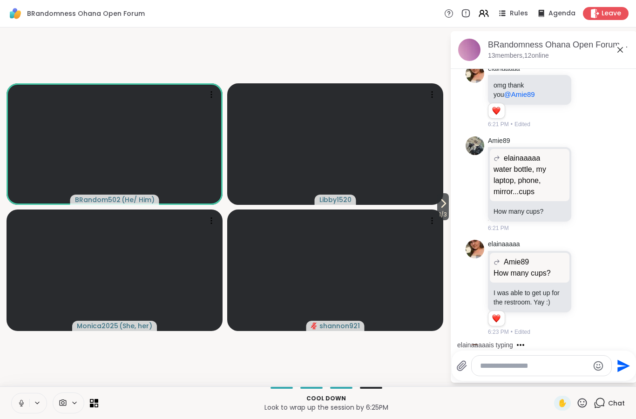
click at [514, 365] on textarea "Type your message" at bounding box center [534, 365] width 108 height 9
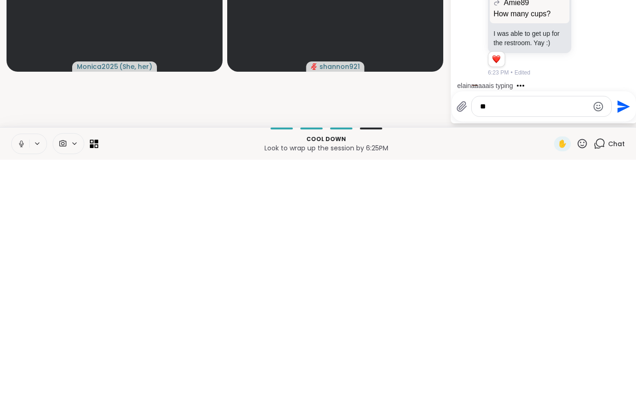
type textarea "*"
type textarea "**********"
click at [619, 359] on icon "Send" at bounding box center [623, 365] width 13 height 13
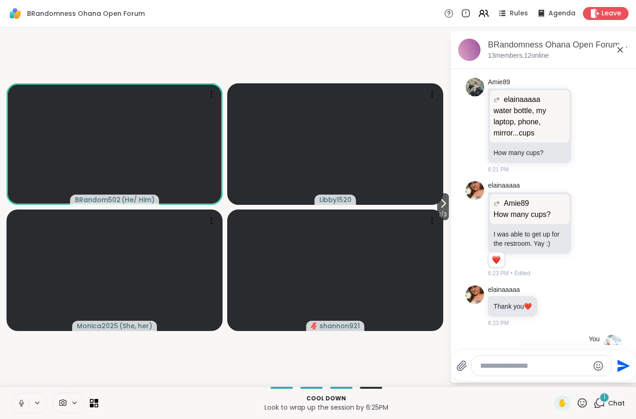
scroll to position [3755, 0]
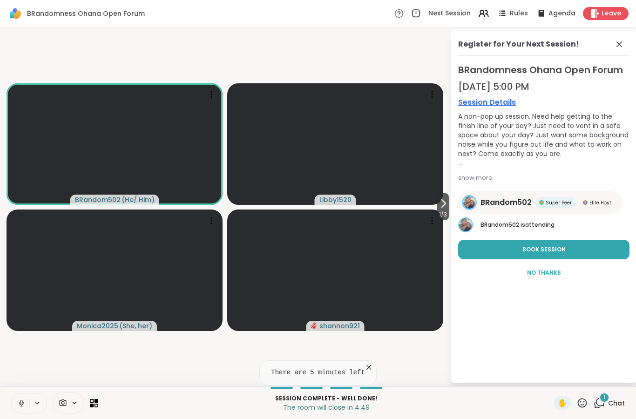
click at [564, 252] on button "Book Session" at bounding box center [543, 250] width 171 height 20
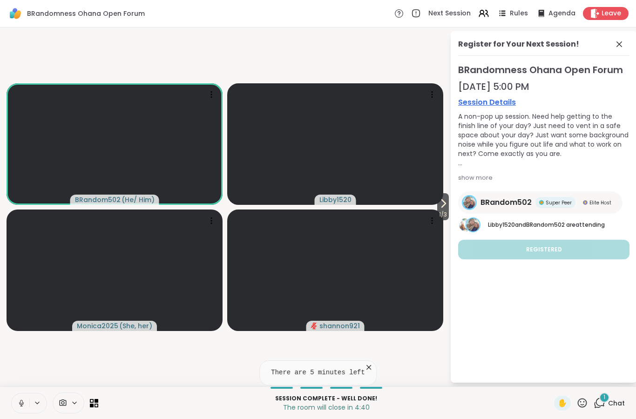
click at [437, 208] on icon at bounding box center [442, 203] width 11 height 11
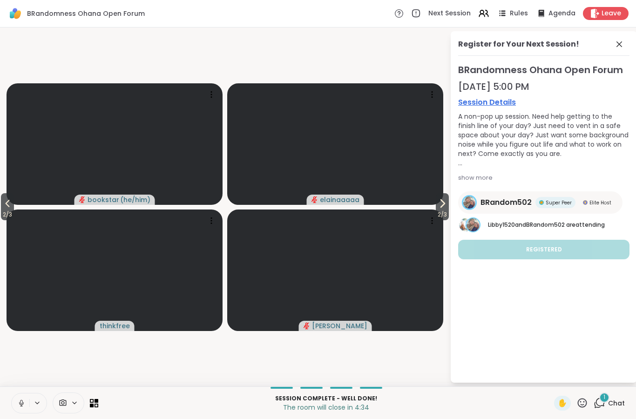
click at [437, 208] on icon at bounding box center [441, 203] width 11 height 11
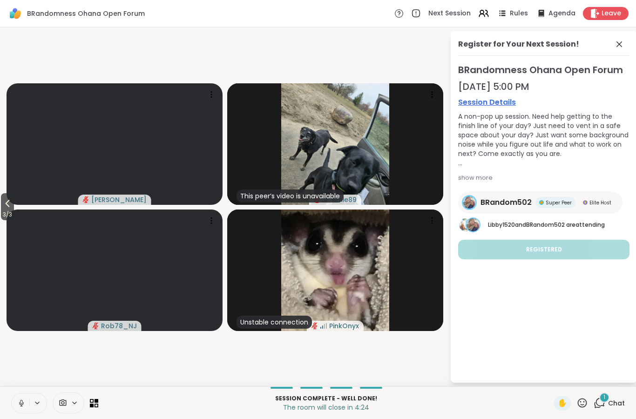
click at [623, 44] on icon at bounding box center [618, 44] width 11 height 11
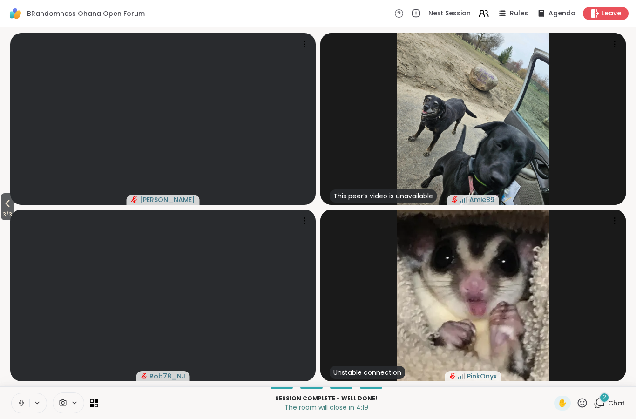
click at [9, 201] on icon at bounding box center [8, 203] width 4 height 7
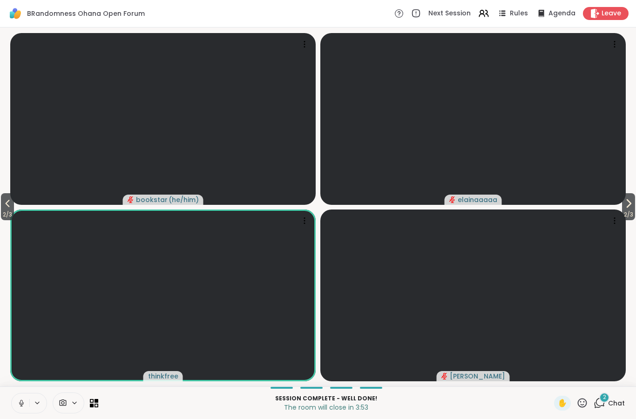
click at [7, 208] on icon at bounding box center [7, 203] width 11 height 11
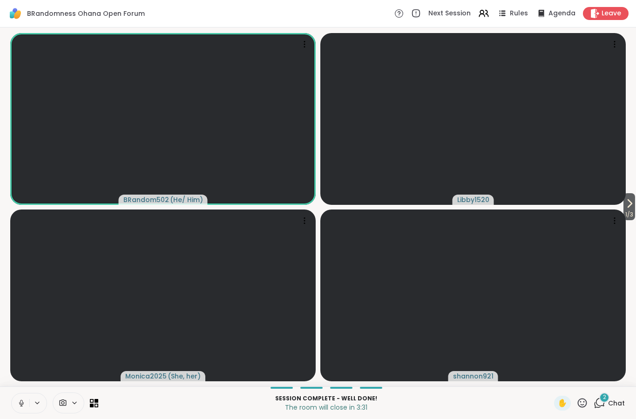
click at [629, 201] on icon at bounding box center [630, 203] width 4 height 7
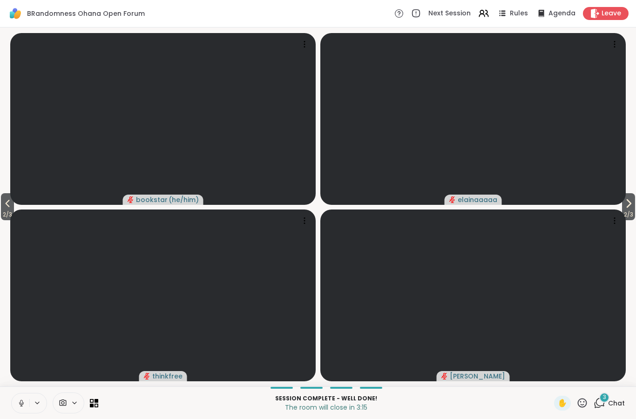
click at [2, 205] on button "2 / 3" at bounding box center [7, 206] width 13 height 27
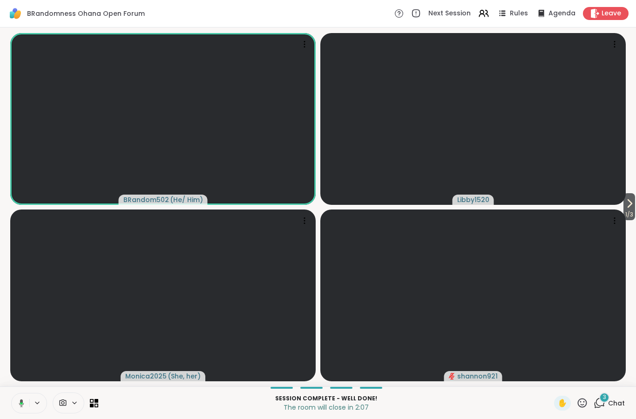
click at [27, 406] on button at bounding box center [19, 403] width 19 height 20
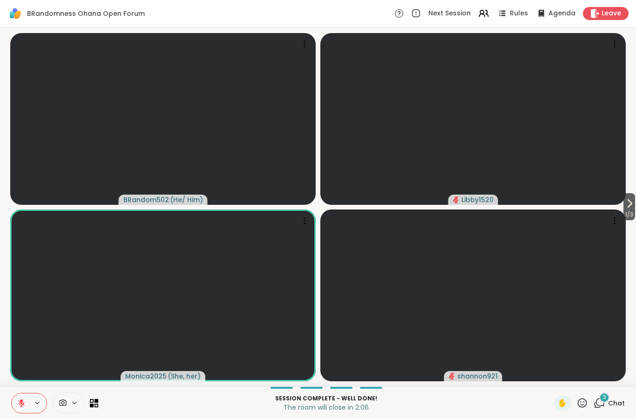
click at [19, 400] on icon at bounding box center [21, 403] width 8 height 8
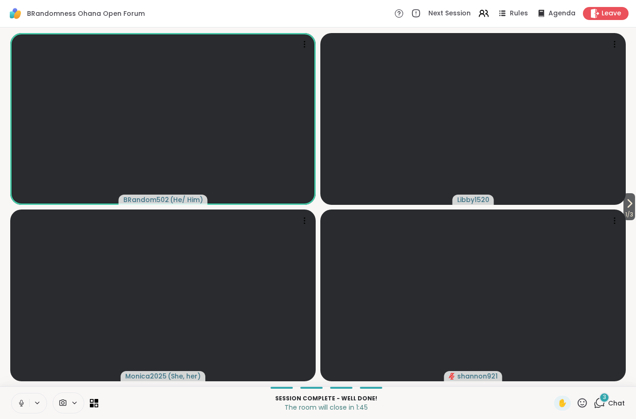
click at [634, 194] on button "1 / 3" at bounding box center [629, 206] width 12 height 27
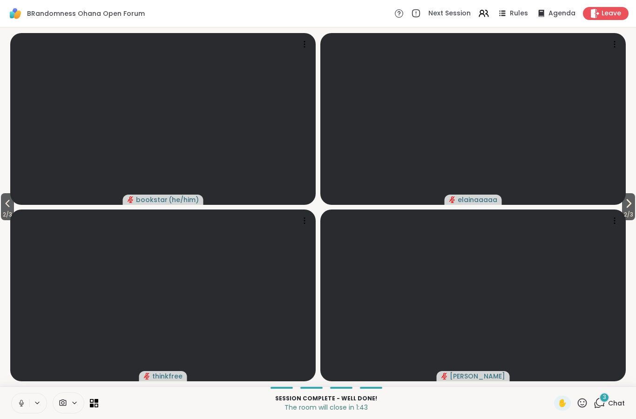
click at [624, 204] on icon at bounding box center [628, 203] width 11 height 11
click at [12, 205] on icon at bounding box center [7, 203] width 11 height 11
click at [633, 207] on button "2 / 3" at bounding box center [628, 206] width 13 height 27
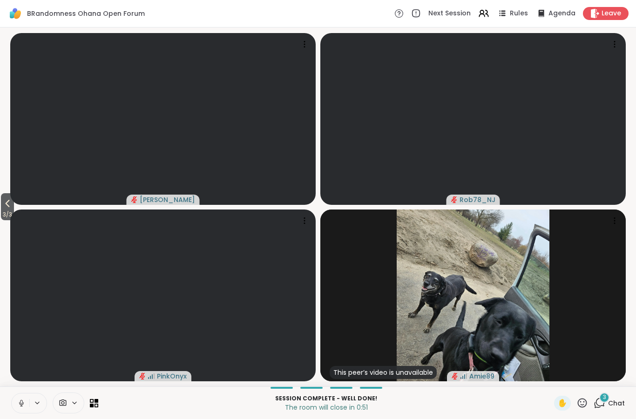
click at [0, 192] on div "3 / 3 Donald Rob78_NJ PinkOnyx This peer’s video is unavailable Amie89" at bounding box center [318, 206] width 636 height 359
click at [11, 210] on span "3 / 3" at bounding box center [7, 214] width 13 height 11
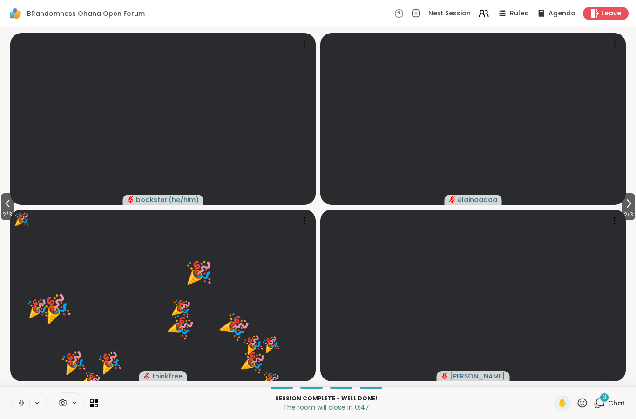
click at [1, 202] on button "2 / 3" at bounding box center [7, 206] width 13 height 27
